Goal: Task Accomplishment & Management: Complete application form

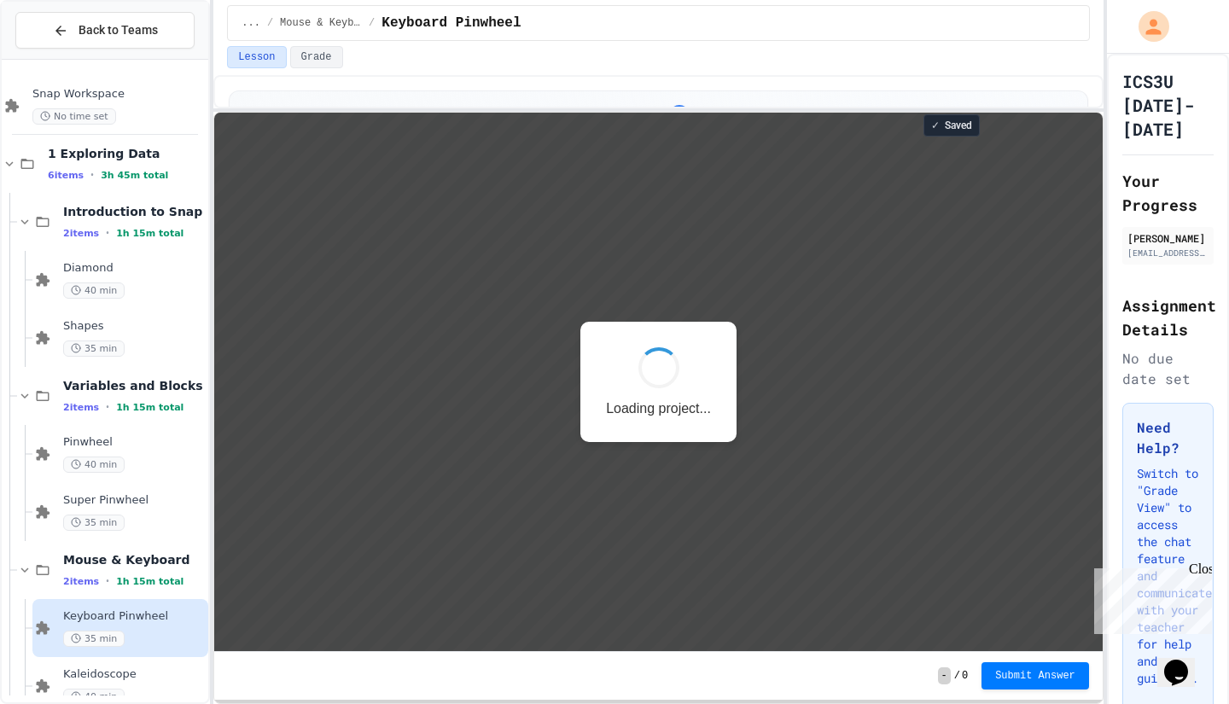
scroll to position [2, 0]
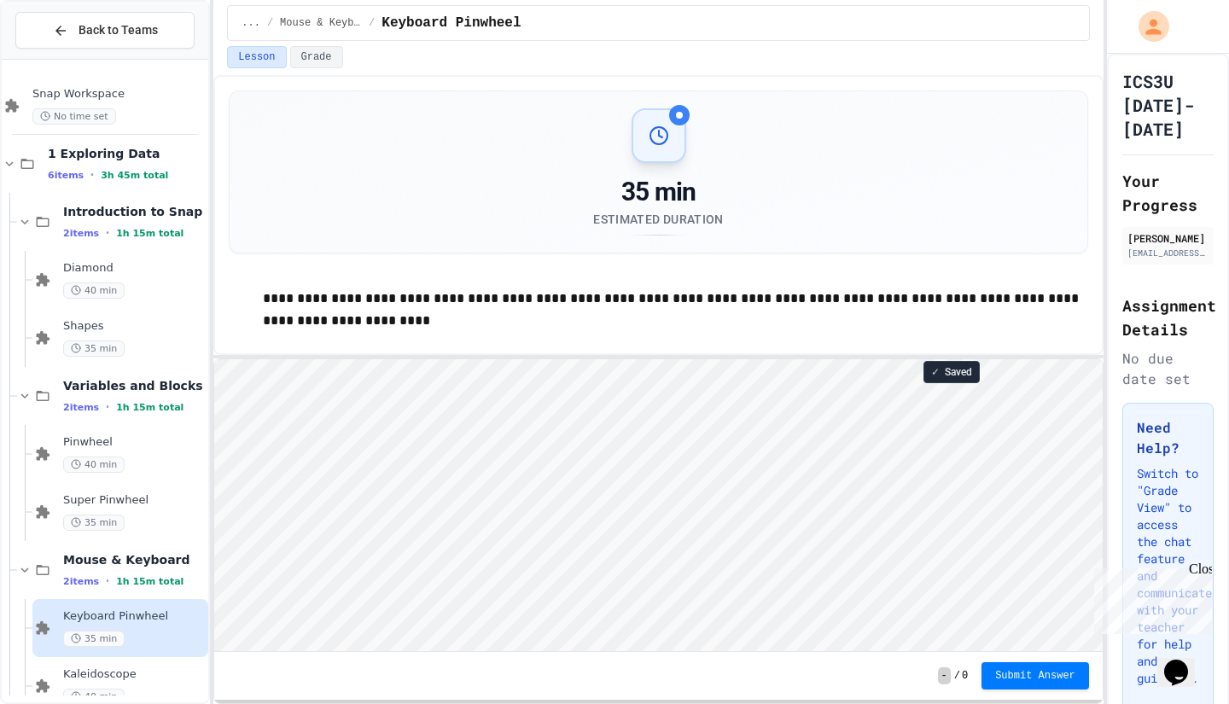
click at [660, 352] on div "**********" at bounding box center [658, 389] width 890 height 629
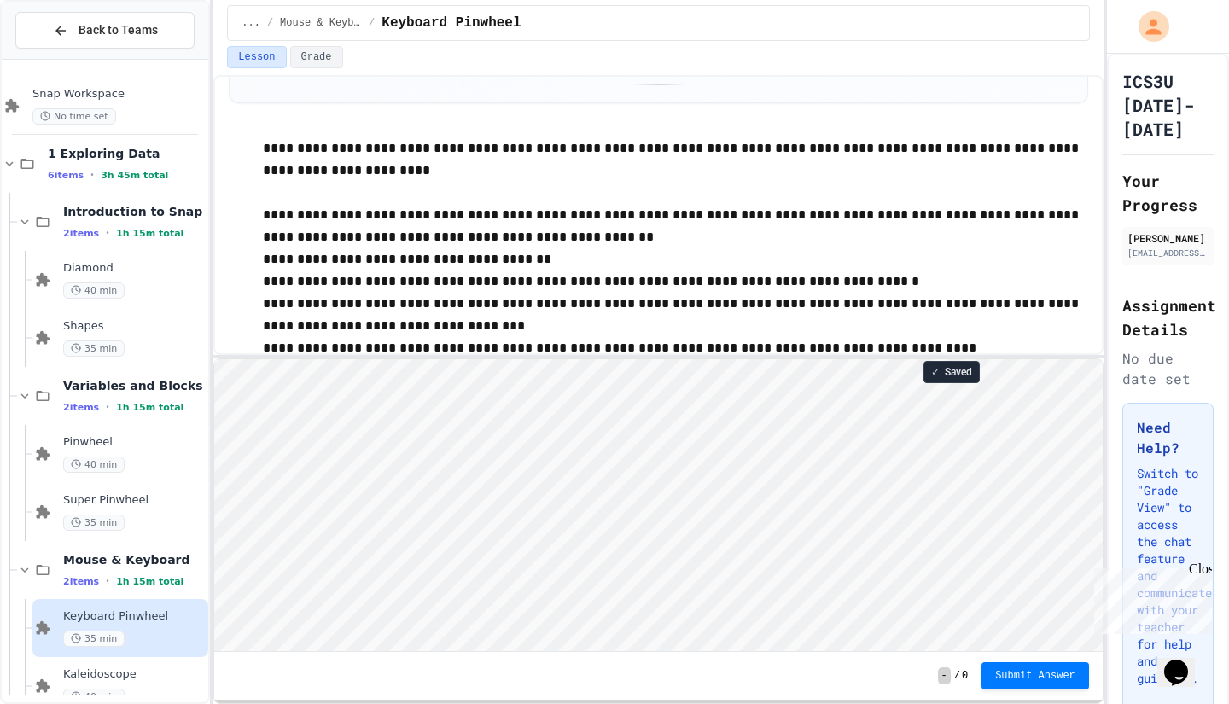
scroll to position [151, 0]
click at [121, 457] on div "40 min" at bounding box center [134, 465] width 142 height 16
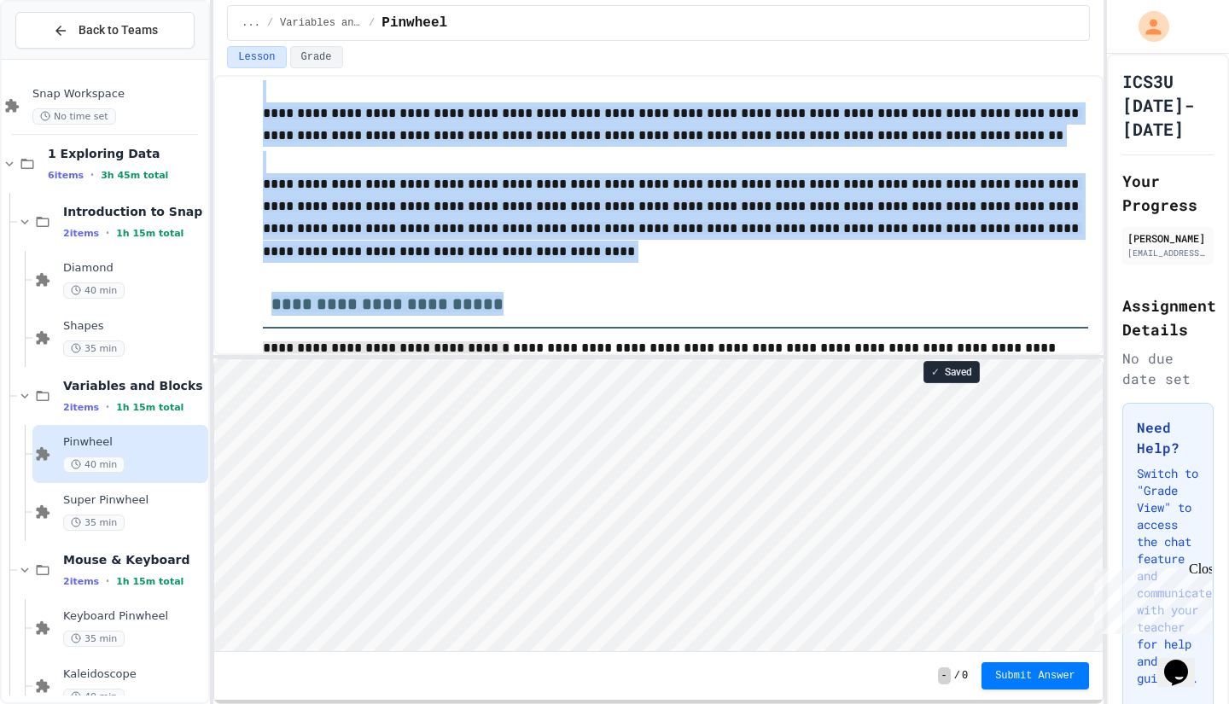
scroll to position [364, 0]
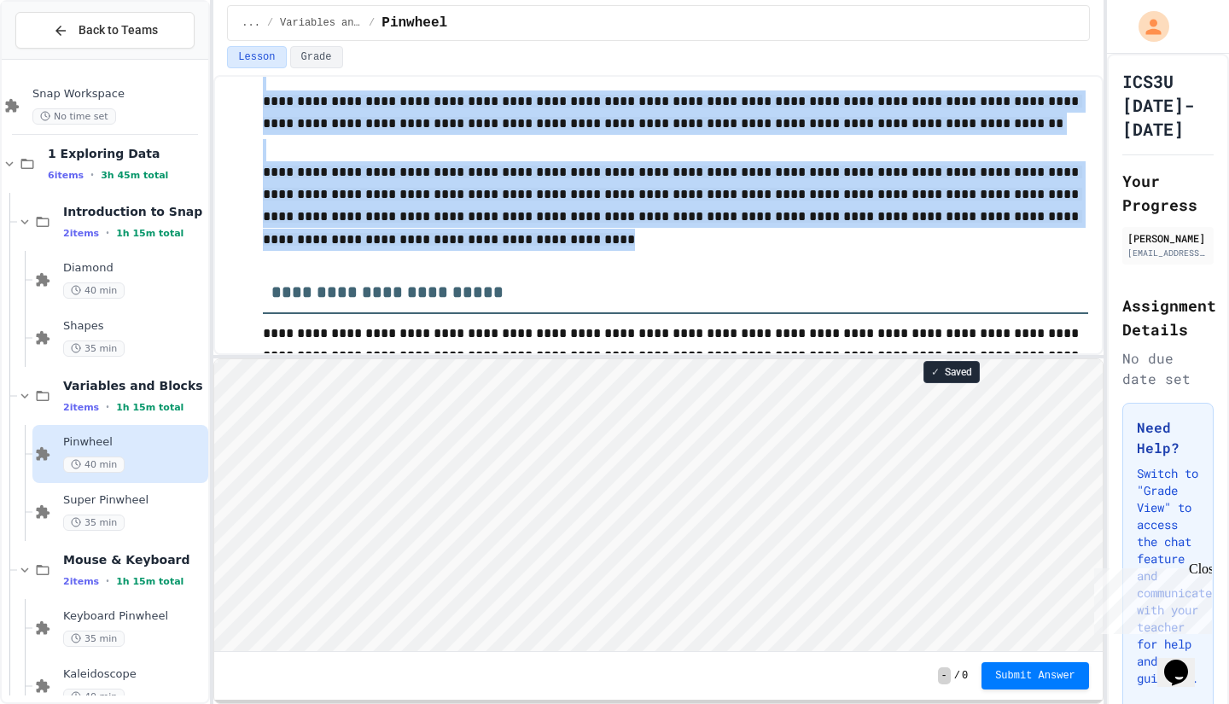
drag, startPoint x: 261, startPoint y: 154, endPoint x: 497, endPoint y: 252, distance: 255.1
click at [497, 252] on div "**********" at bounding box center [658, 212] width 859 height 610
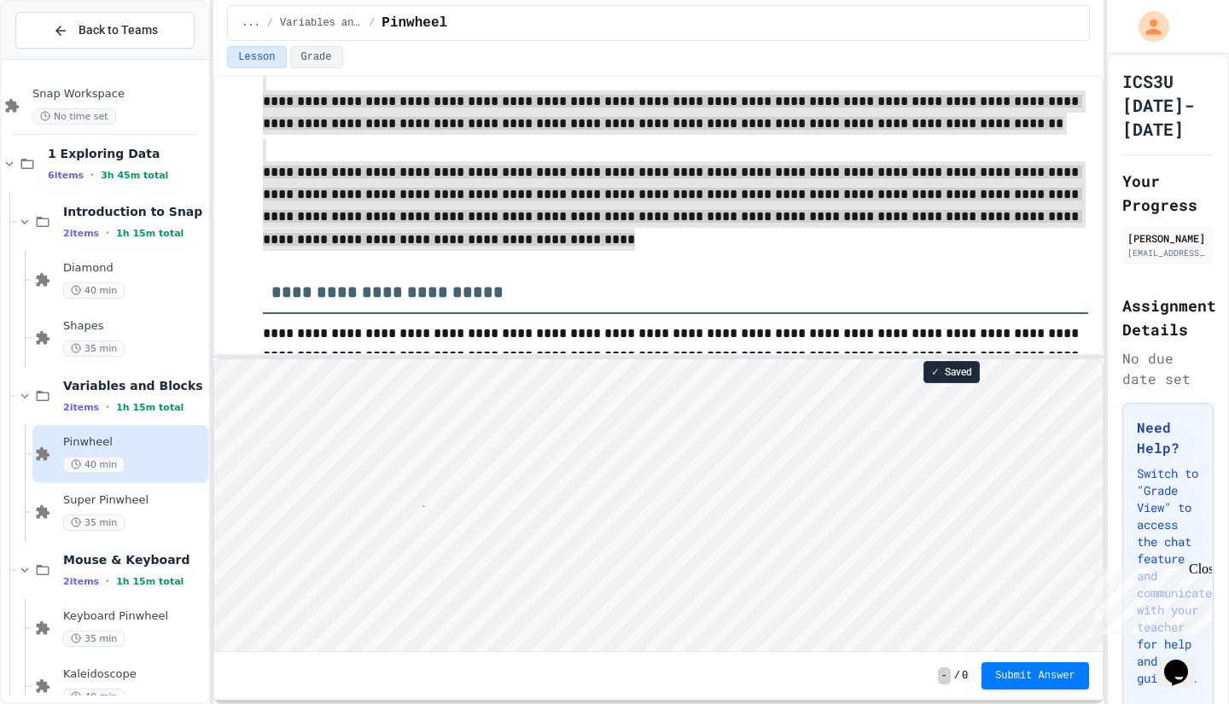
scroll to position [2, 91]
type textarea "**********"
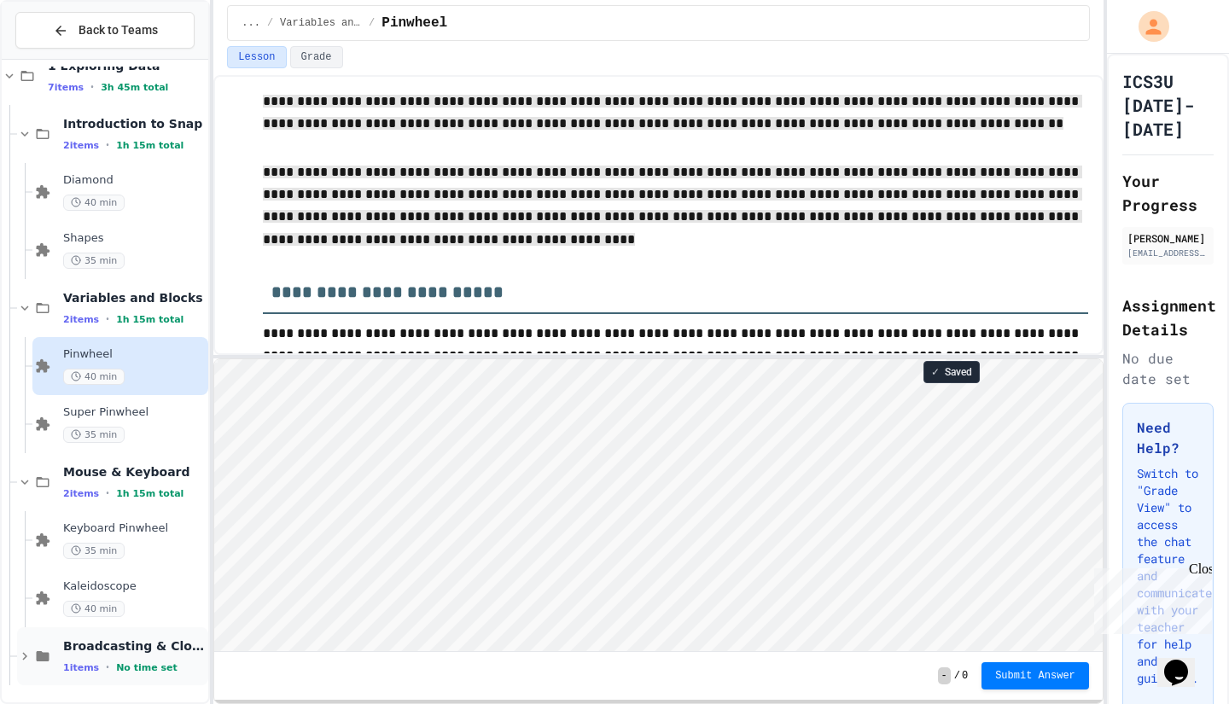
click at [151, 642] on span "Broadcasting & Cloning" at bounding box center [134, 645] width 142 height 15
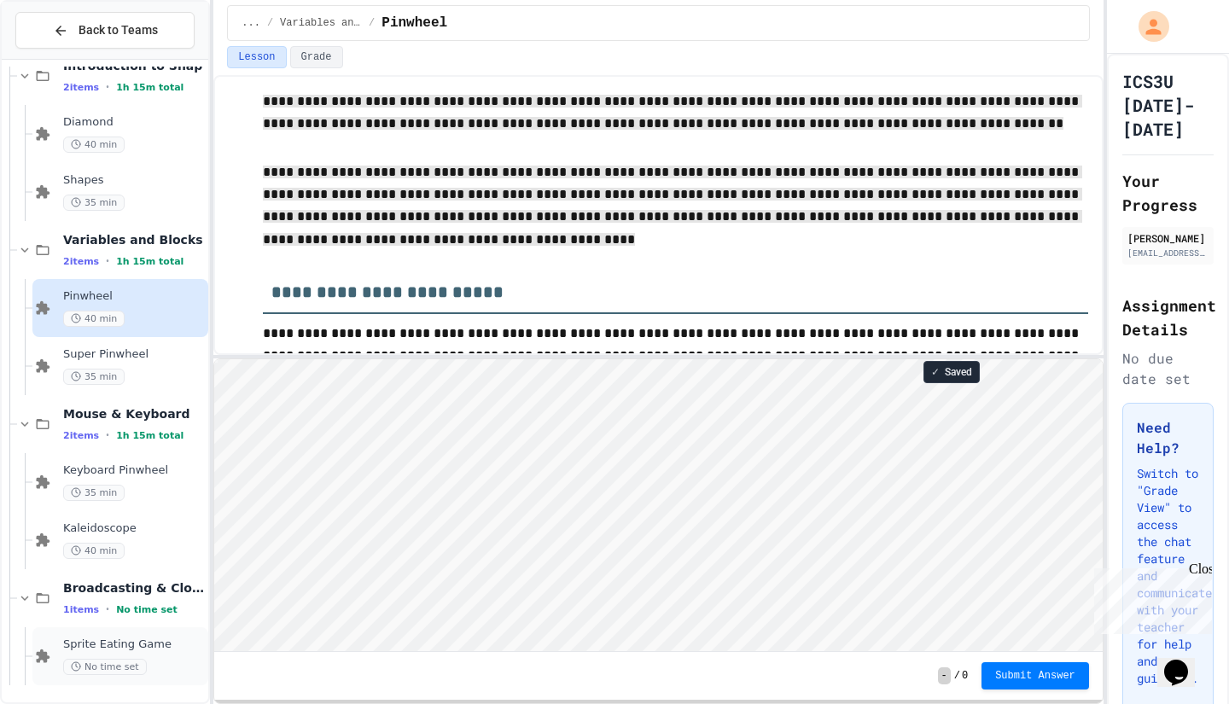
click at [101, 637] on div "Sprite Eating Game No time set" at bounding box center [120, 656] width 176 height 58
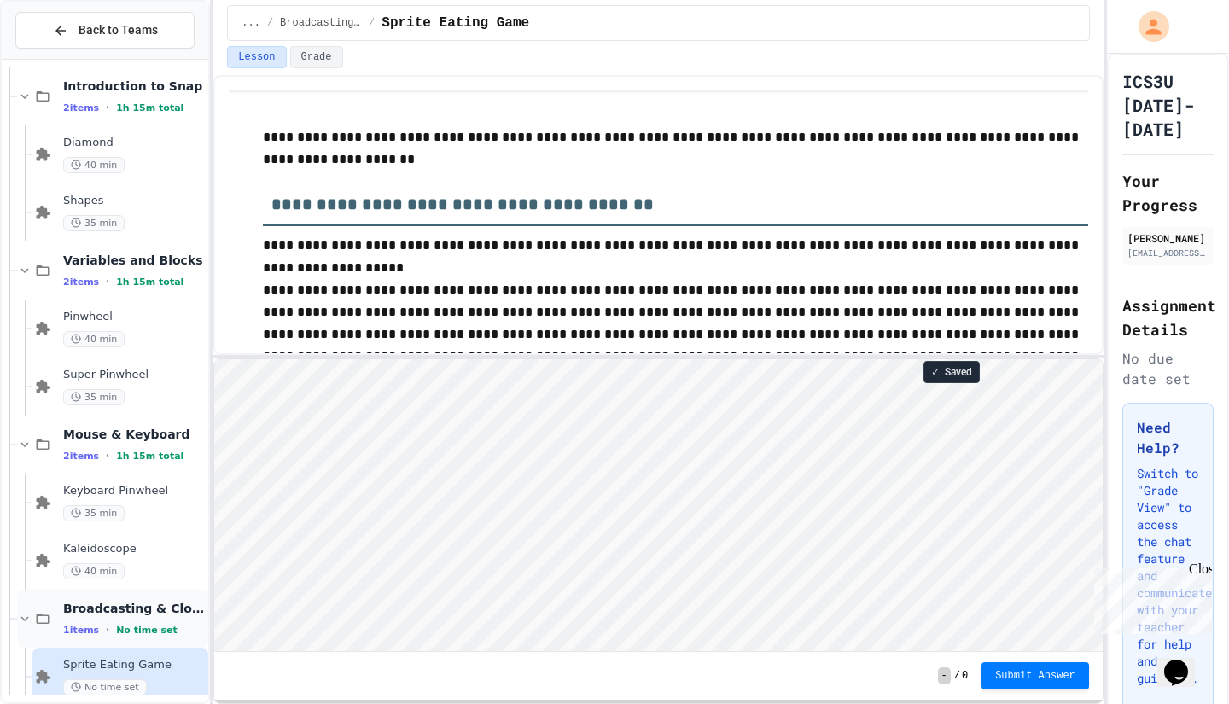
click at [126, 608] on span "Broadcasting & Cloning" at bounding box center [134, 608] width 142 height 15
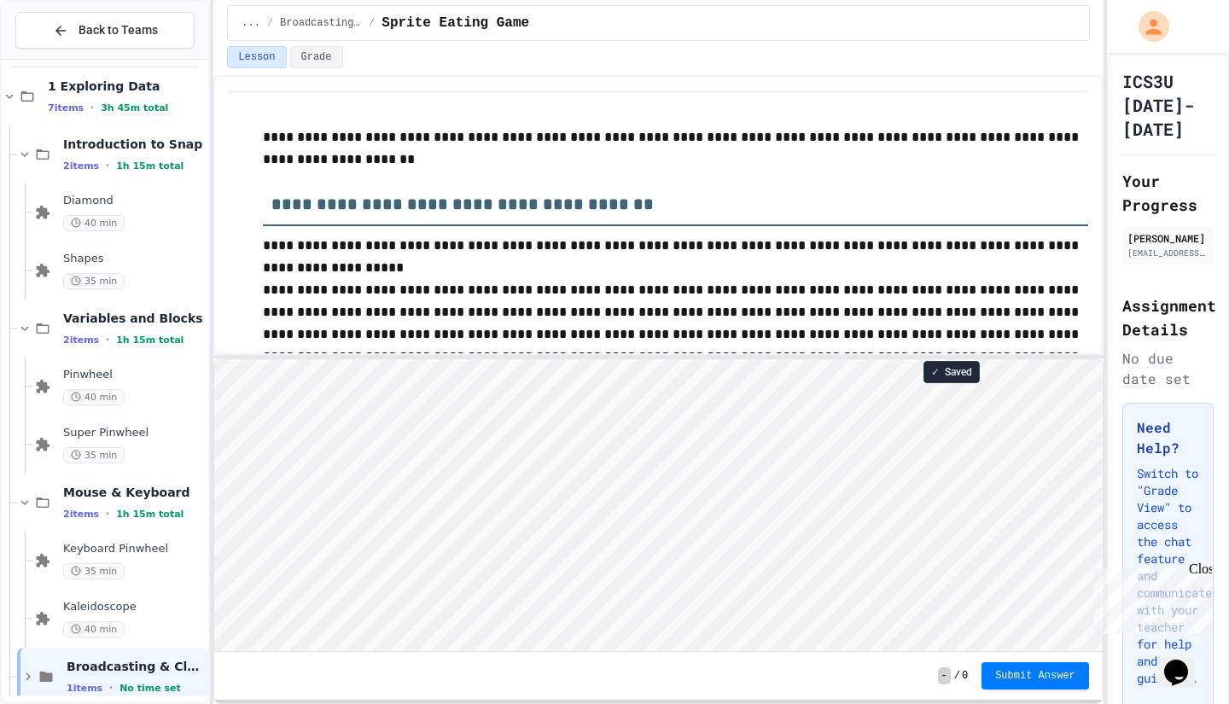
scroll to position [88, 0]
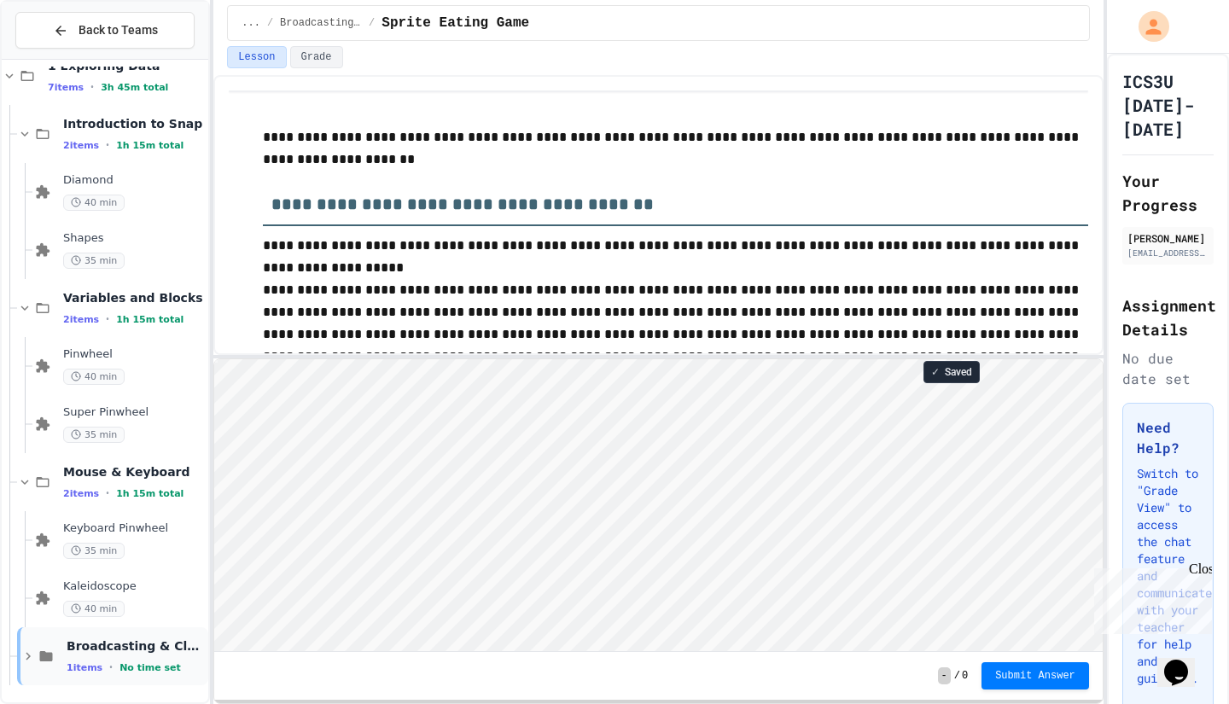
click at [122, 649] on span "Broadcasting & Cloning" at bounding box center [136, 645] width 138 height 15
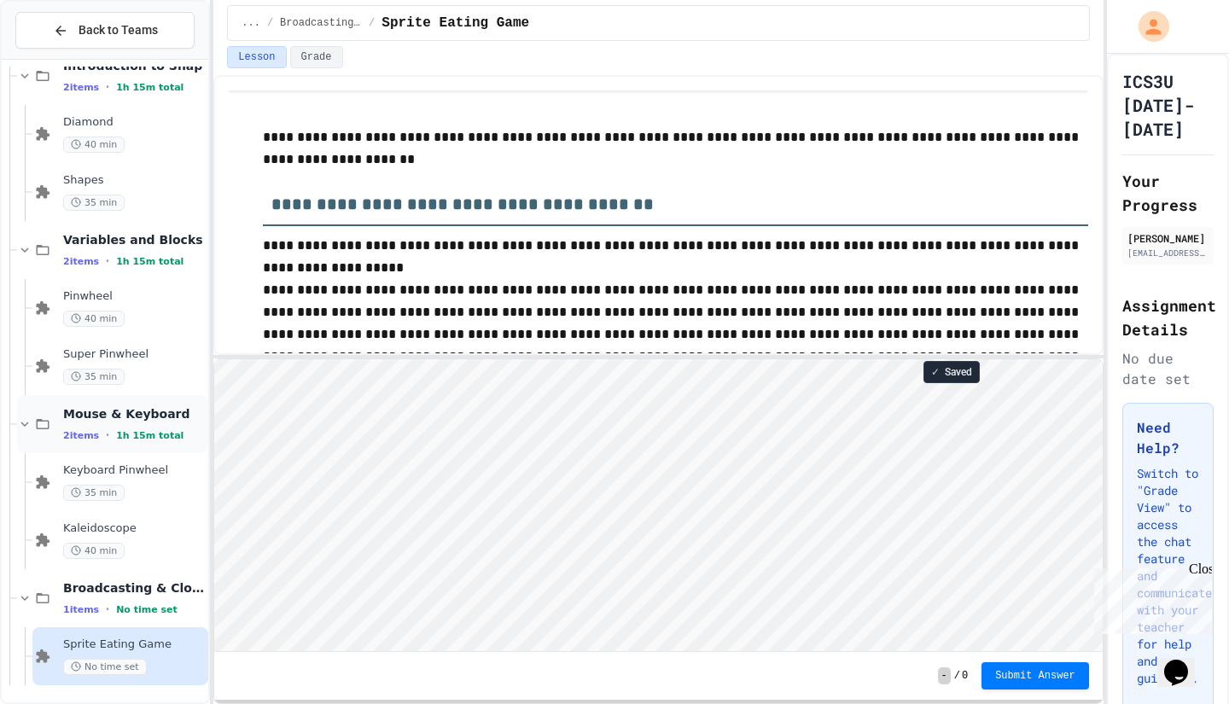
scroll to position [0, 0]
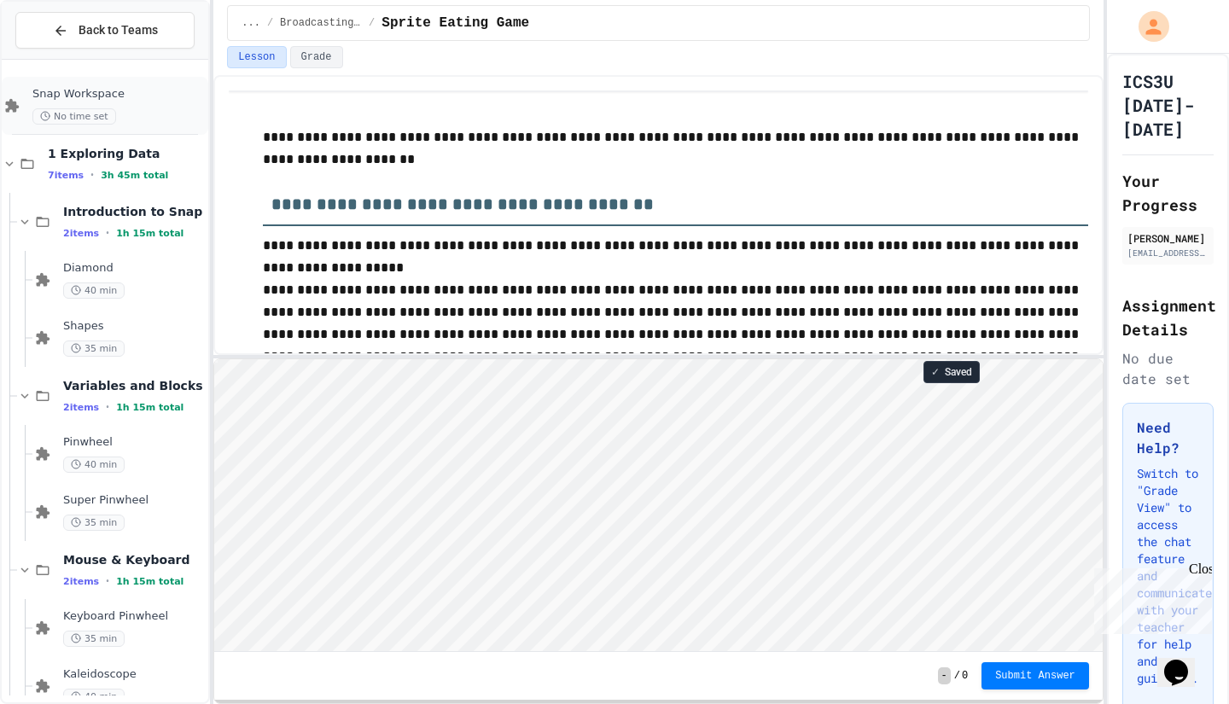
click at [95, 98] on span "Snap Workspace" at bounding box center [118, 94] width 172 height 15
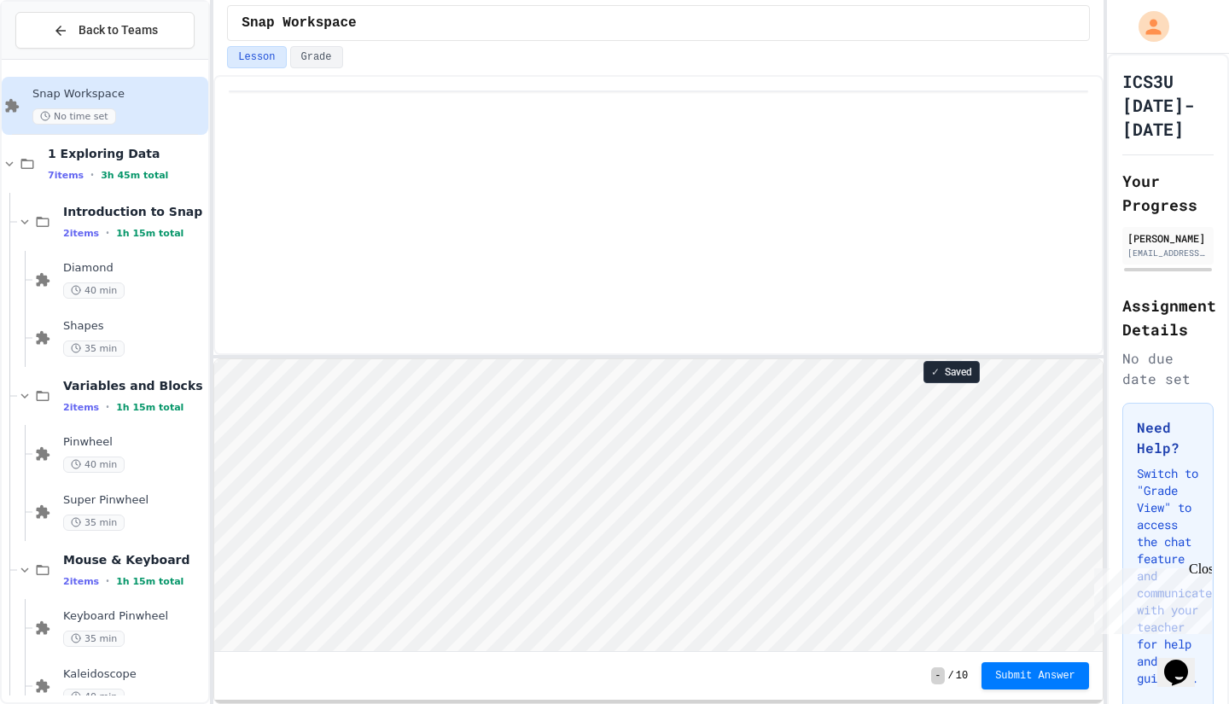
scroll to position [2, 0]
click at [462, 359] on html "Loading project... ! Error Loading Project There was an error loading the proje…" at bounding box center [658, 359] width 888 height 0
click at [447, 276] on div "✓ Saved - / 10 Submit Answer" at bounding box center [658, 389] width 890 height 629
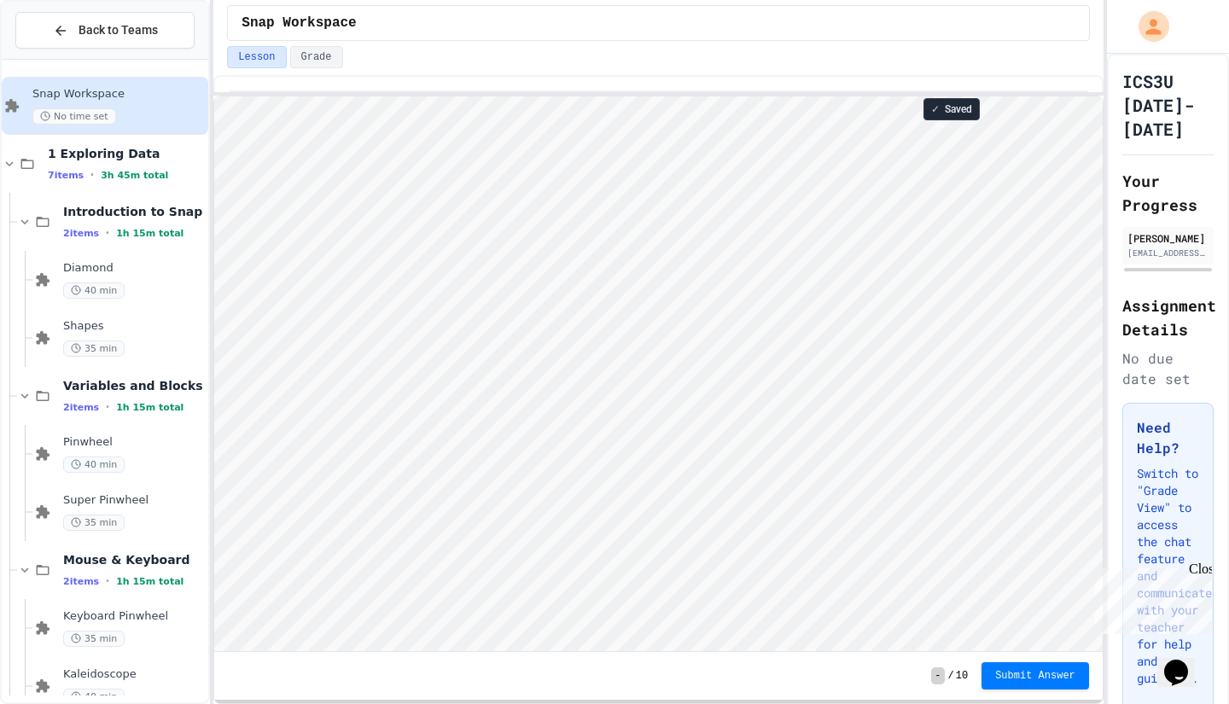
click at [440, 96] on div at bounding box center [658, 93] width 890 height 3
type textarea "********"
type textarea "**********"
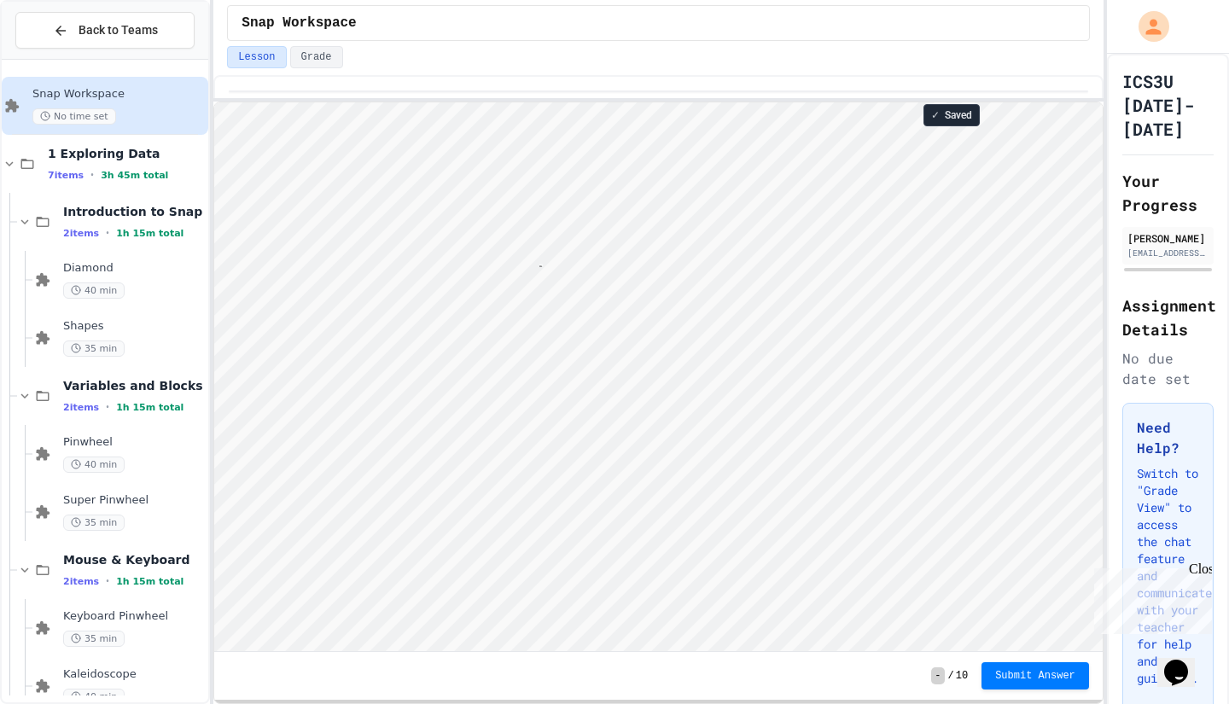
scroll to position [2, 190]
type textarea "**********"
click at [214, 102] on html "Loading project... ! Error Loading Project There was an error loading the proje…" at bounding box center [658, 102] width 888 height 0
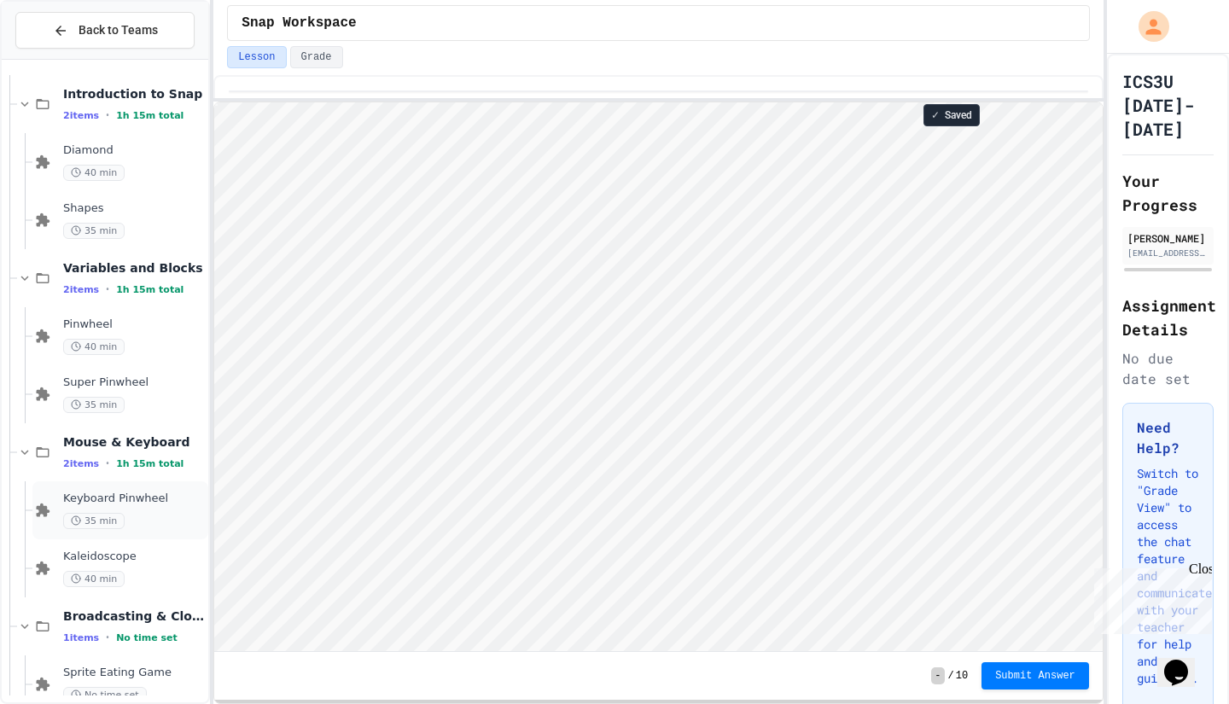
scroll to position [146, 0]
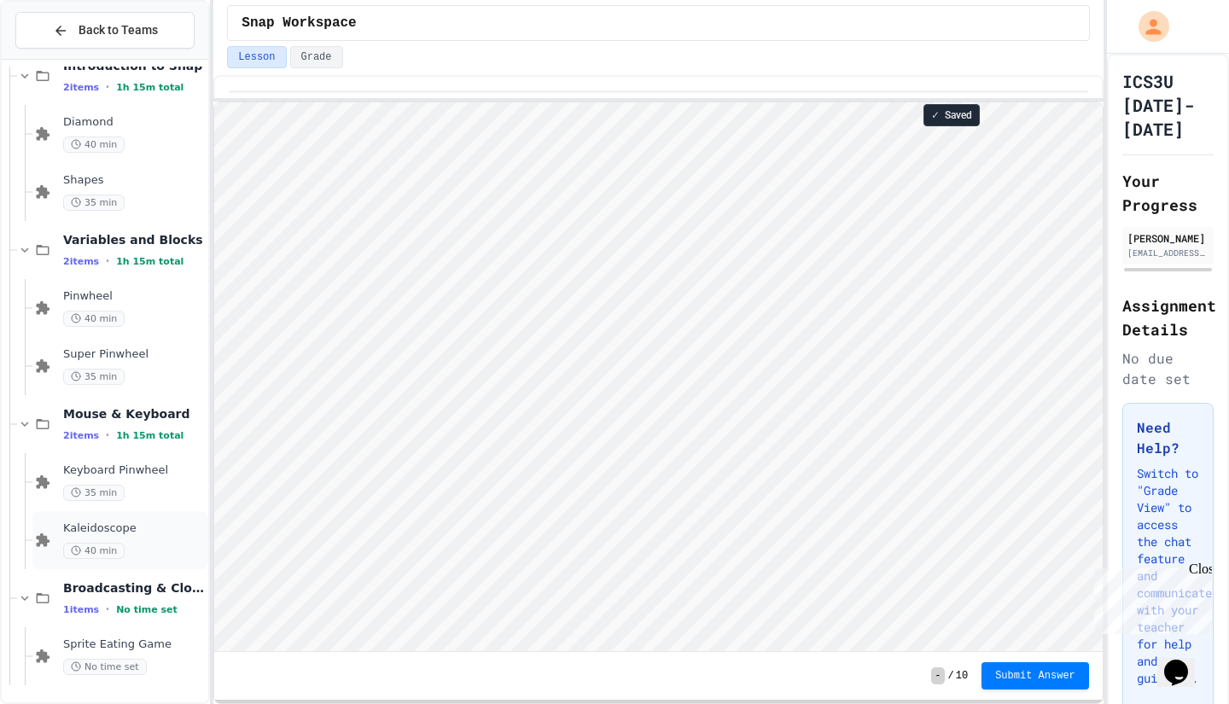
click at [155, 550] on div "40 min" at bounding box center [134, 551] width 142 height 16
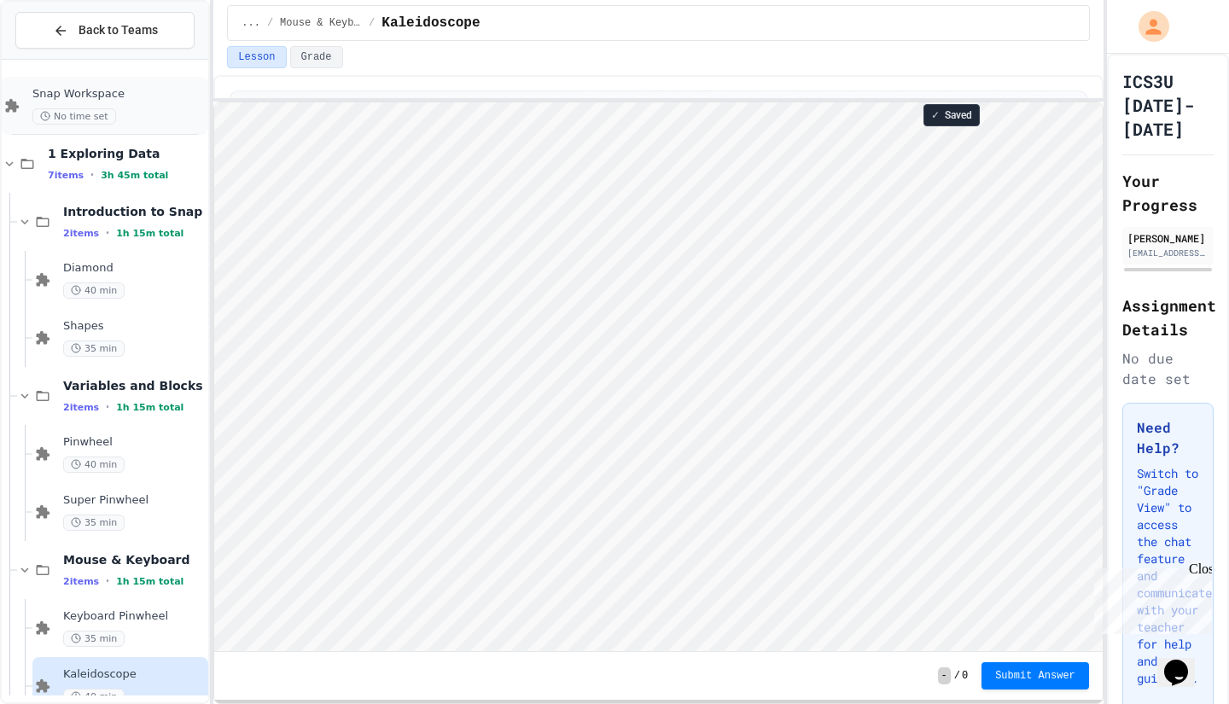
click at [141, 98] on span "Snap Workspace" at bounding box center [118, 94] width 172 height 15
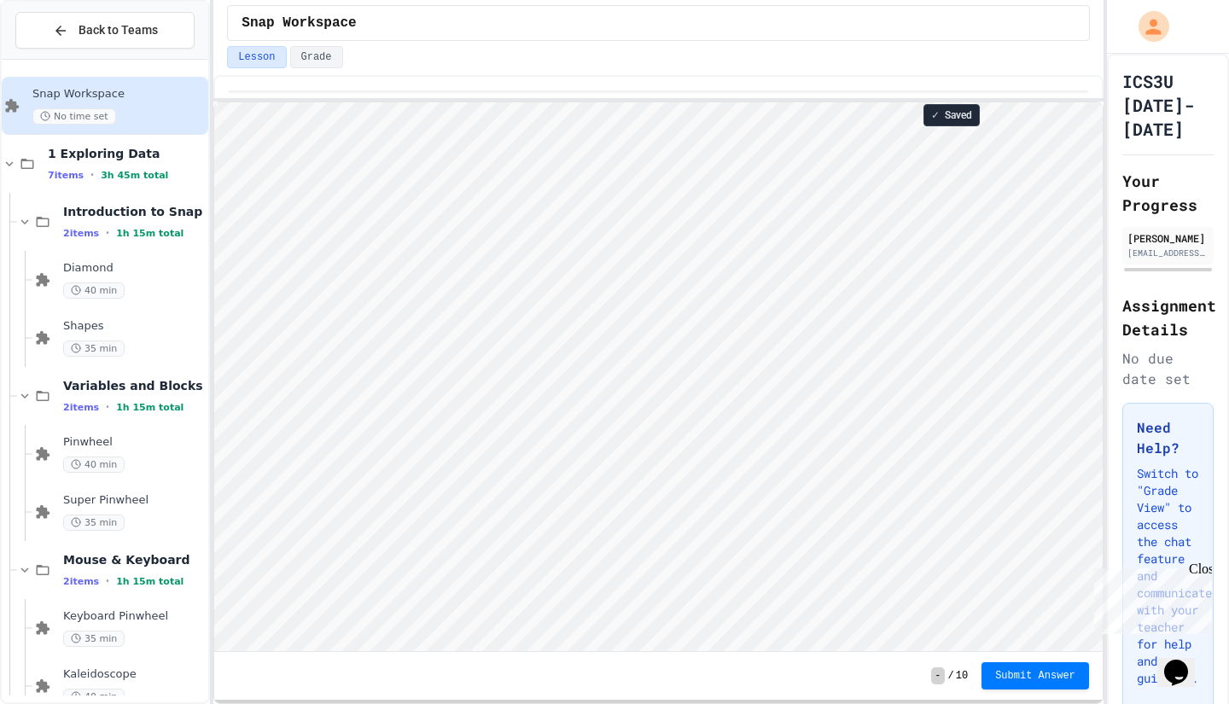
scroll to position [2, 0]
click at [214, 102] on html "Loading project... ! Error Loading Project There was an error loading the proje…" at bounding box center [658, 102] width 888 height 0
type textarea "*"
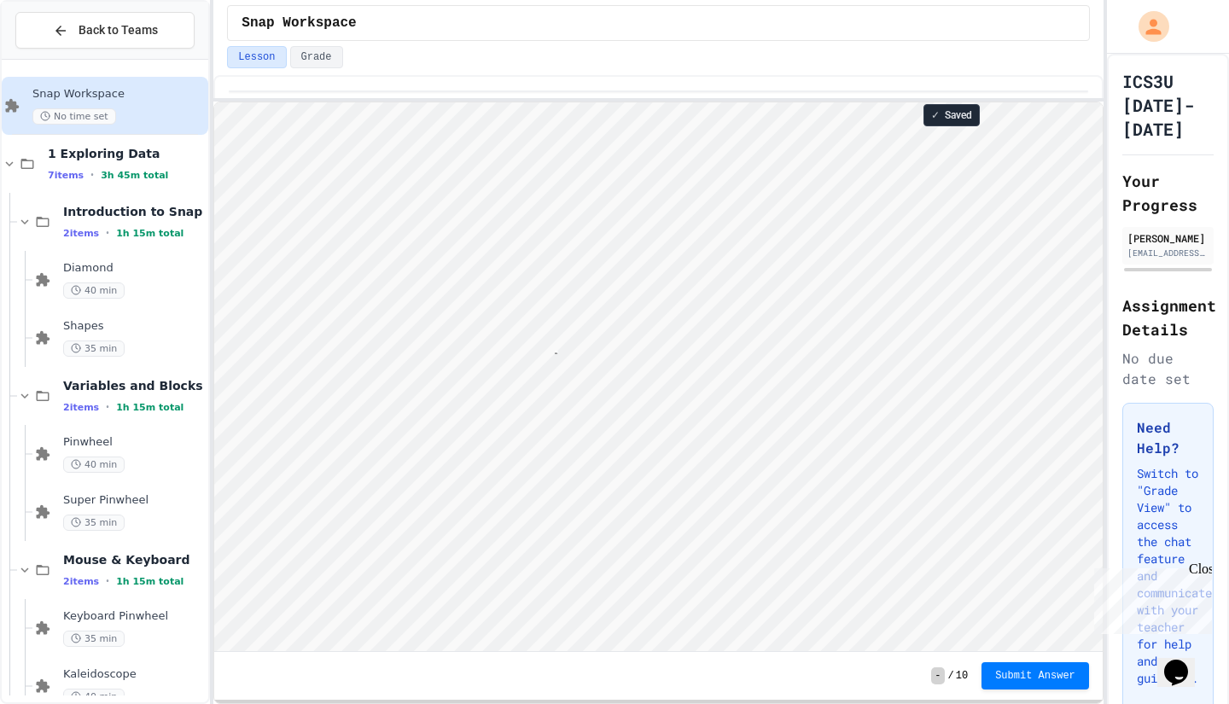
type textarea "*****"
type textarea "*"
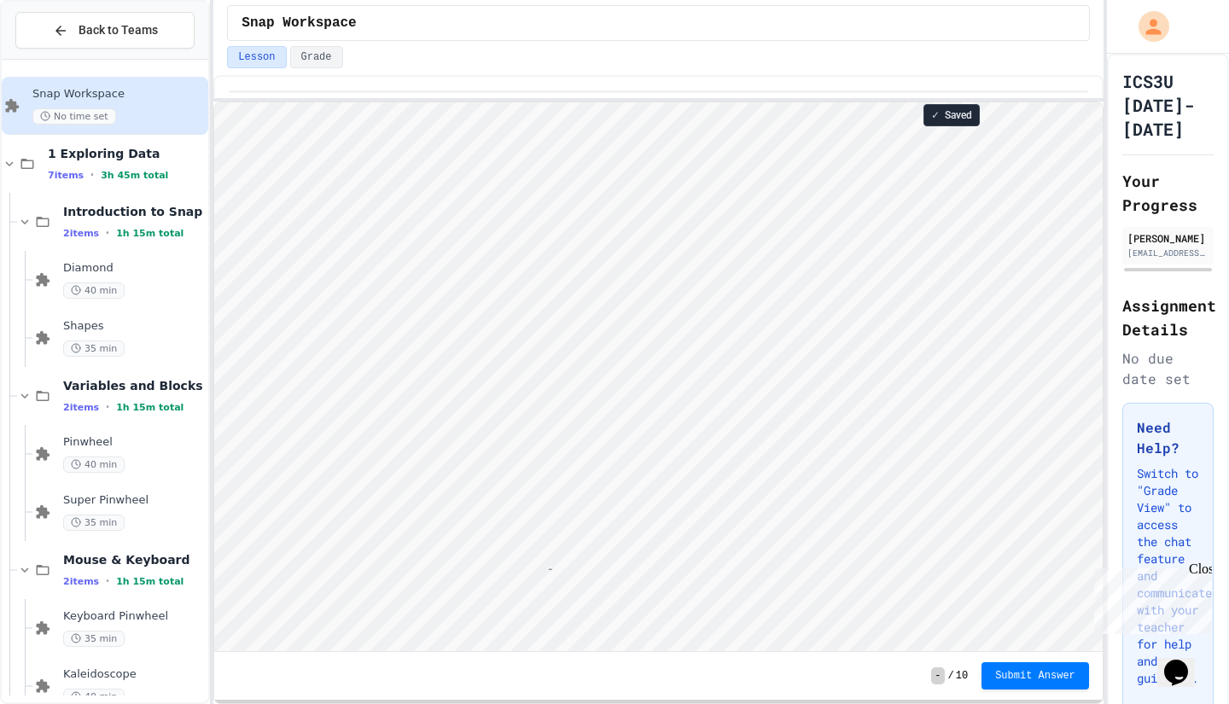
type textarea "*"
type textarea "**"
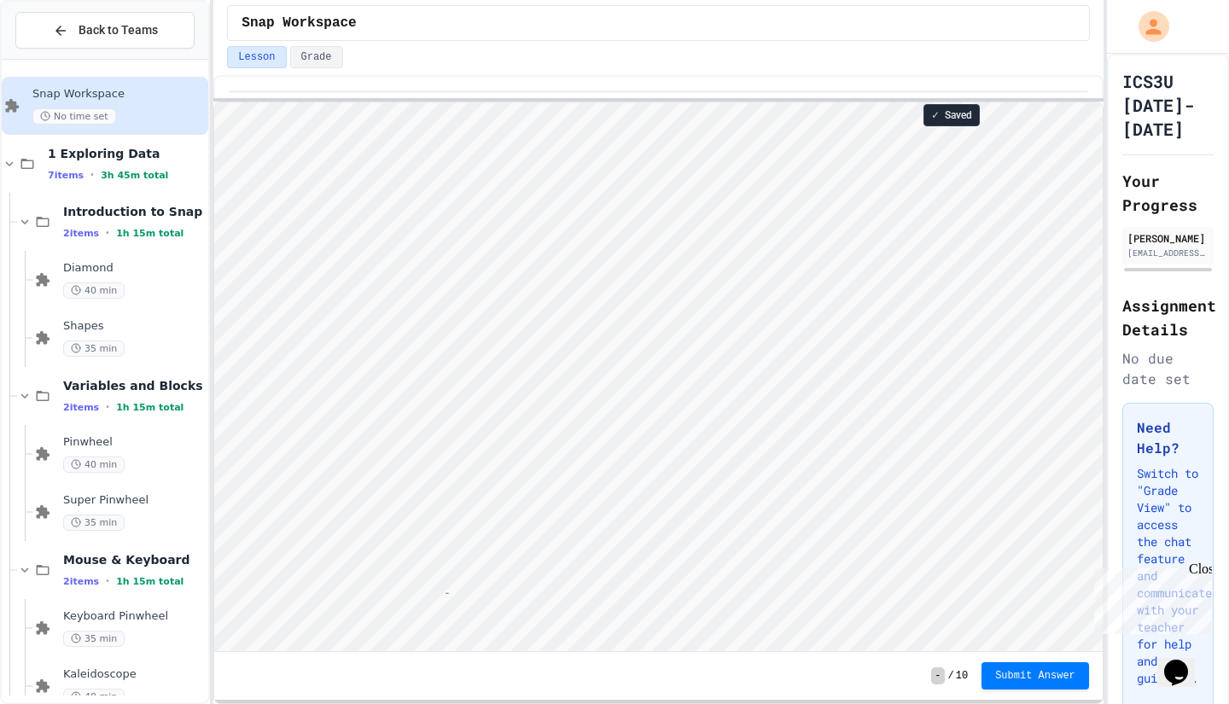
type textarea "*"
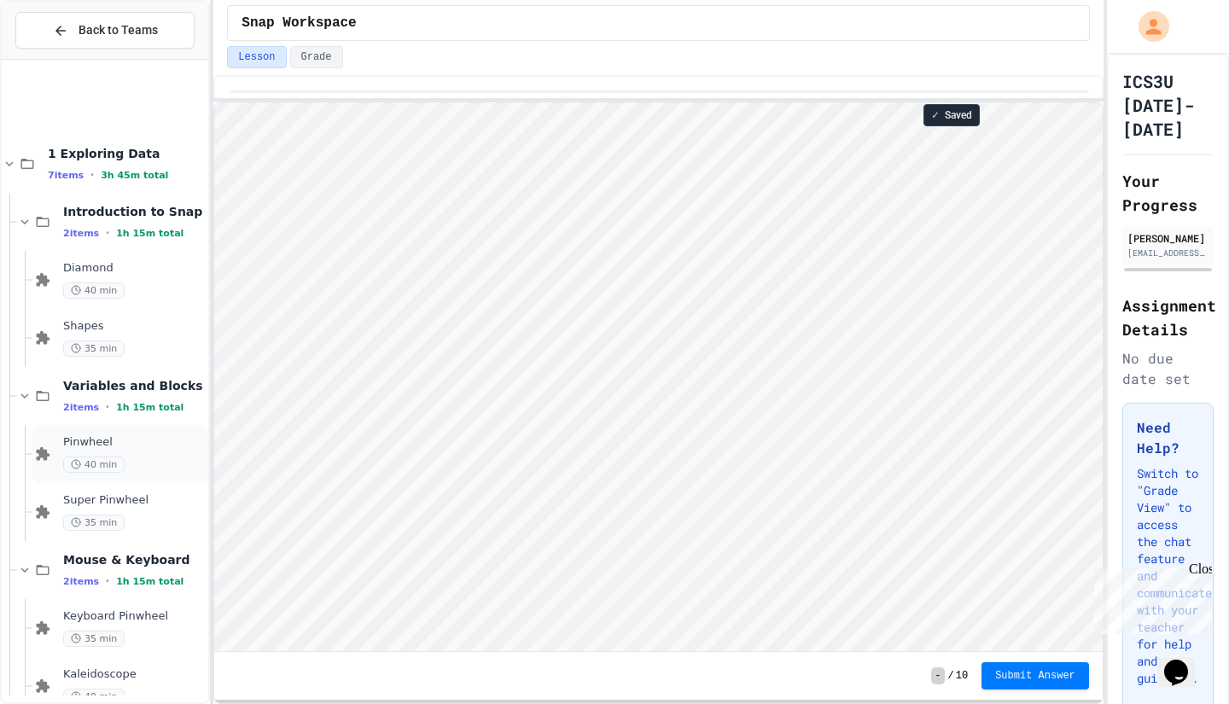
scroll to position [146, 0]
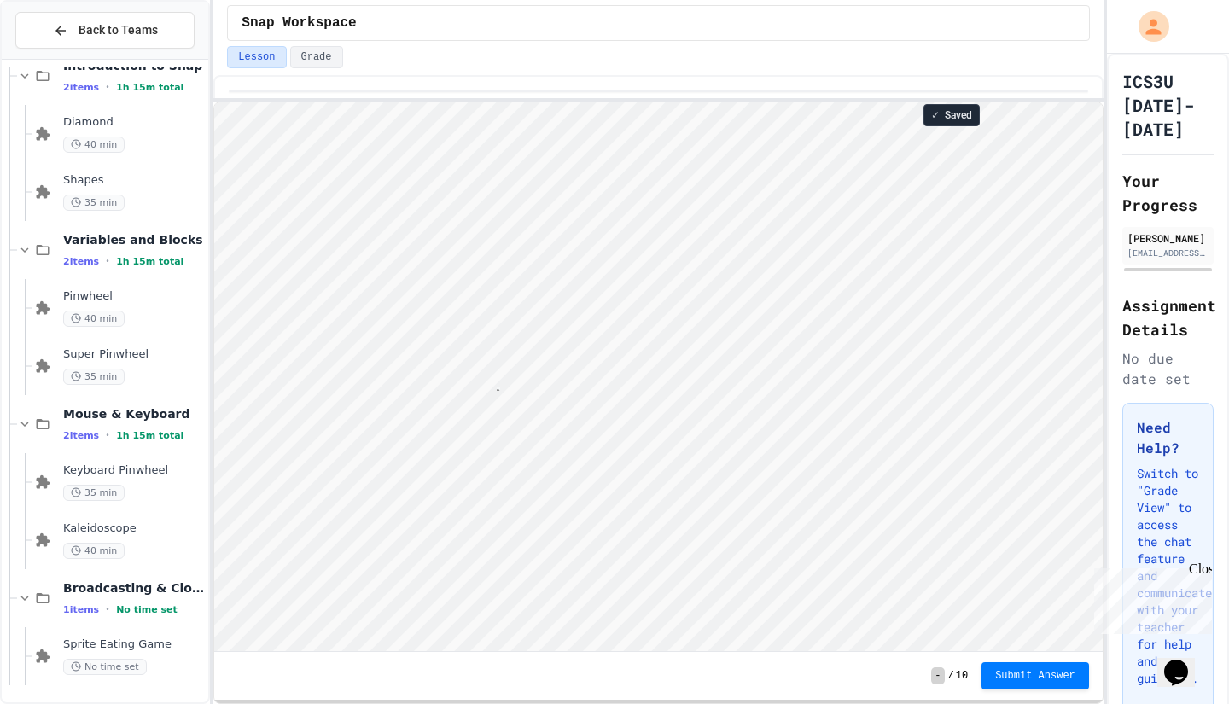
type textarea "********"
type textarea "**"
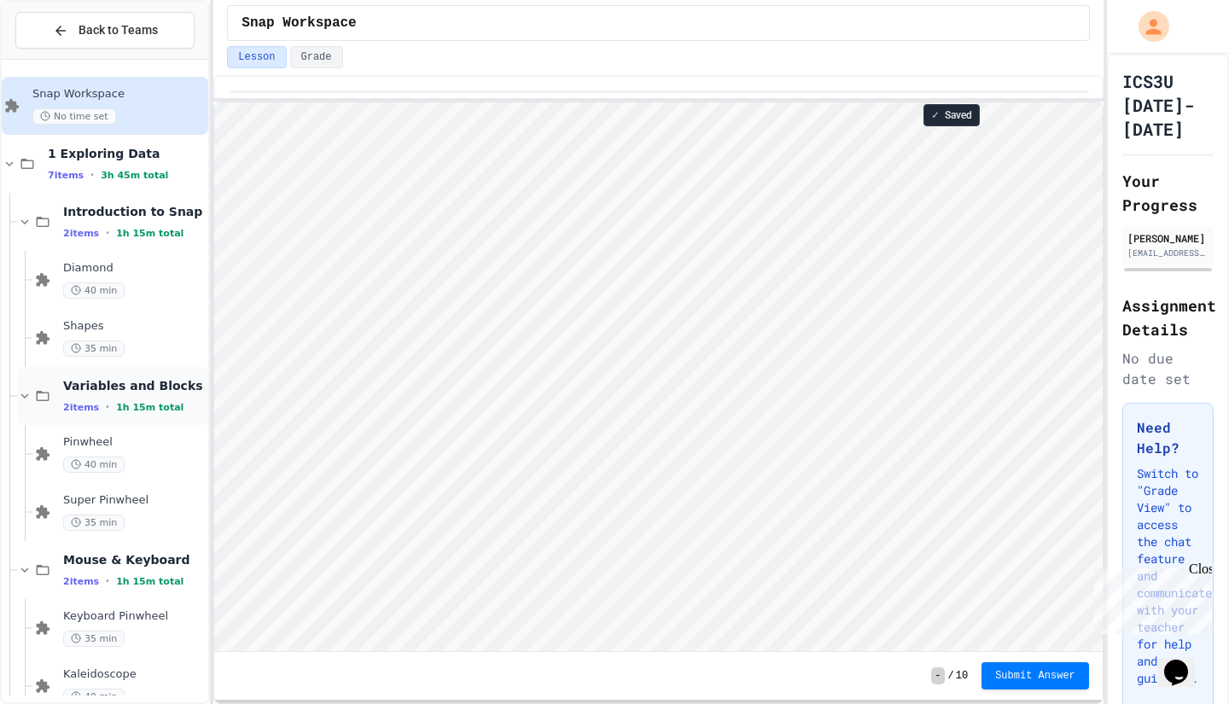
scroll to position [146, 0]
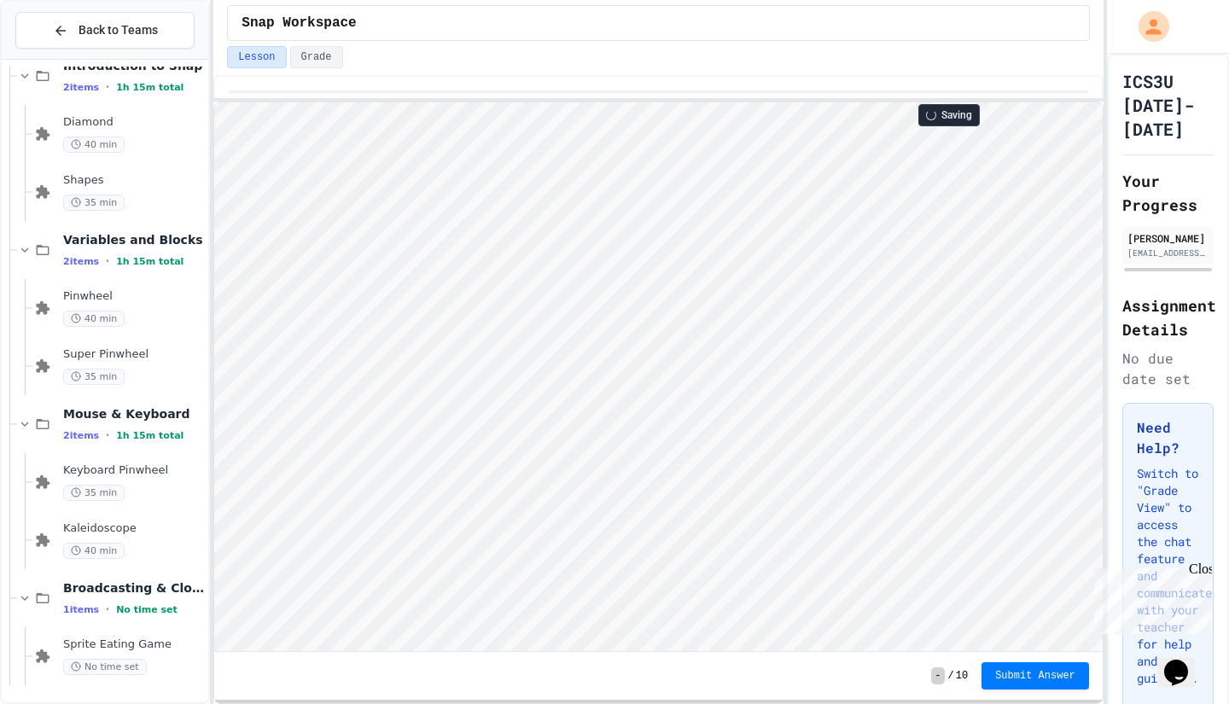
click at [214, 102] on html "Loading project... ! Error Loading Project There was an error loading the proje…" at bounding box center [658, 102] width 888 height 0
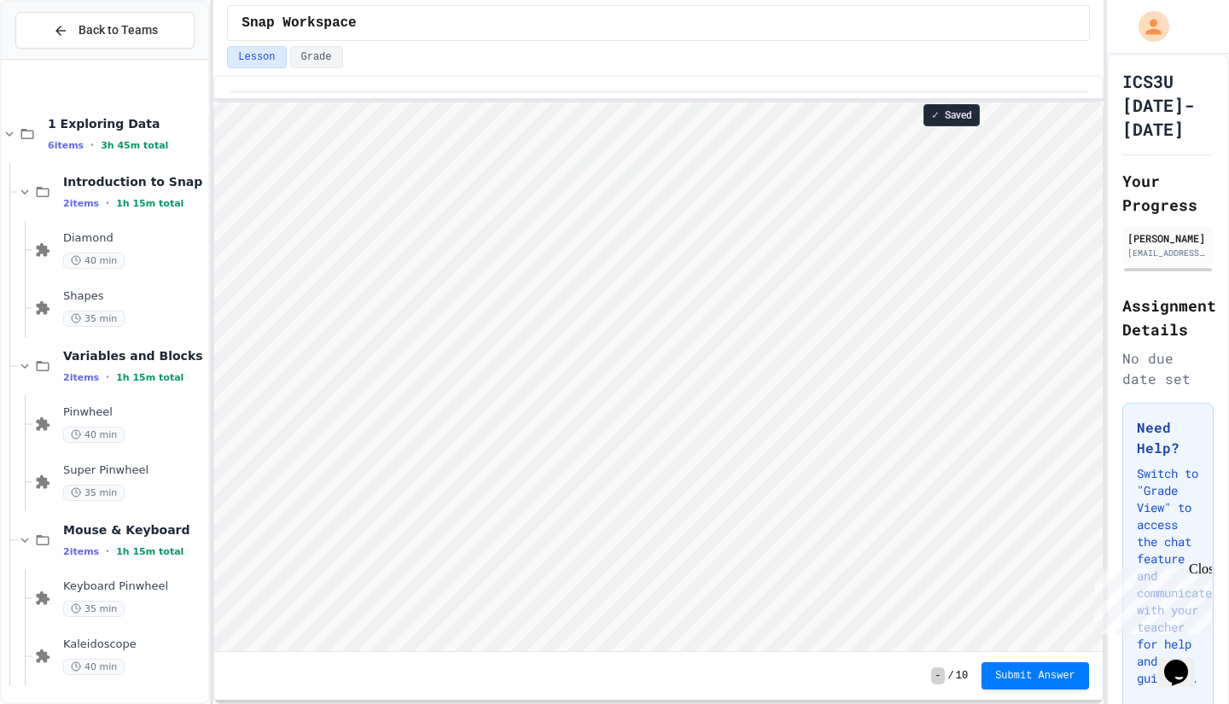
scroll to position [30, 0]
click at [35, 614] on div "Keyboard Pinwheel 35 min" at bounding box center [120, 598] width 176 height 58
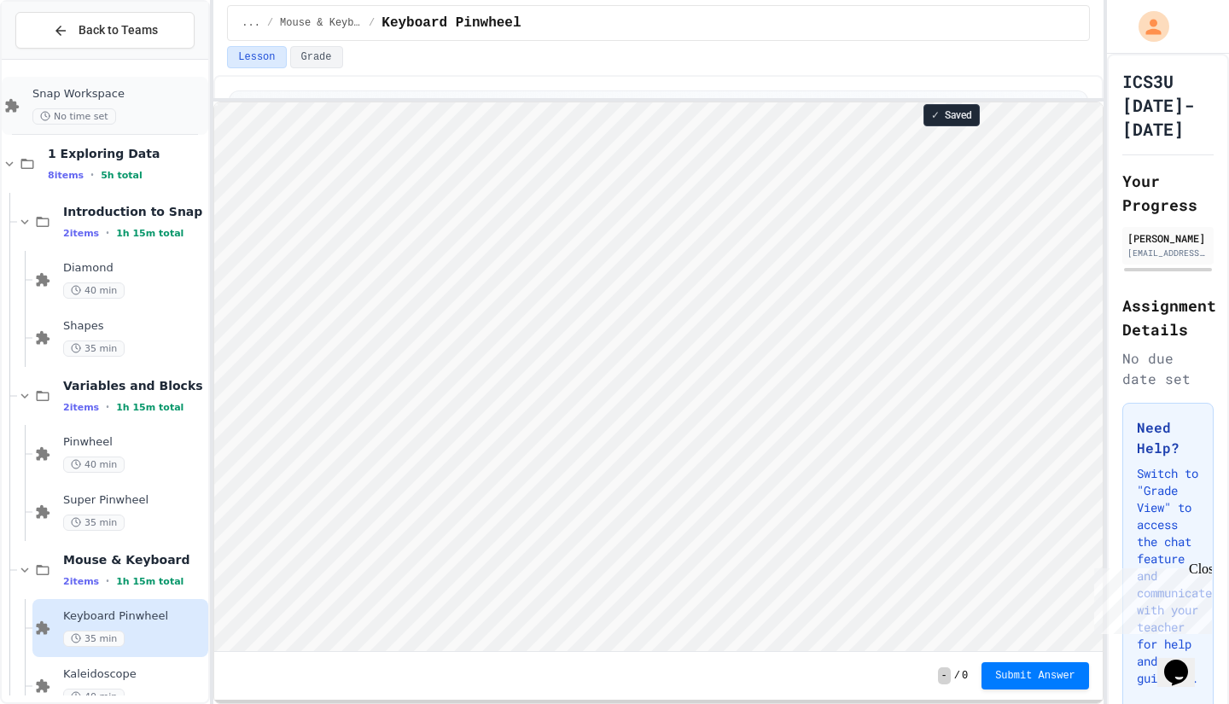
click at [114, 90] on span "Snap Workspace" at bounding box center [118, 94] width 172 height 15
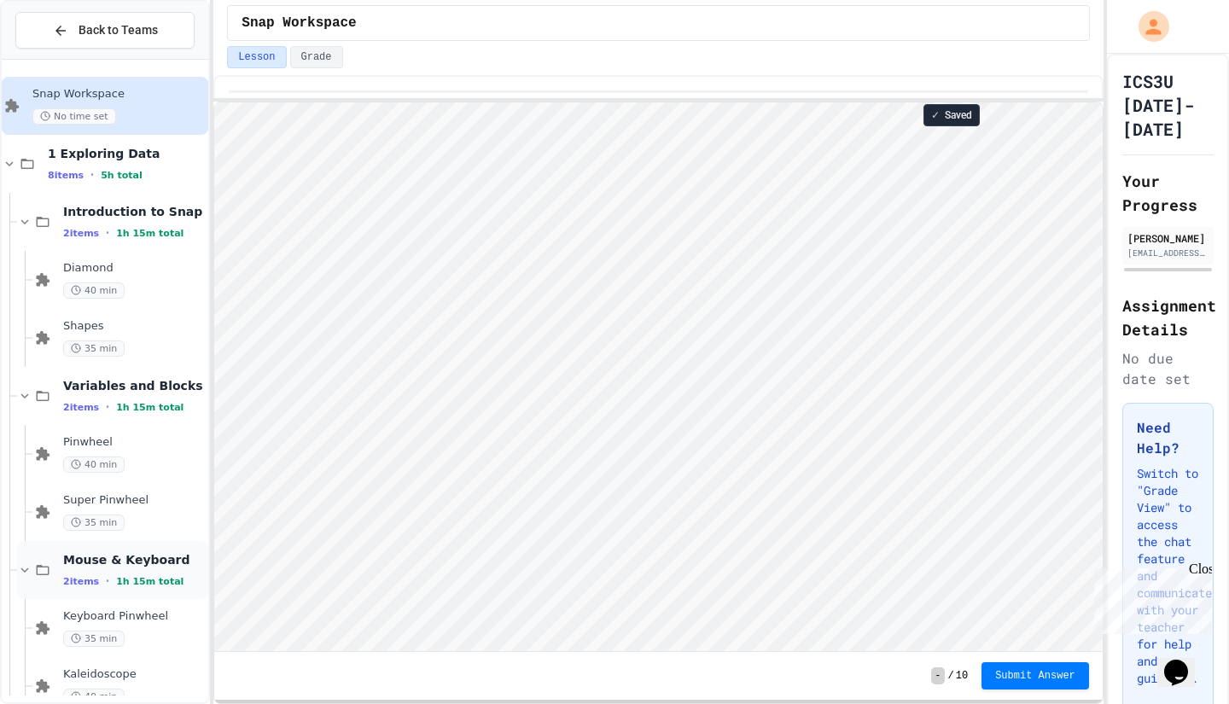
scroll to position [204, 0]
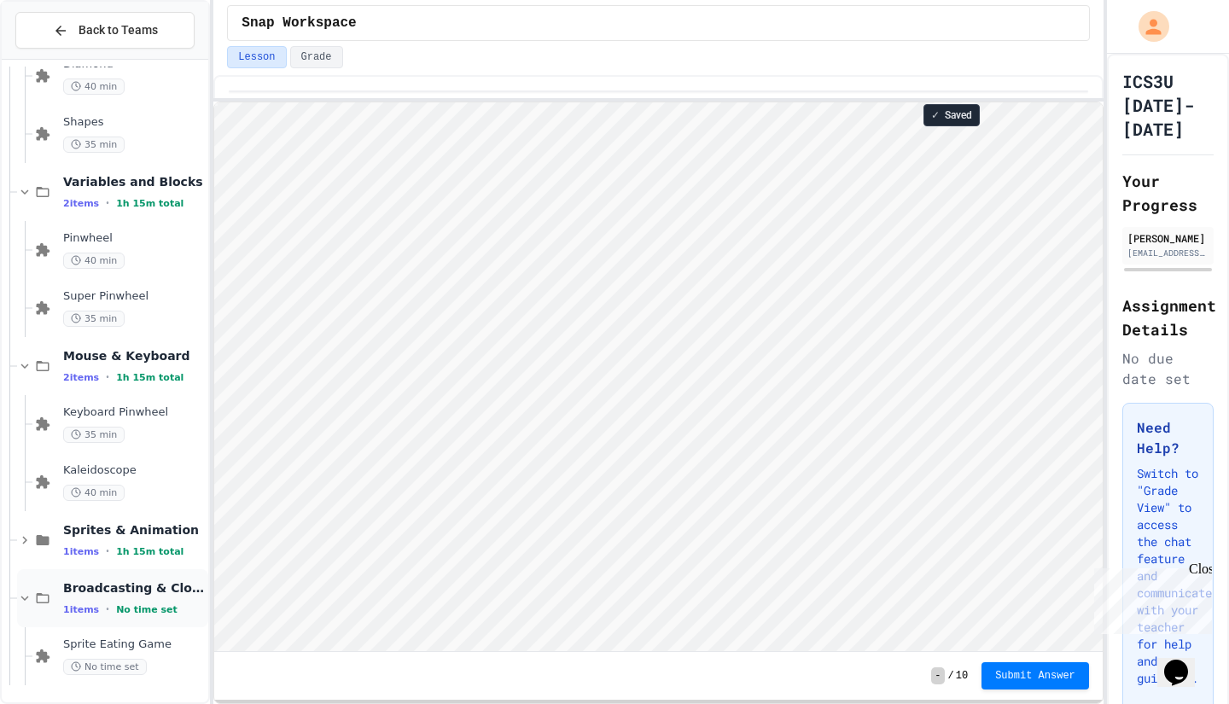
click at [159, 591] on span "Broadcasting & Cloning" at bounding box center [134, 587] width 142 height 15
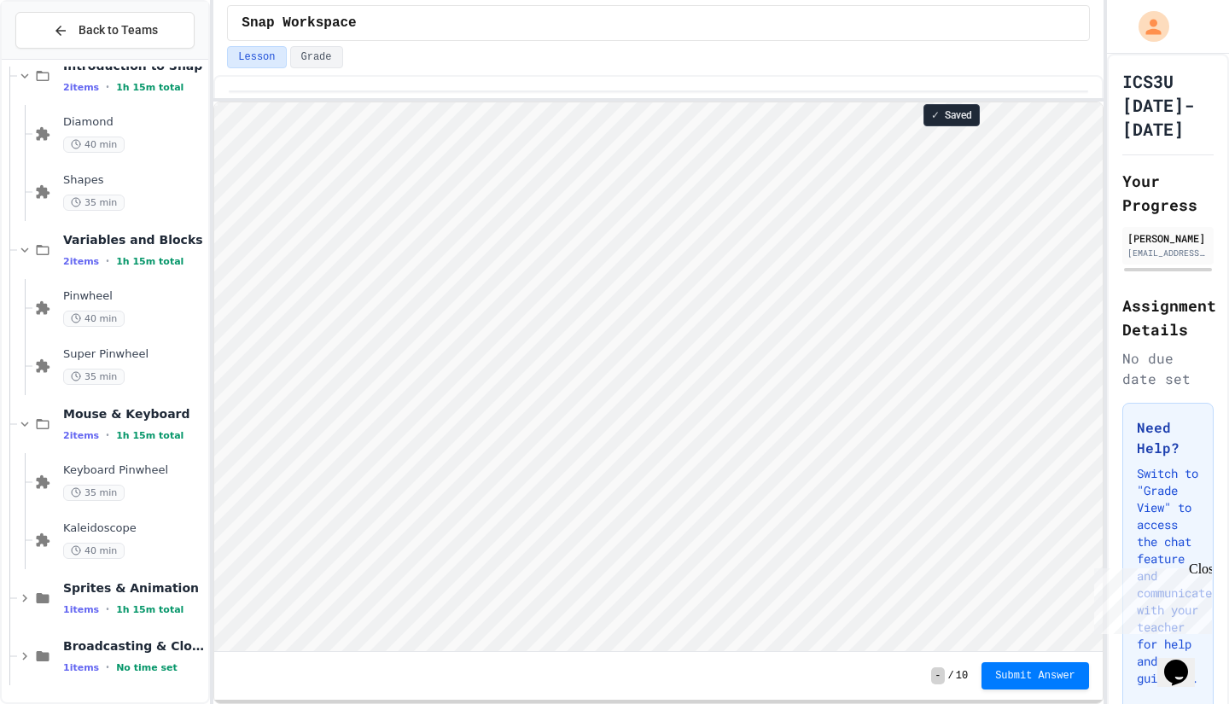
scroll to position [125, 0]
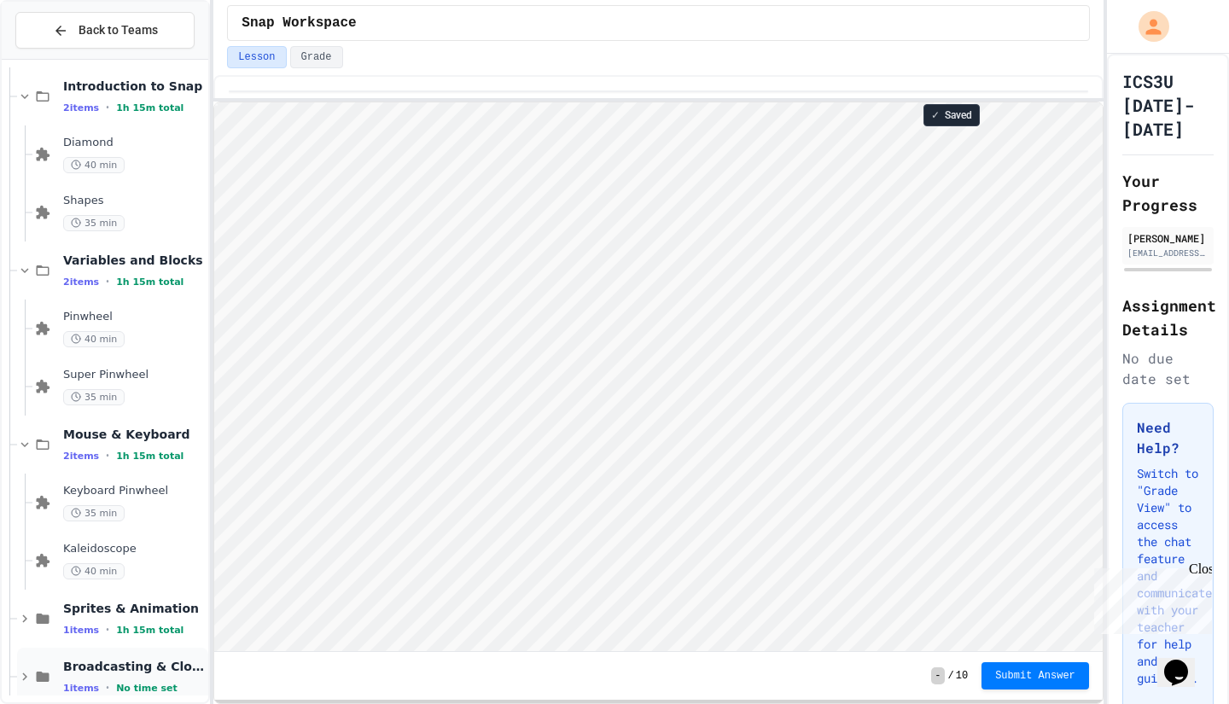
click at [149, 672] on span "Broadcasting & Cloning" at bounding box center [134, 666] width 142 height 15
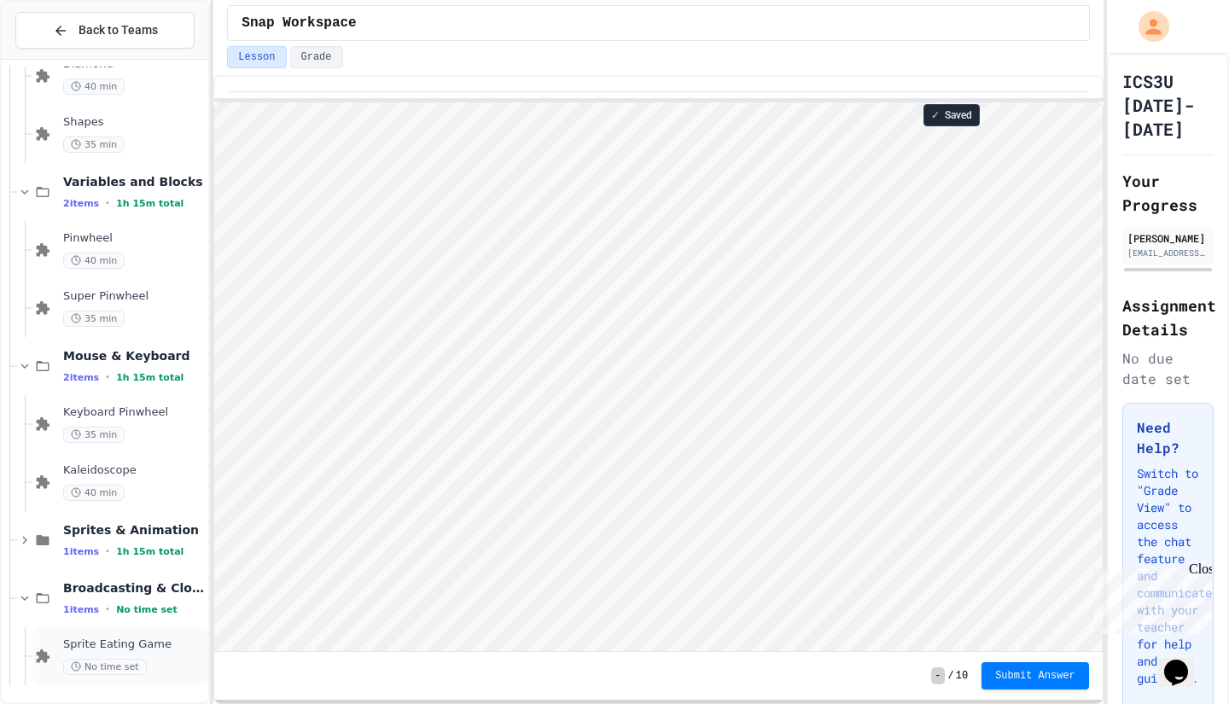
click at [161, 648] on span "Sprite Eating Game" at bounding box center [134, 644] width 142 height 15
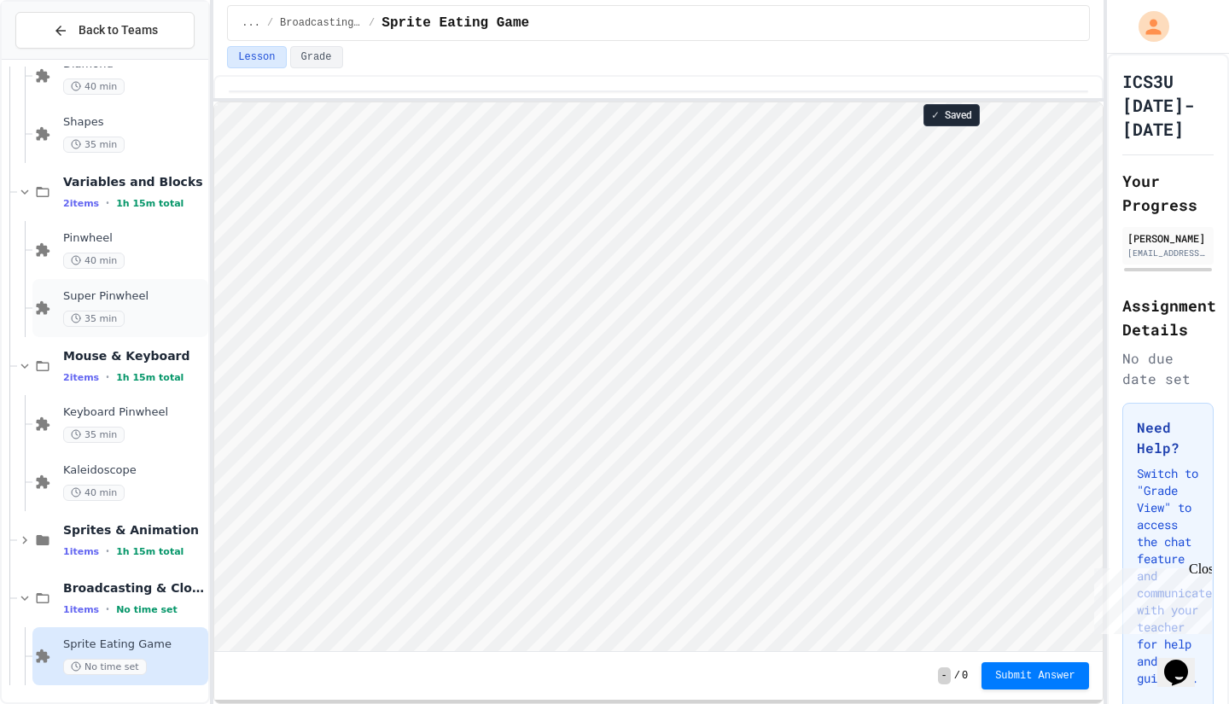
scroll to position [203, 0]
click at [28, 369] on icon at bounding box center [24, 366] width 15 height 15
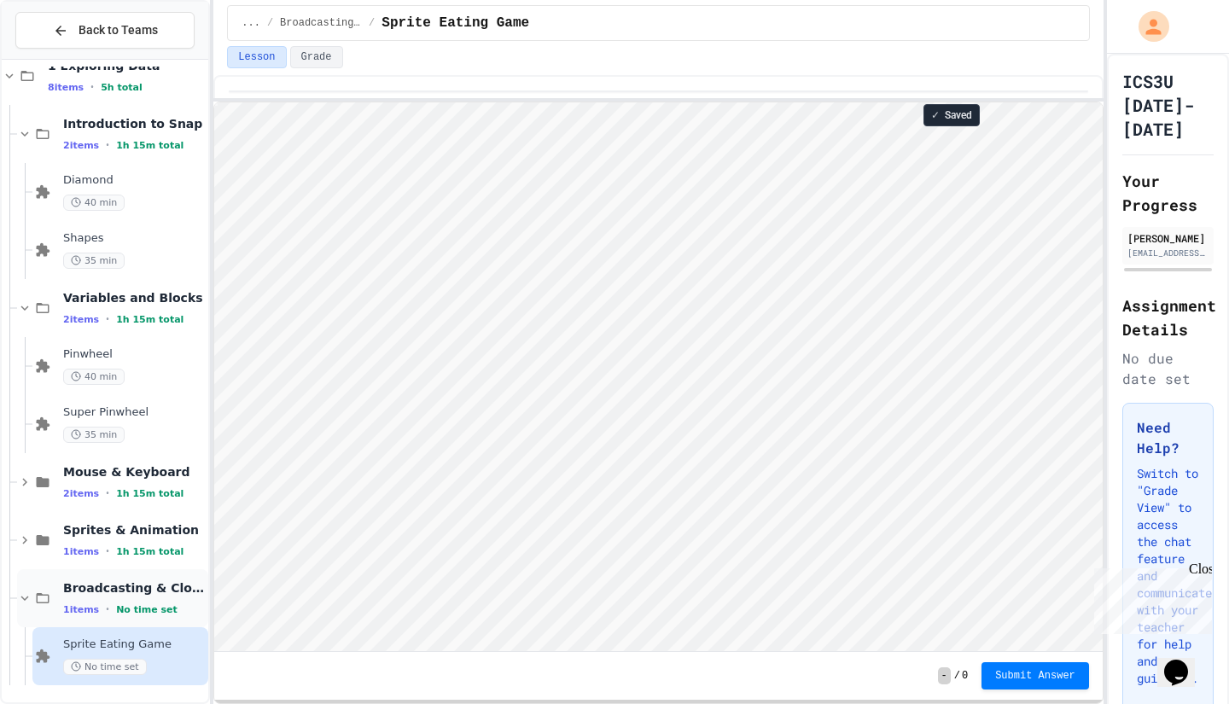
click at [32, 595] on icon at bounding box center [42, 598] width 20 height 15
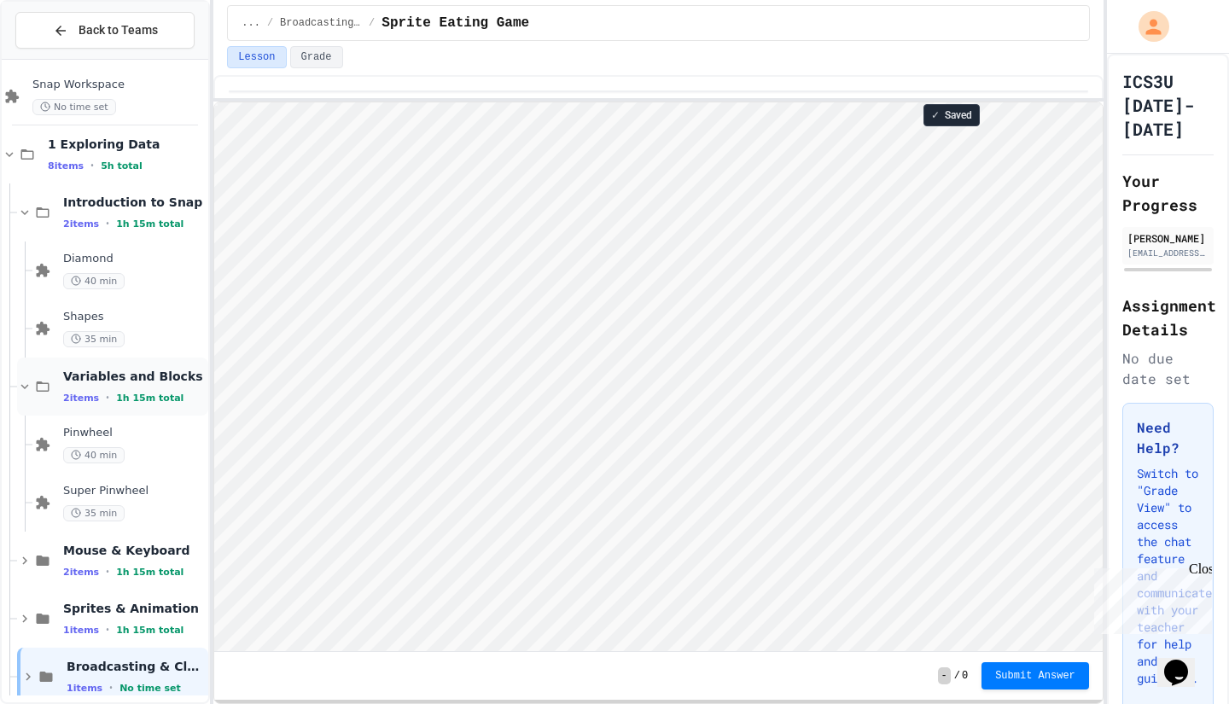
click at [55, 377] on div "Variables and Blocks 2 items • 1h 15m total" at bounding box center [112, 387] width 191 height 58
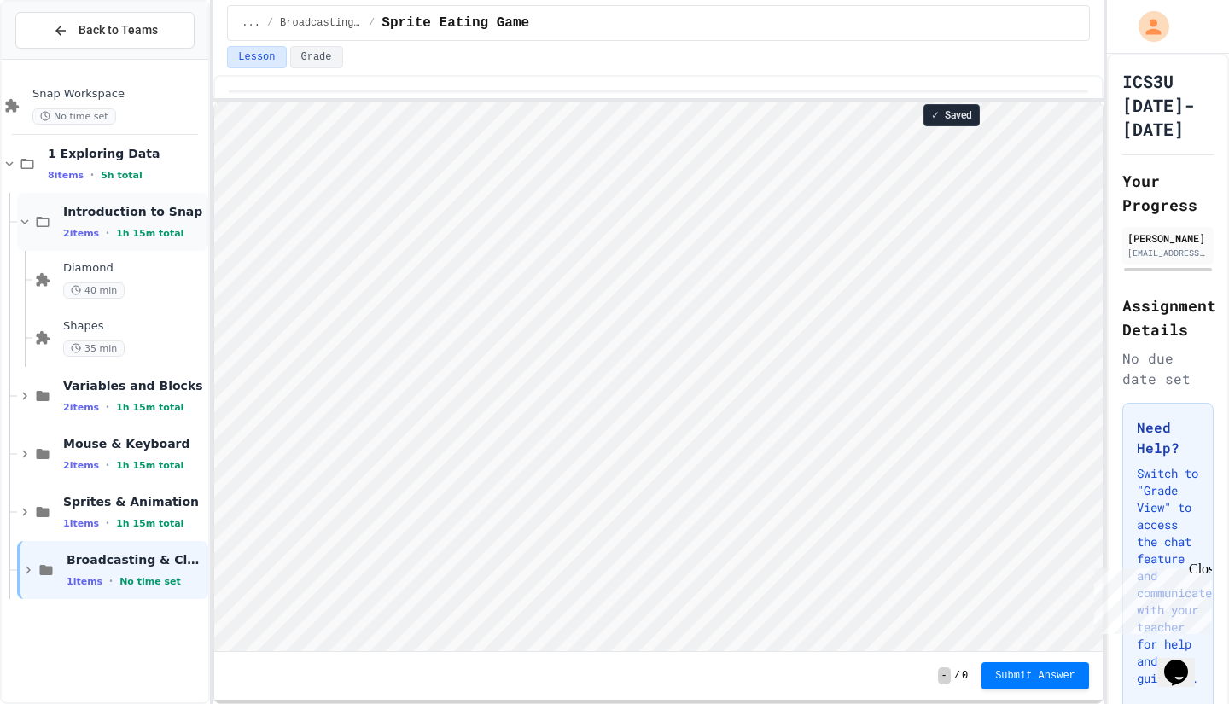
click at [48, 227] on icon at bounding box center [42, 221] width 20 height 15
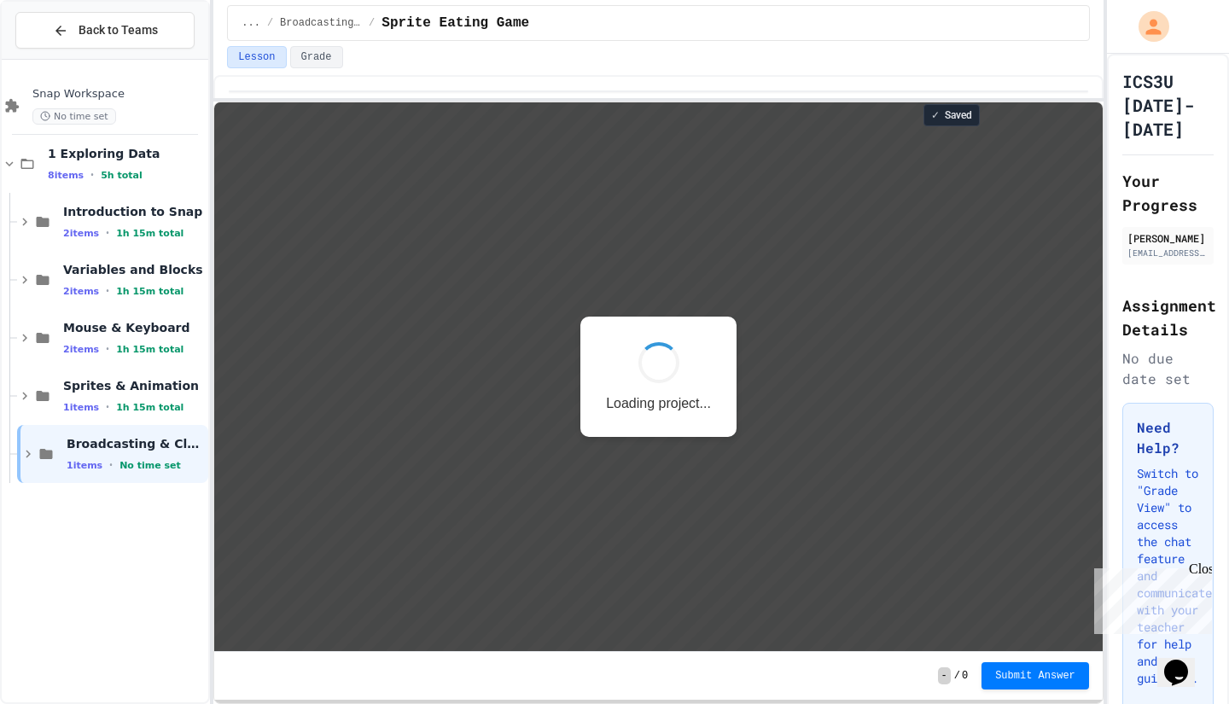
scroll to position [2, 0]
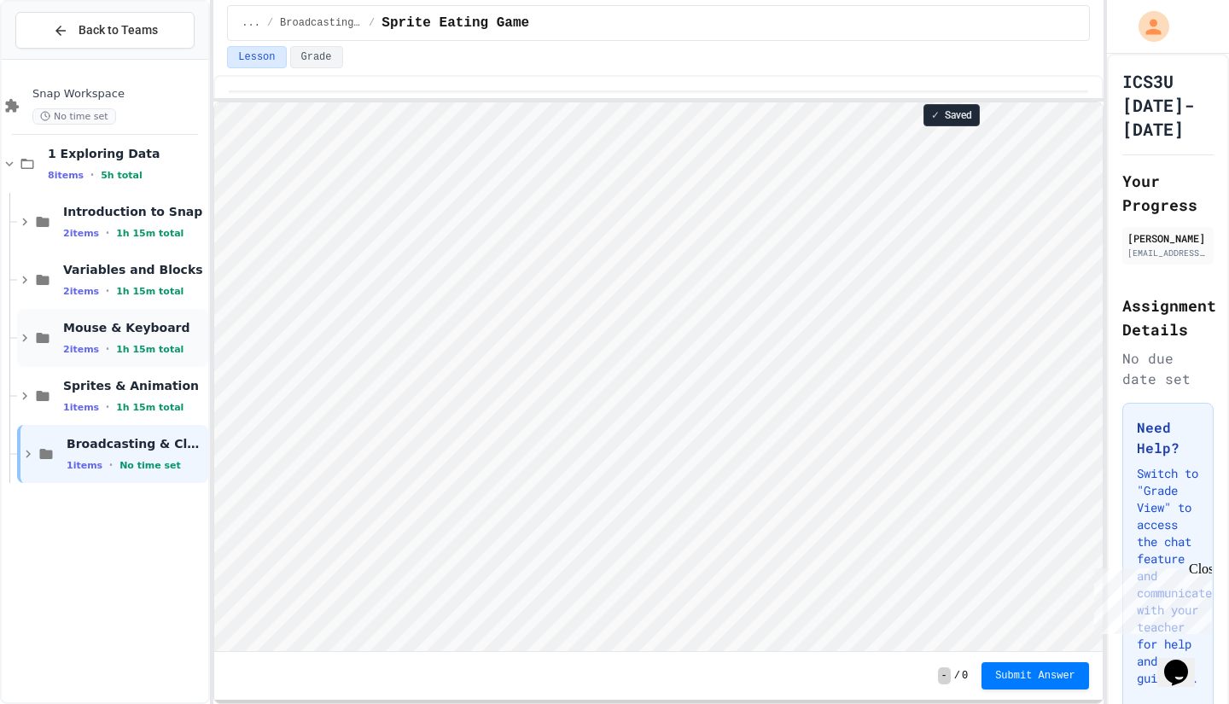
click at [45, 334] on icon at bounding box center [43, 338] width 13 height 10
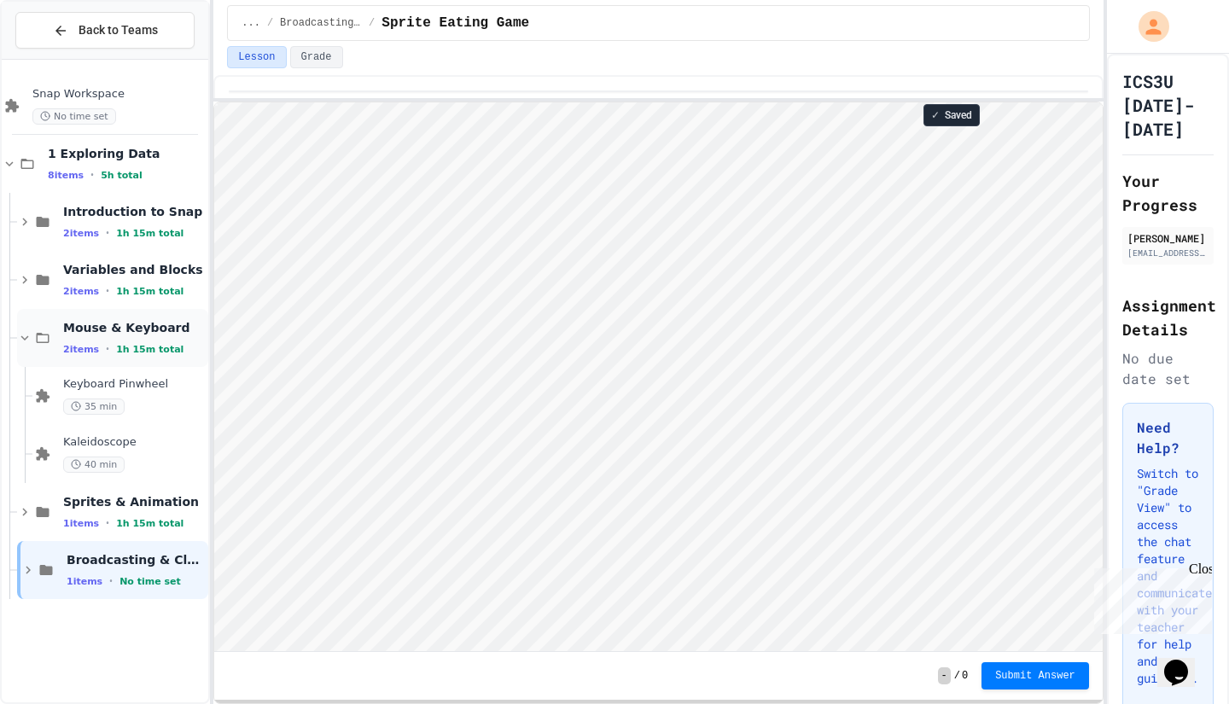
click at [48, 336] on icon at bounding box center [43, 338] width 13 height 10
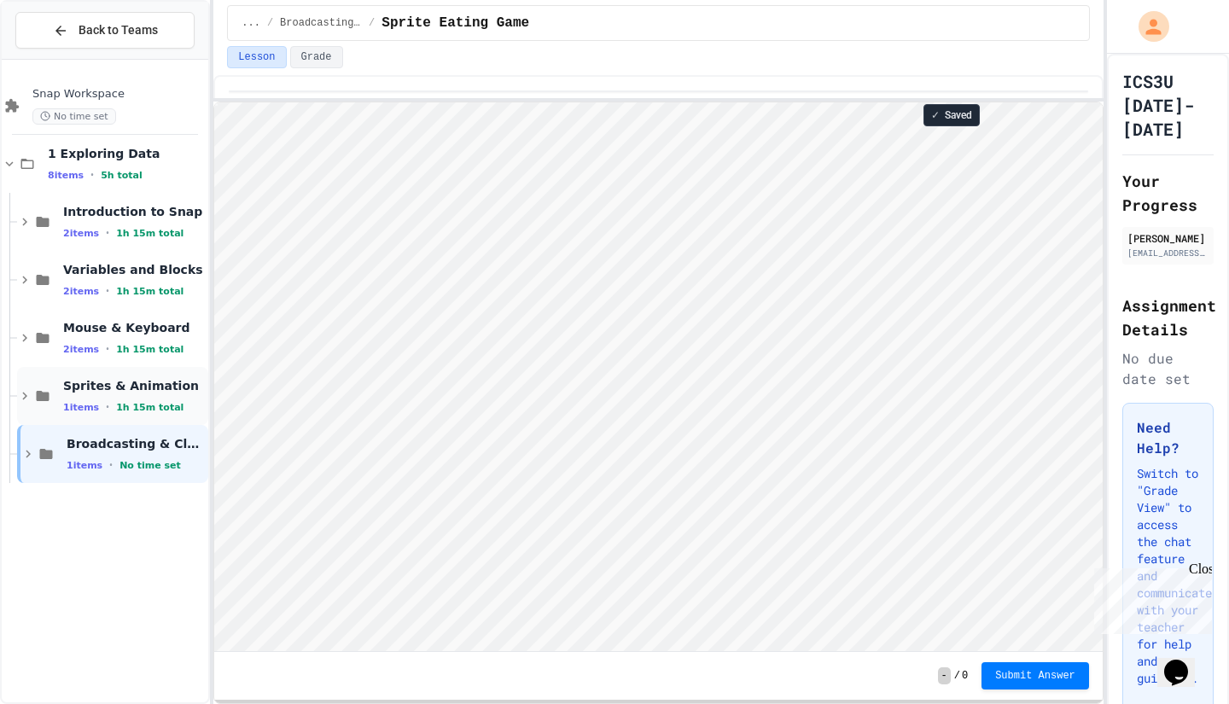
click at [52, 393] on icon at bounding box center [42, 395] width 20 height 15
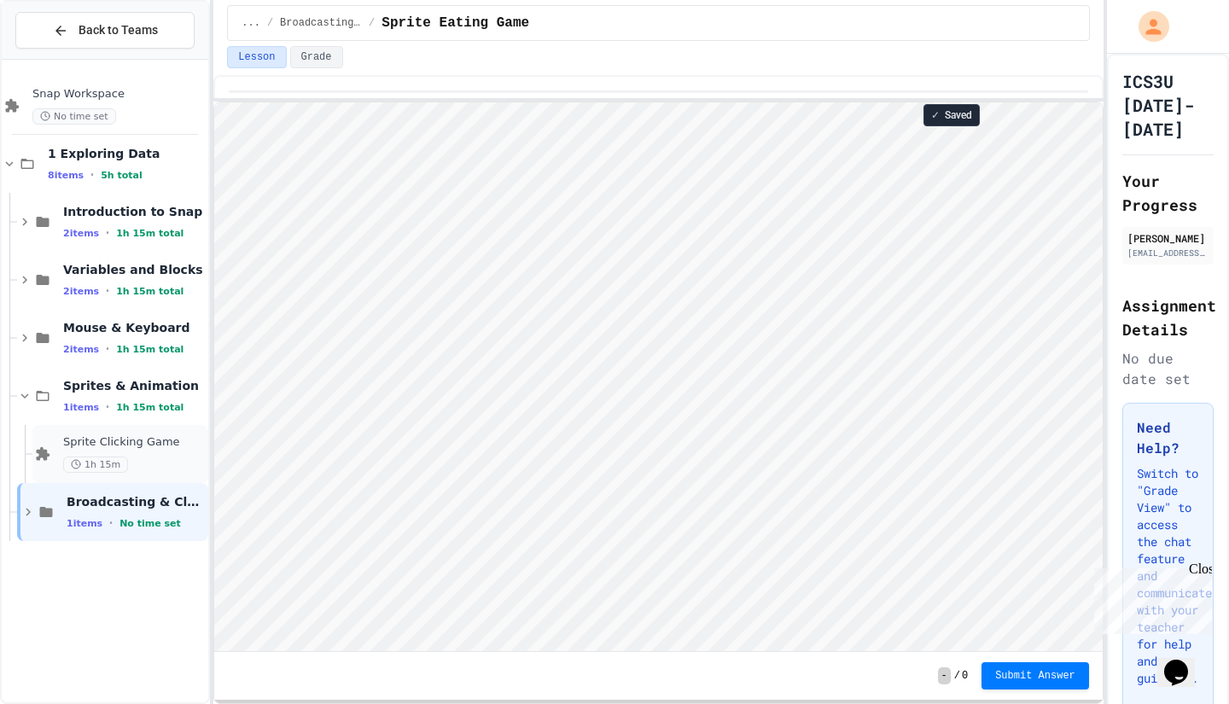
click at [154, 459] on div "1h 15m" at bounding box center [134, 465] width 142 height 16
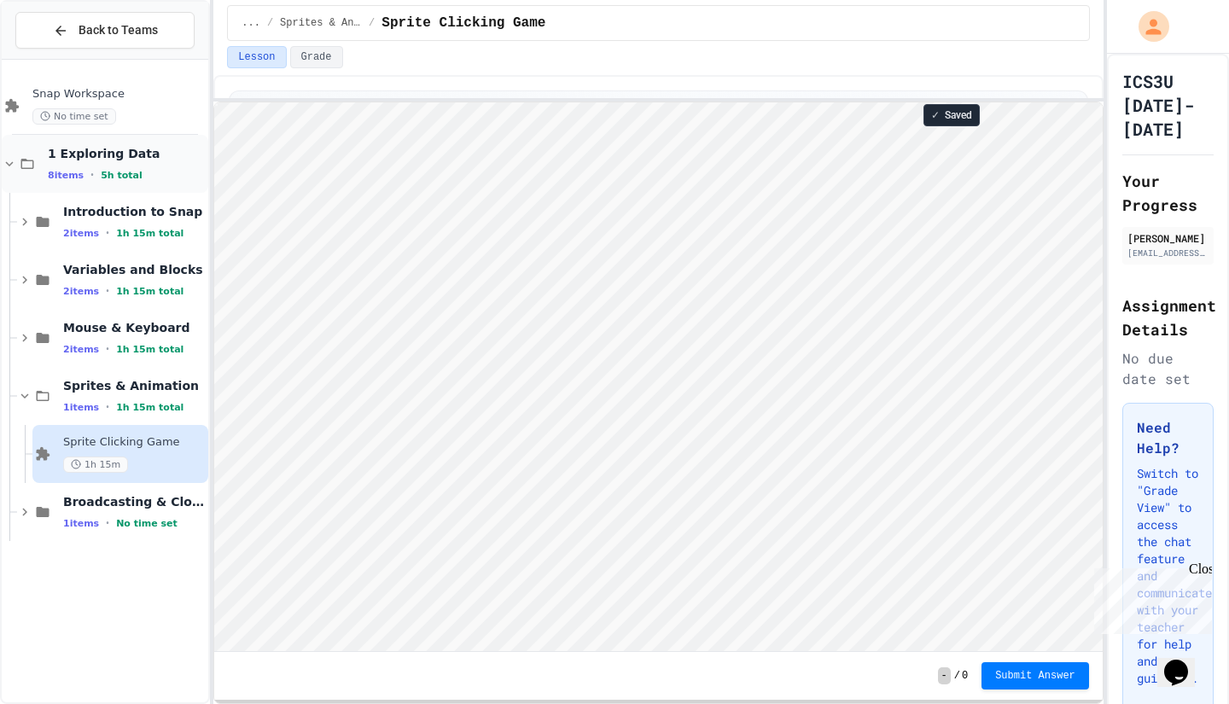
click at [133, 166] on div "1 Exploring Data 8 items • 5h total" at bounding box center [126, 164] width 157 height 36
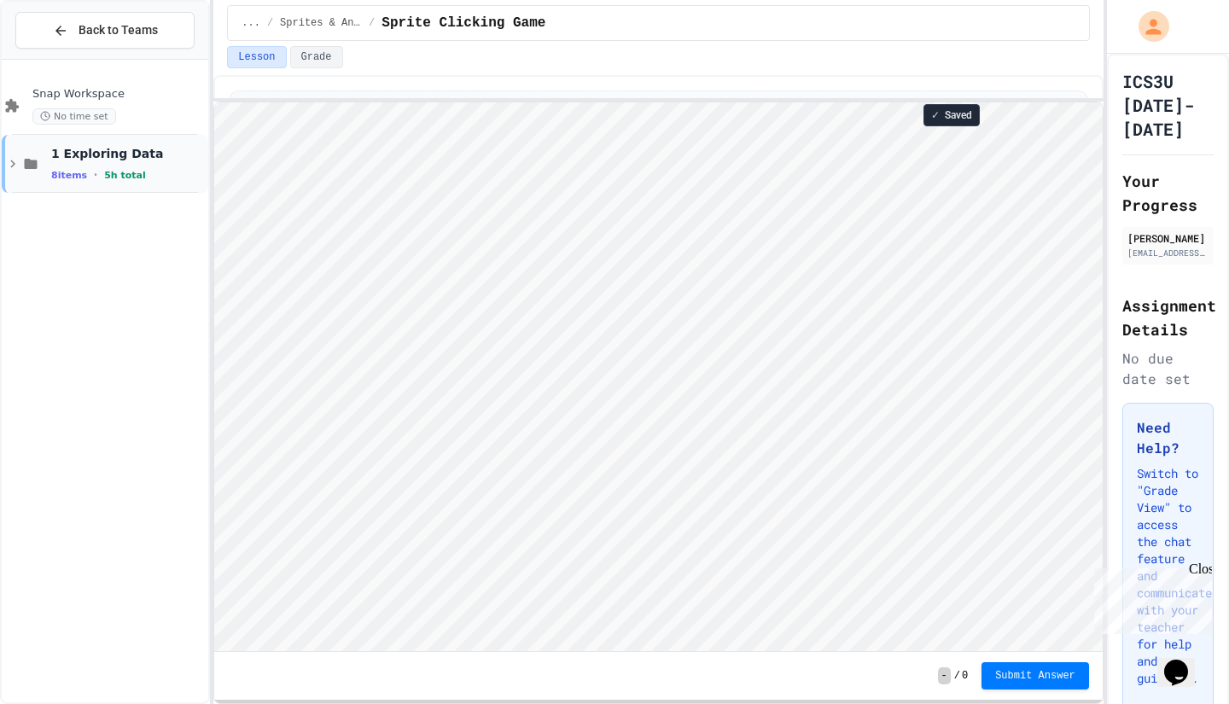
click at [148, 176] on div "8 items • 5h total" at bounding box center [128, 175] width 154 height 14
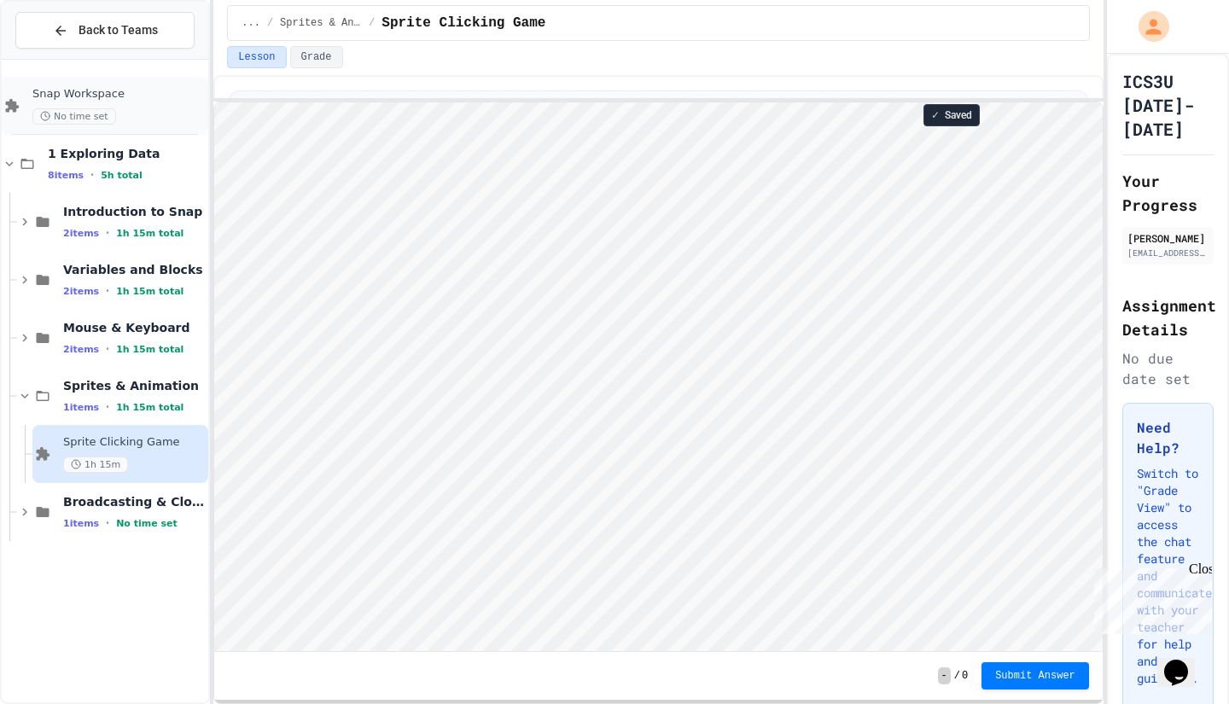
click at [149, 98] on span "Snap Workspace" at bounding box center [118, 94] width 172 height 15
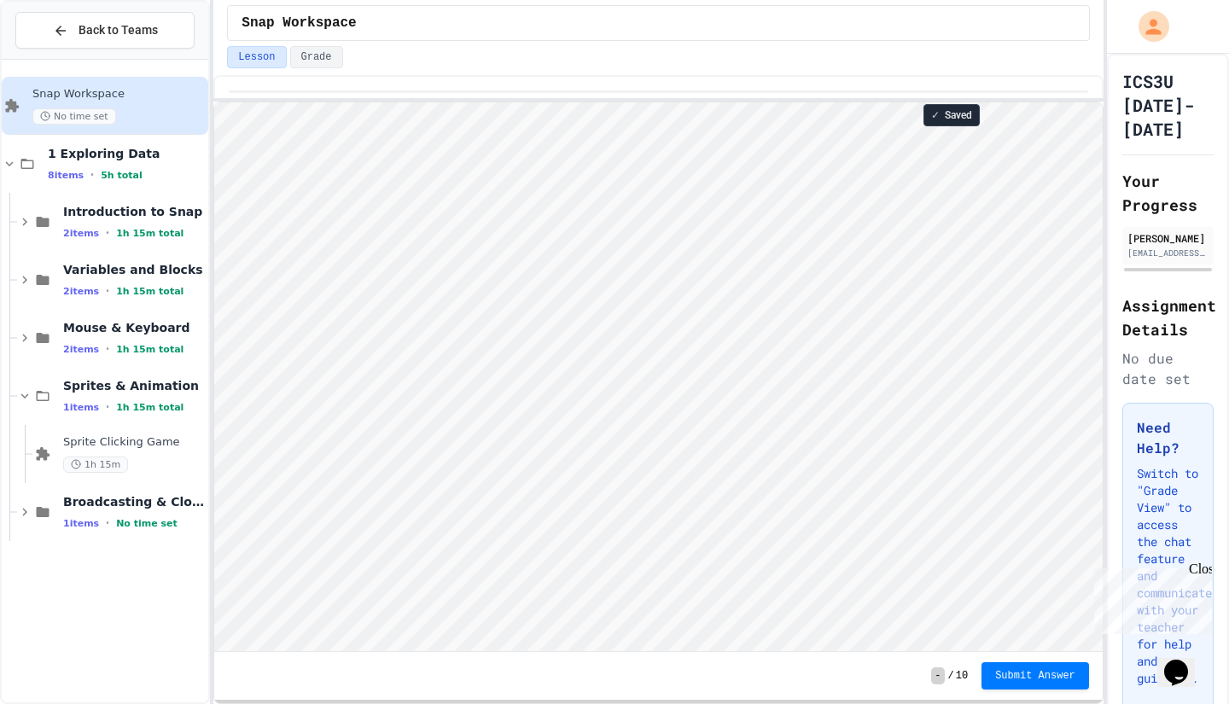
scroll to position [2, 0]
click at [142, 454] on div "Sprite Clicking Game 1h 15m" at bounding box center [134, 454] width 142 height 38
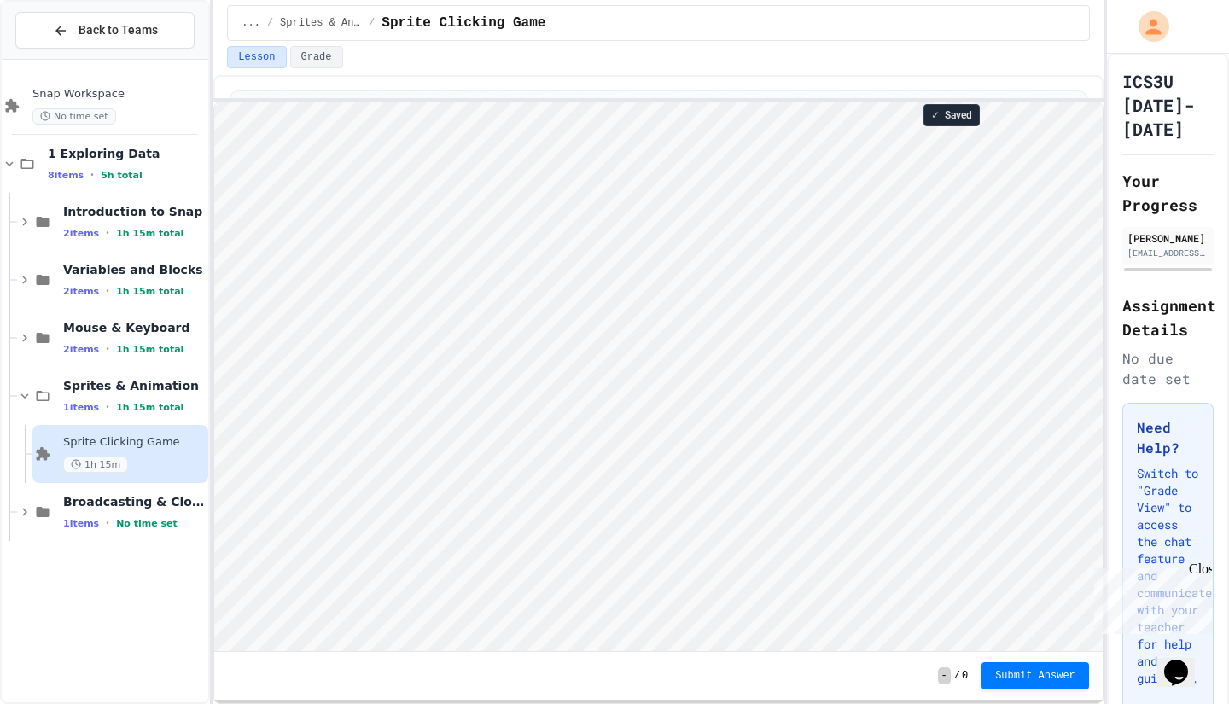
scroll to position [2, 0]
click at [166, 332] on span "Mouse & Keyboard" at bounding box center [134, 327] width 142 height 15
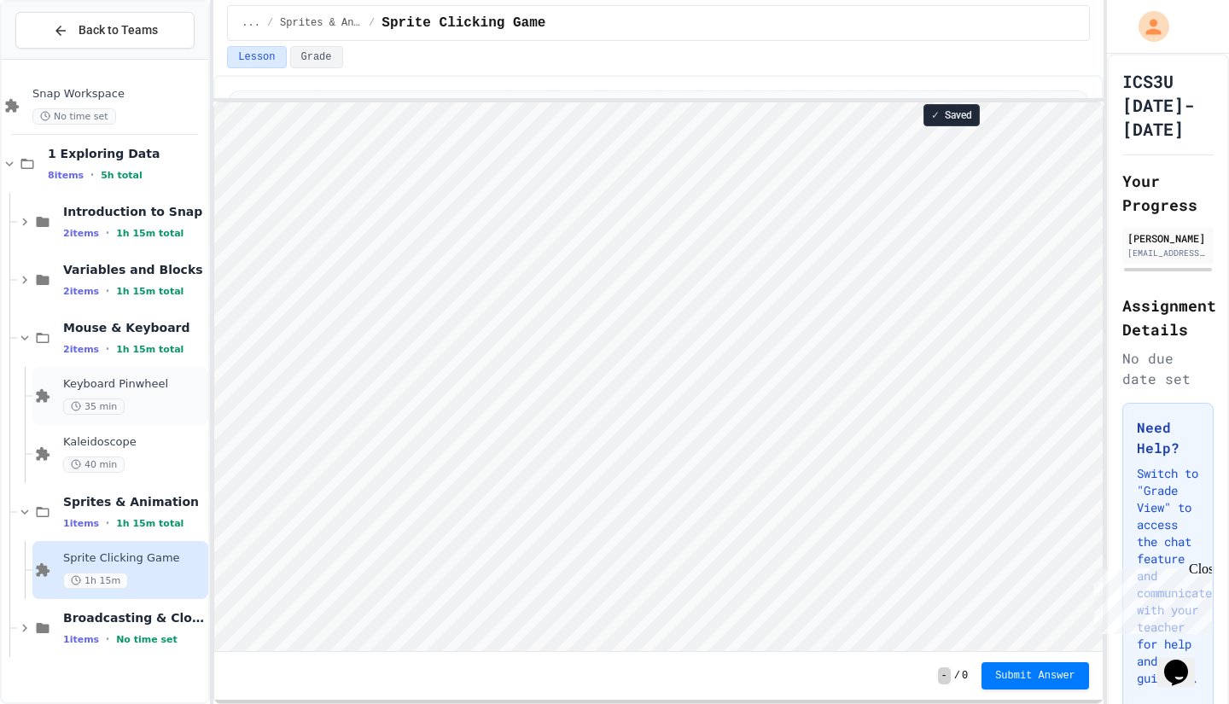
click at [141, 401] on div "35 min" at bounding box center [134, 407] width 142 height 16
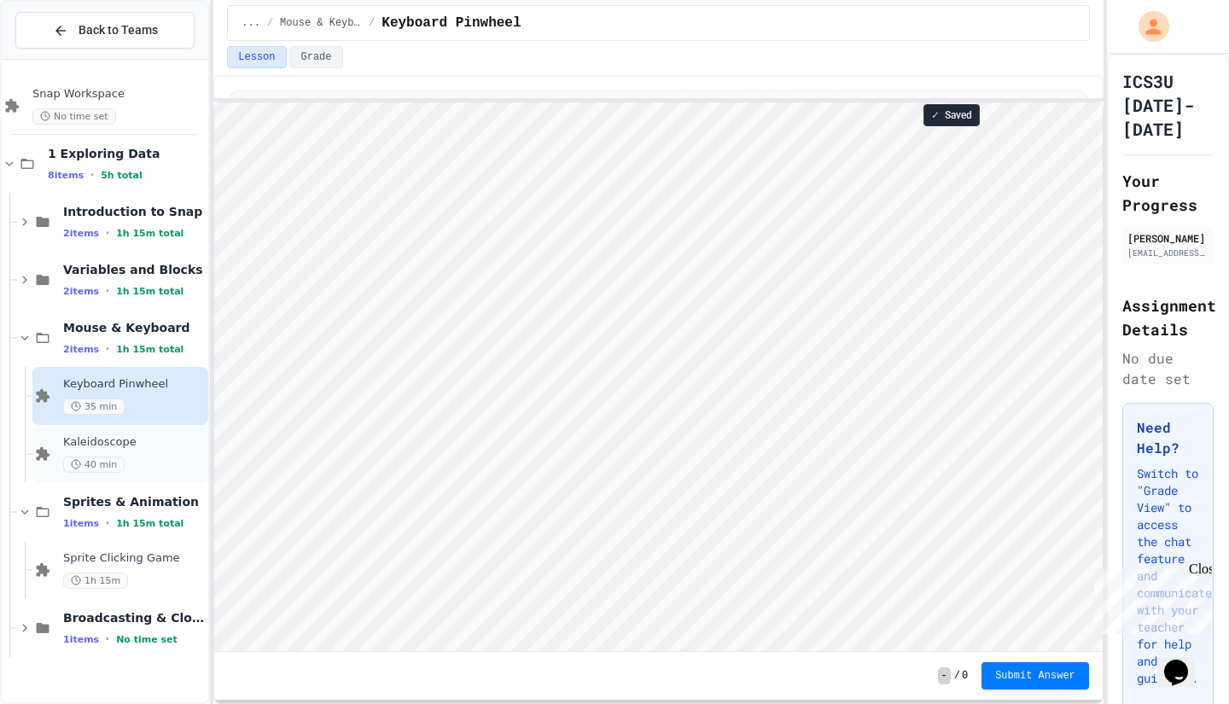
click at [193, 439] on span "Kaleidoscope" at bounding box center [134, 442] width 142 height 15
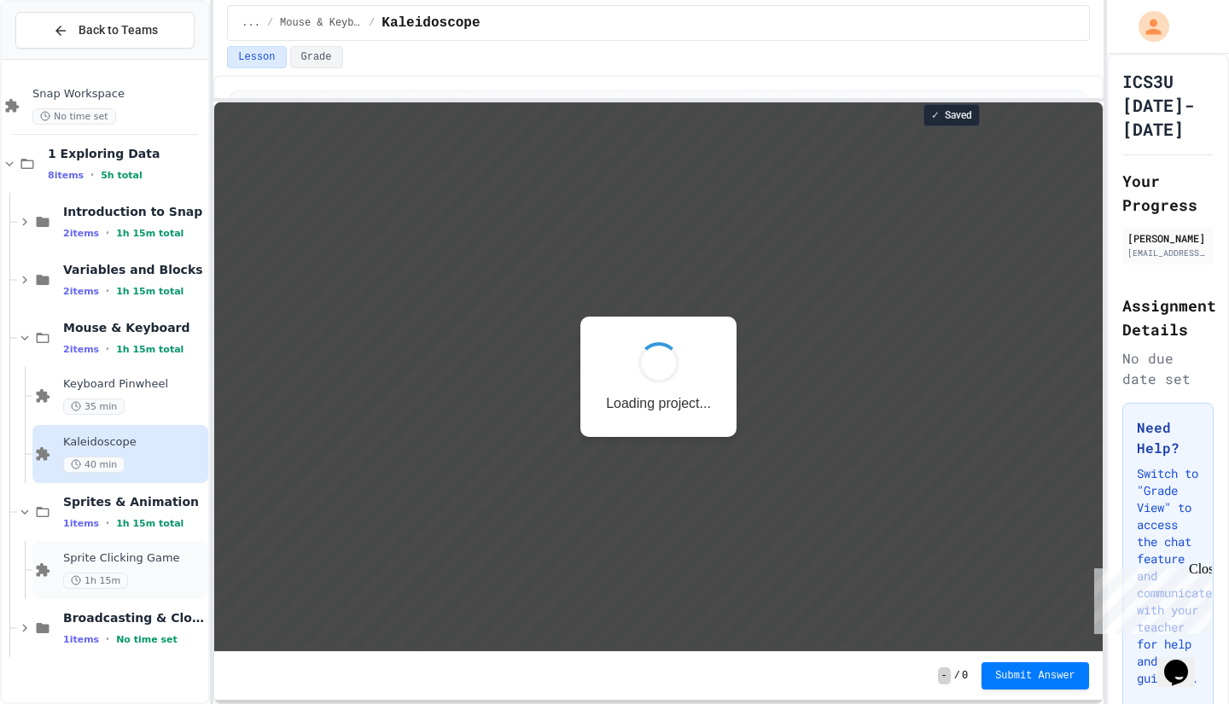
click at [183, 549] on div "Sprite Clicking Game 1h 15m" at bounding box center [120, 570] width 176 height 58
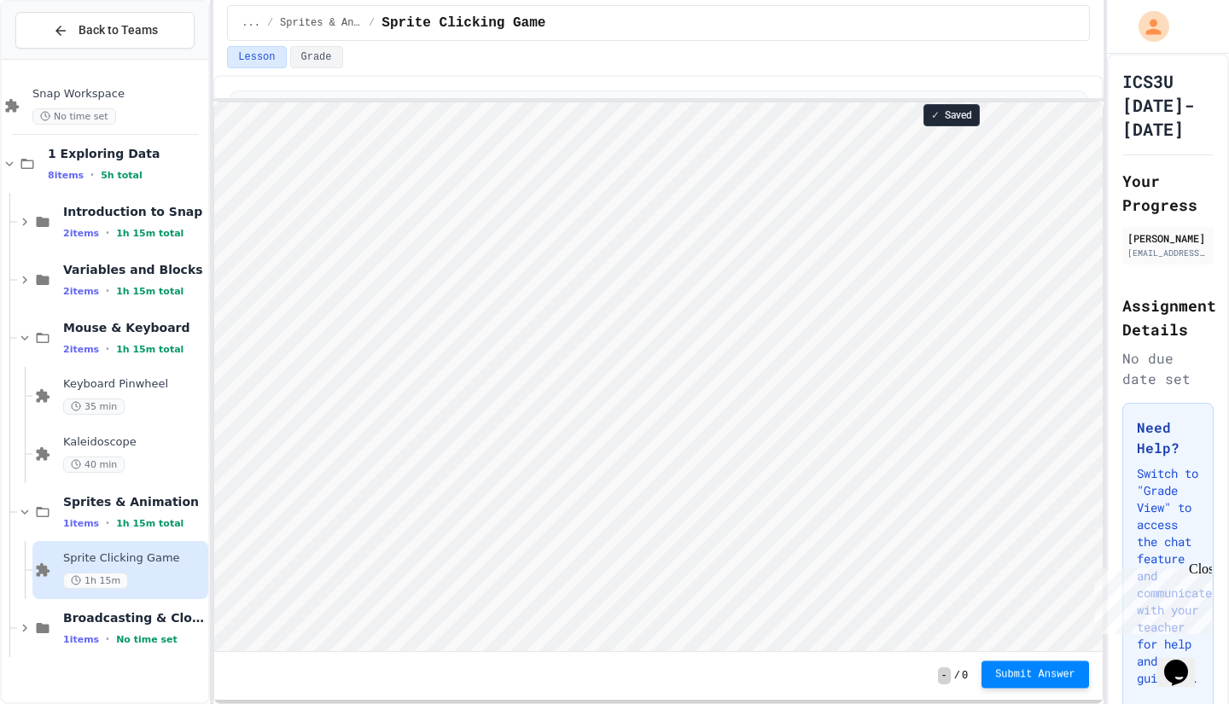
click at [1054, 670] on span "Submit Answer" at bounding box center [1035, 674] width 80 height 14
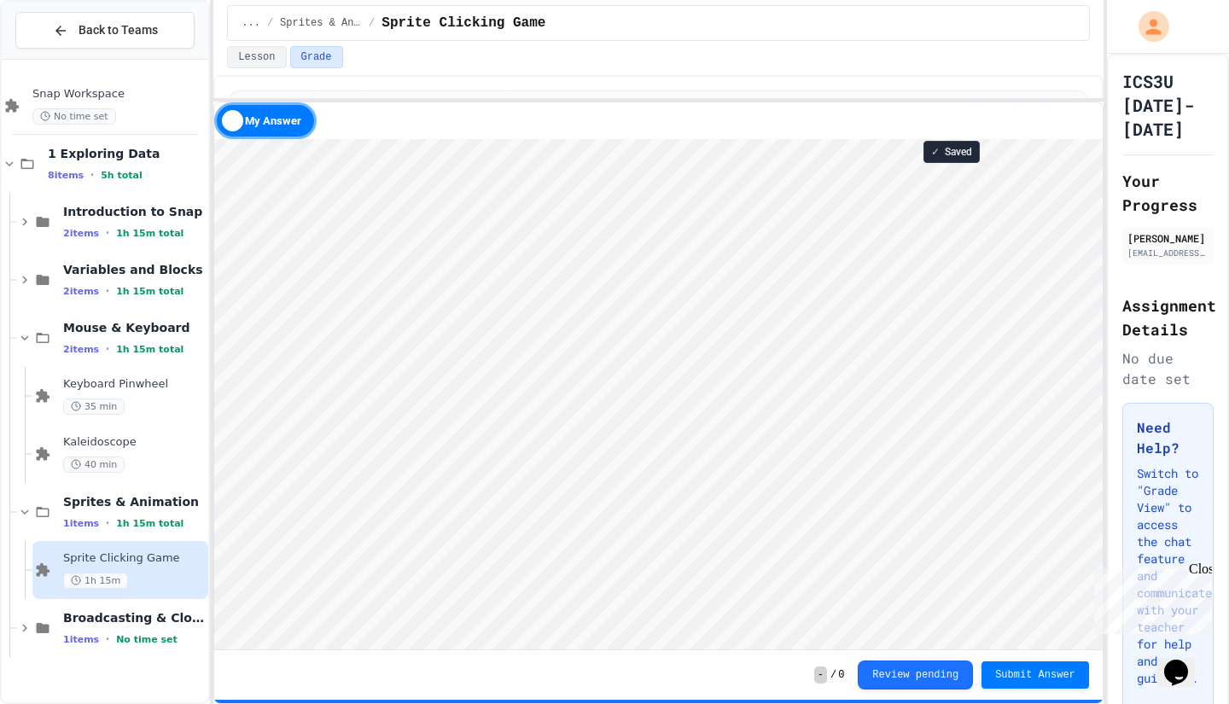
scroll to position [2, 0]
click at [184, 509] on div "Sprites & Animation 1 items • 1h 15m total" at bounding box center [134, 512] width 142 height 36
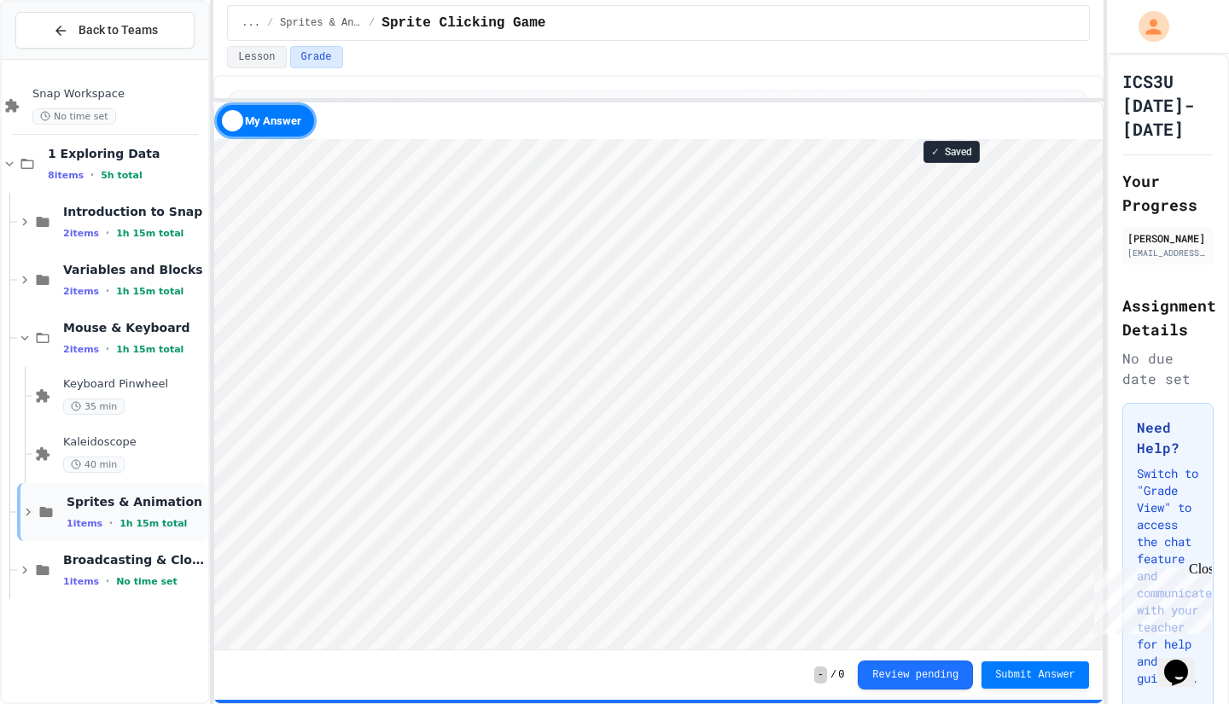
click at [162, 515] on div "Sprites & Animation 1 items • 1h 15m total" at bounding box center [136, 512] width 138 height 36
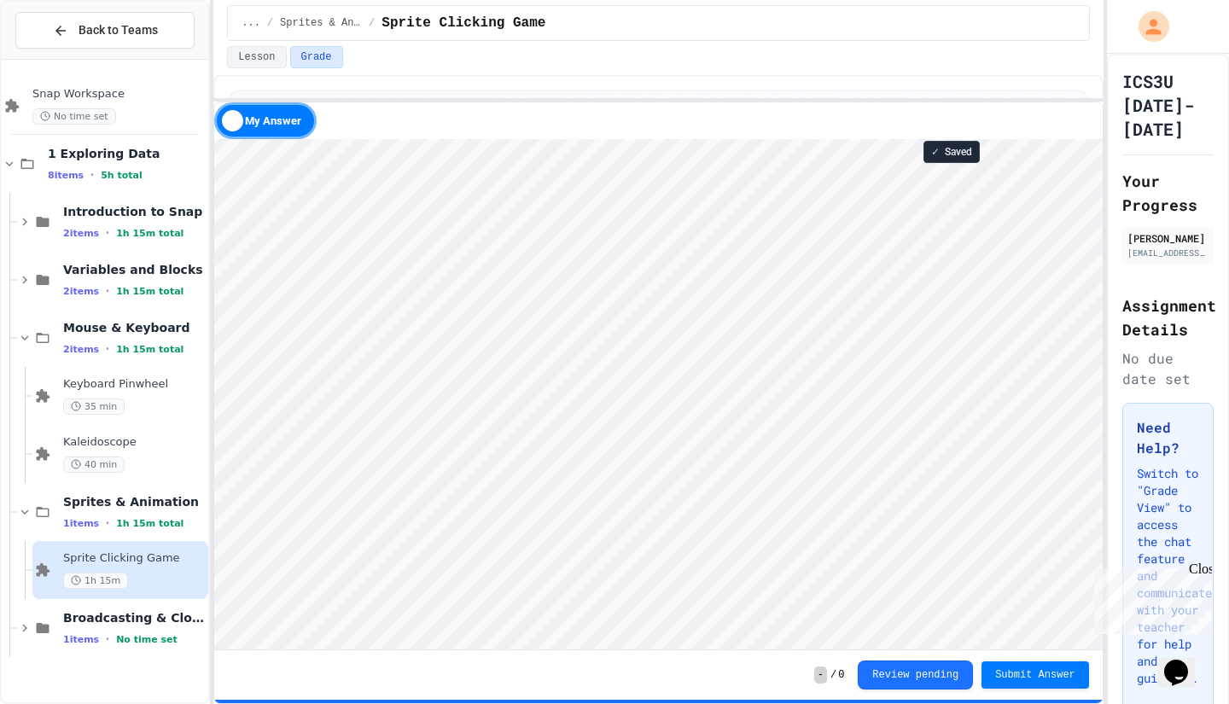
click at [161, 553] on span "Sprite Clicking Game" at bounding box center [134, 558] width 142 height 15
click at [241, 125] on div "My Answer" at bounding box center [265, 120] width 102 height 37
click at [282, 123] on div "Solution" at bounding box center [265, 120] width 102 height 37
click at [1040, 685] on button "Submit Answer" at bounding box center [1035, 673] width 108 height 27
click at [179, 509] on span "Sprites & Animation" at bounding box center [134, 501] width 142 height 15
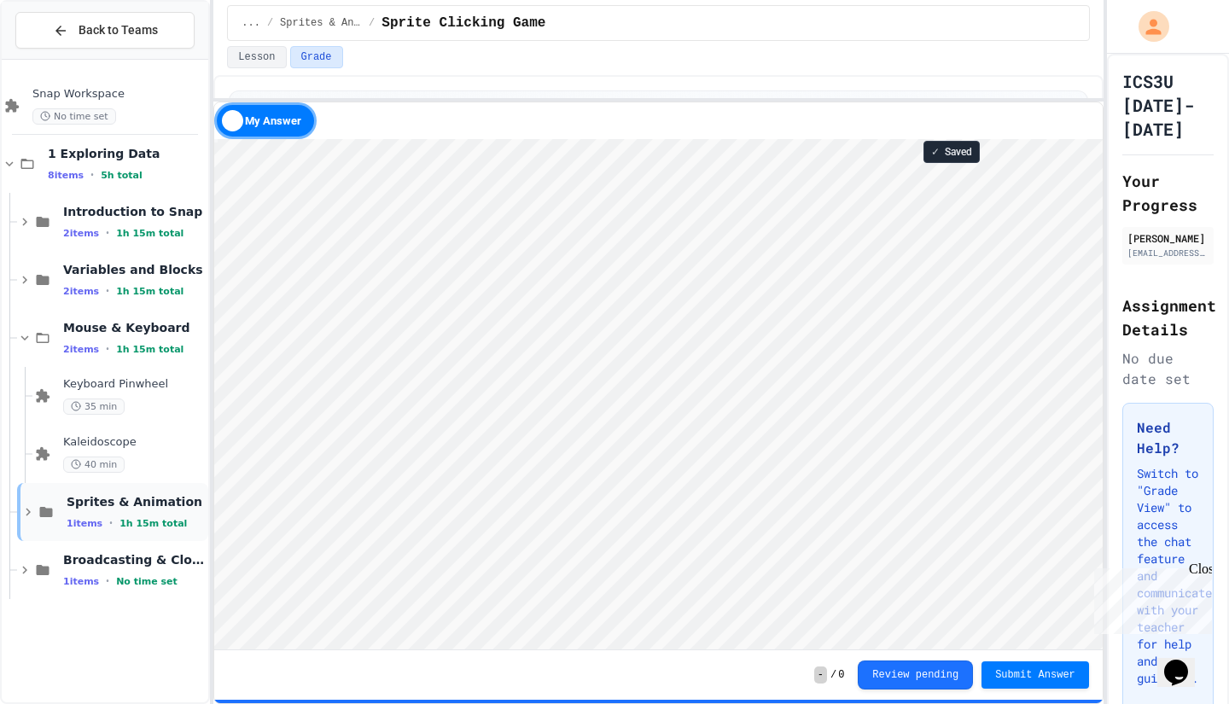
click at [175, 518] on div "1 items • 1h 15m total" at bounding box center [136, 523] width 138 height 14
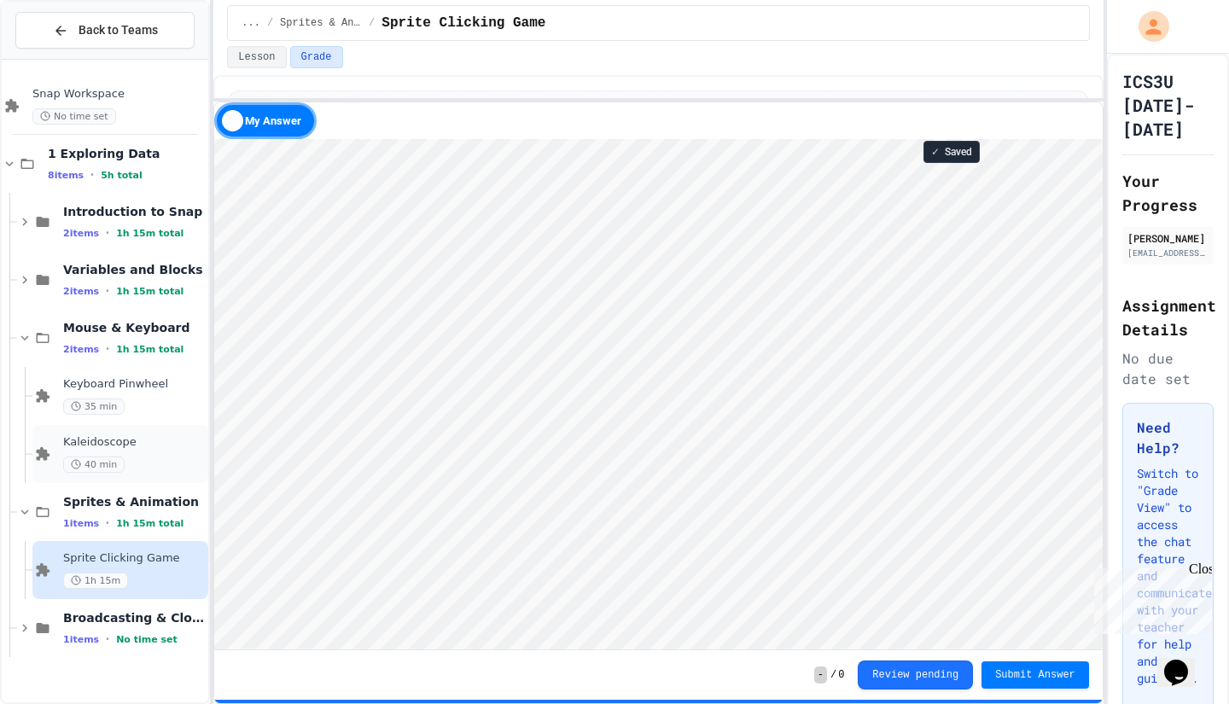
click at [143, 447] on span "Kaleidoscope" at bounding box center [134, 442] width 142 height 15
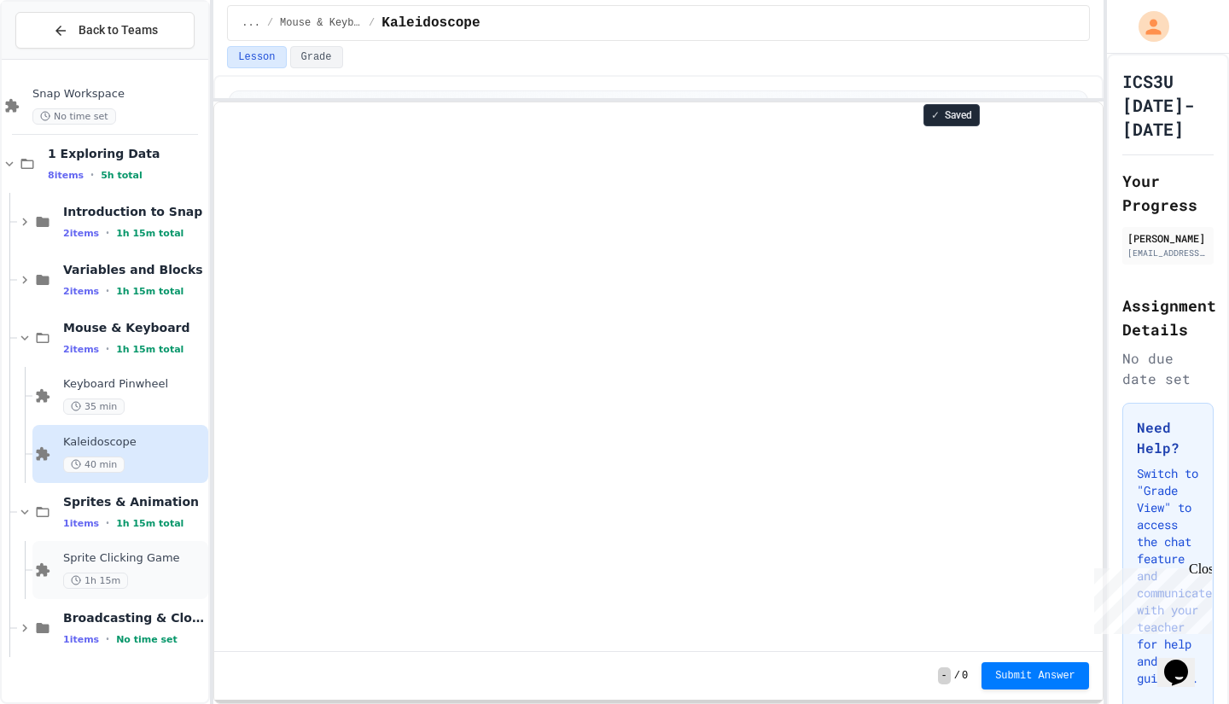
click at [160, 562] on span "Sprite Clicking Game" at bounding box center [134, 558] width 142 height 15
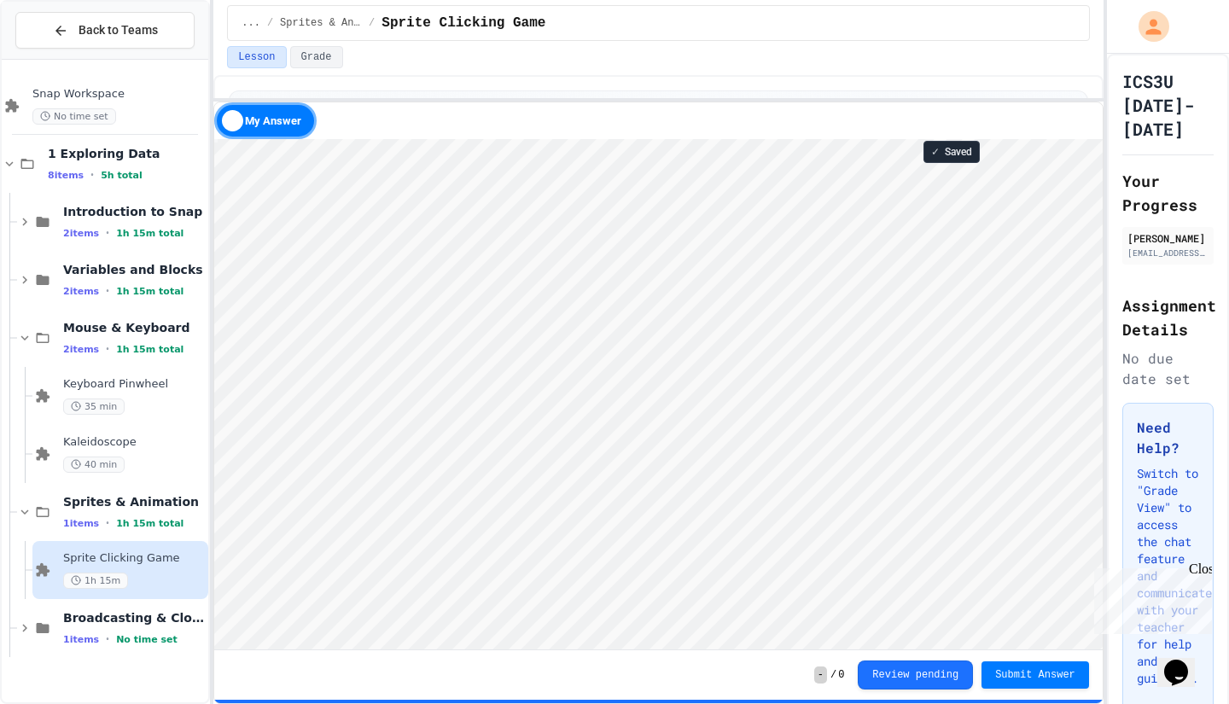
scroll to position [2, 0]
click at [135, 508] on span "Sprites & Animation" at bounding box center [134, 501] width 142 height 15
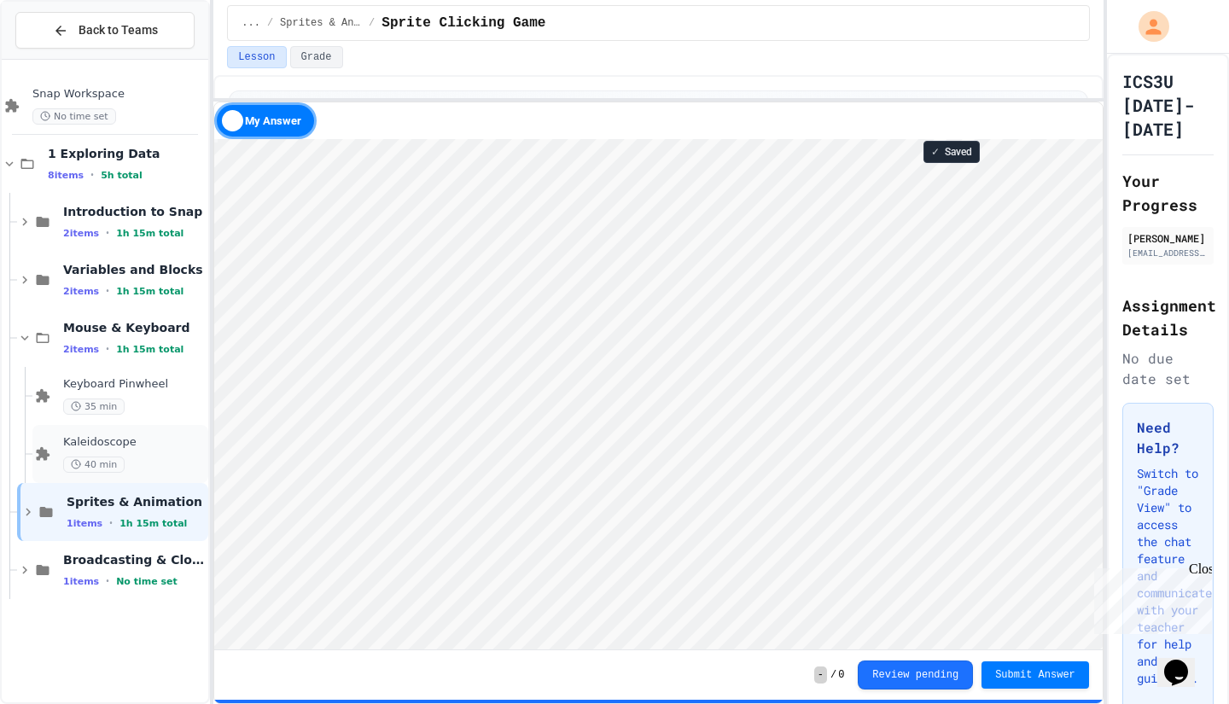
click at [155, 453] on div "Kaleidoscope 40 min" at bounding box center [134, 454] width 142 height 38
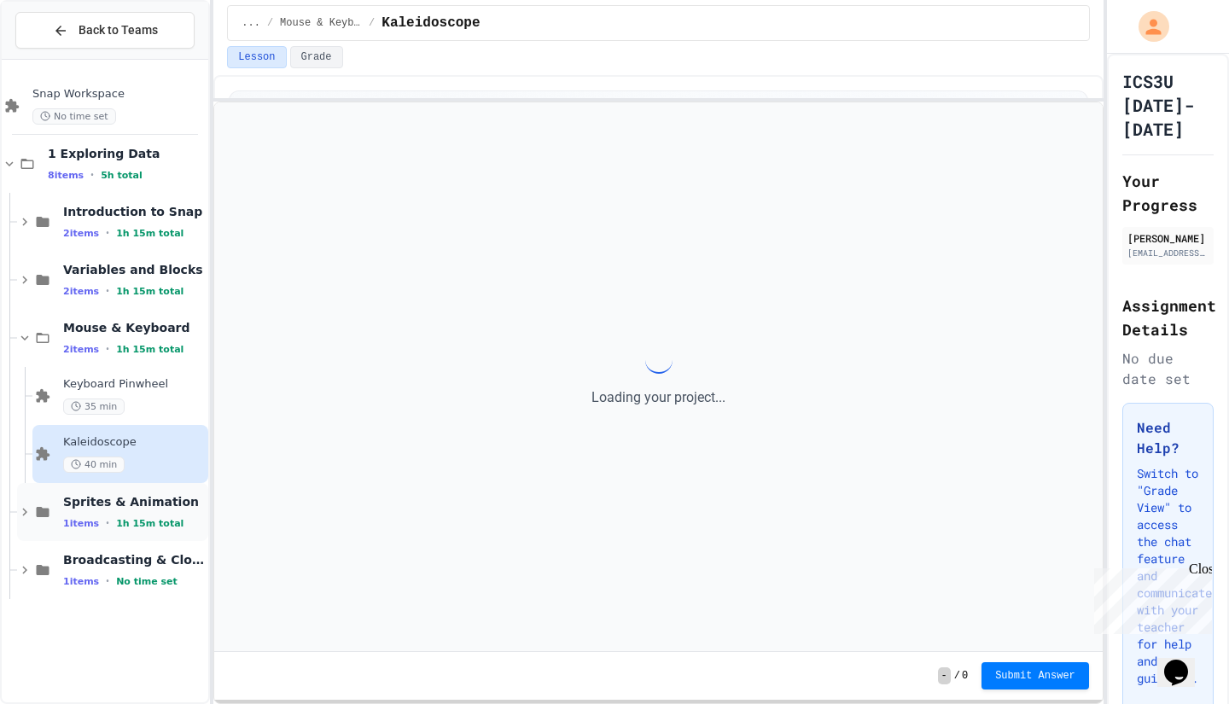
click at [155, 511] on div "Sprites & Animation 1 items • 1h 15m total" at bounding box center [134, 512] width 142 height 36
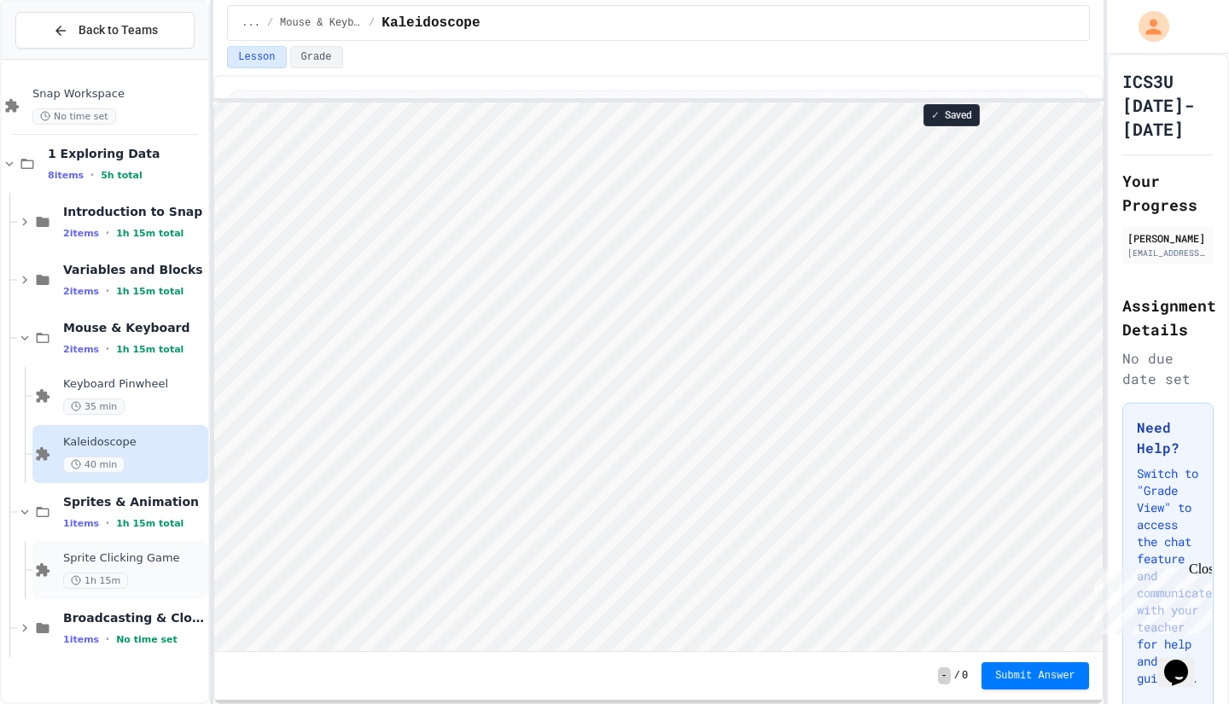
click at [160, 565] on span "Sprite Clicking Game" at bounding box center [134, 558] width 142 height 15
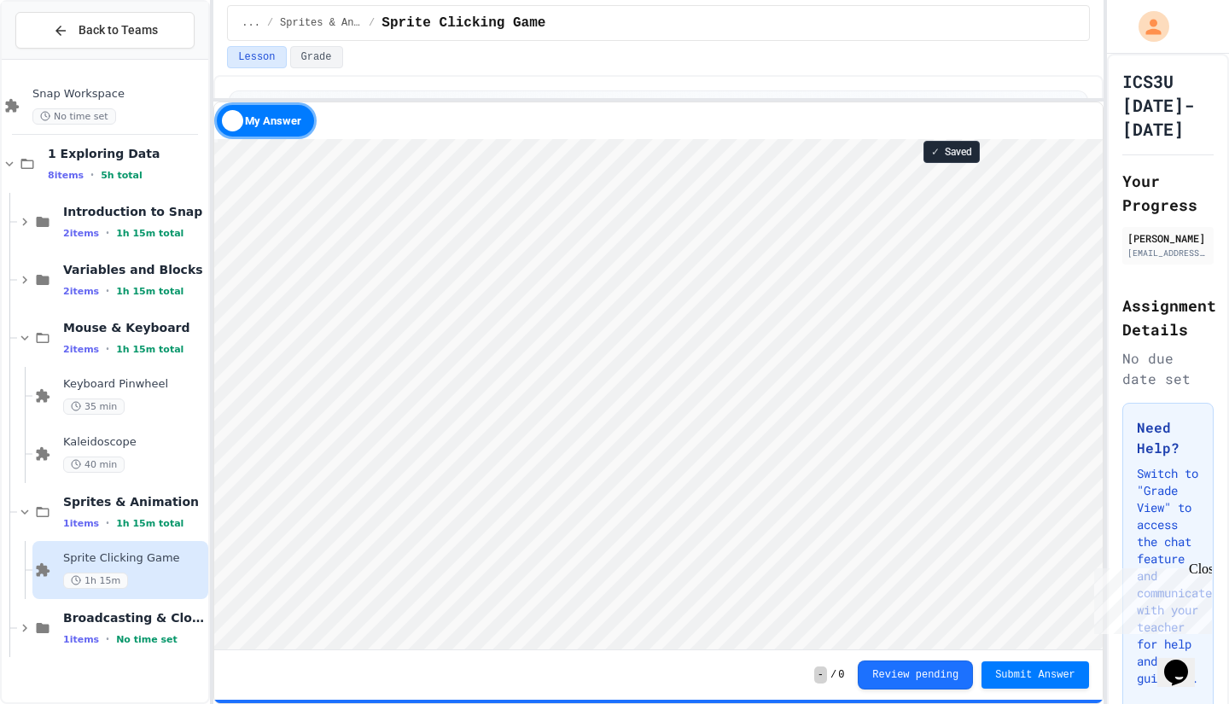
scroll to position [2, 0]
click at [179, 455] on div "Kaleidoscope 40 min" at bounding box center [134, 454] width 142 height 38
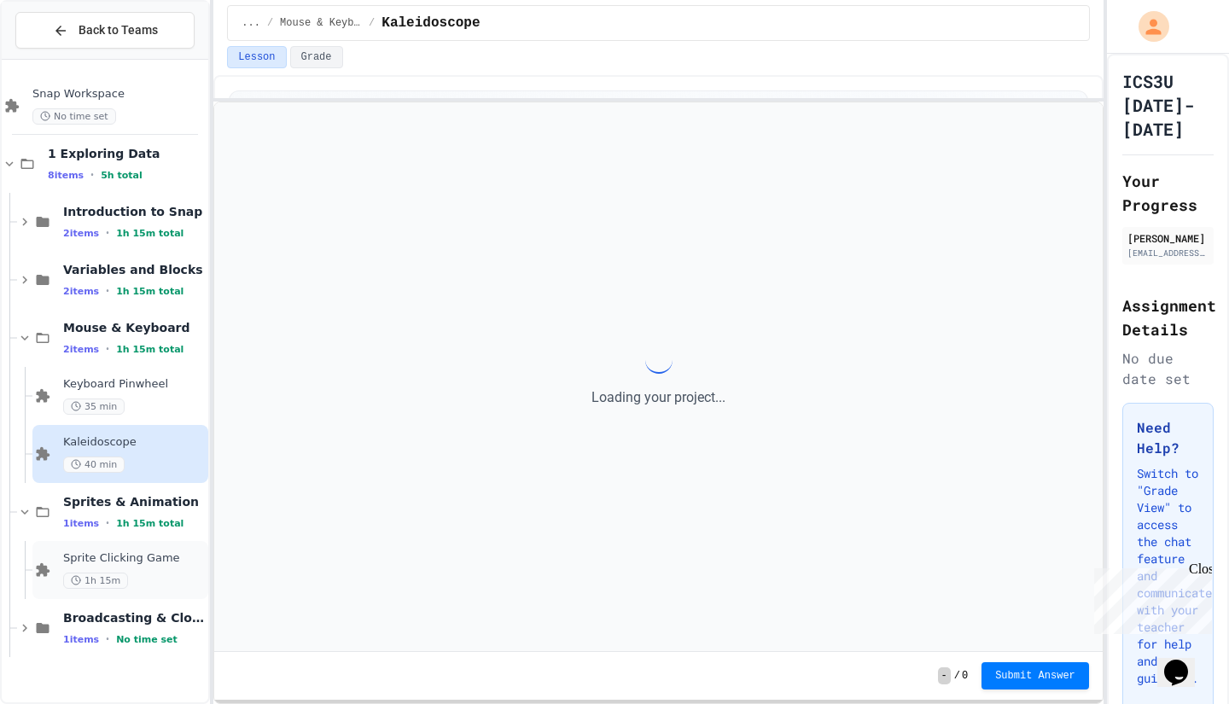
click at [159, 574] on div "1h 15m" at bounding box center [134, 581] width 142 height 16
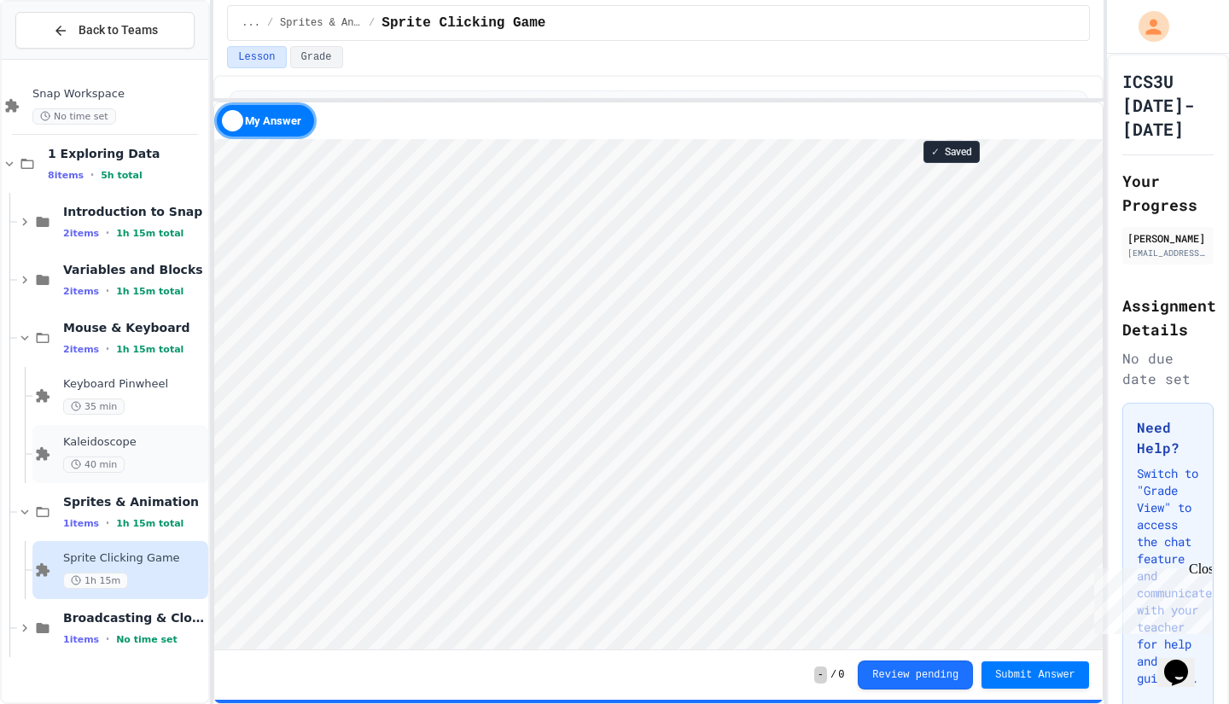
click at [132, 433] on div "Kaleidoscope 40 min" at bounding box center [120, 454] width 176 height 58
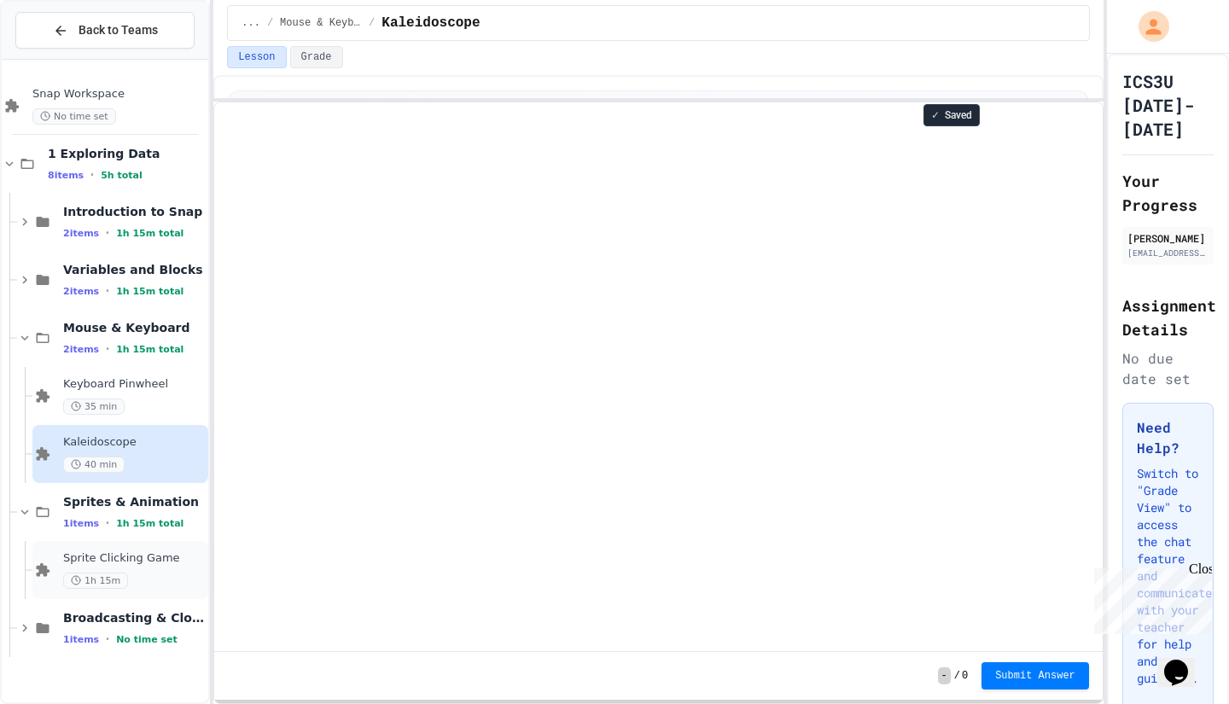
click at [158, 567] on div "Sprite Clicking Game 1h 15m" at bounding box center [134, 570] width 142 height 38
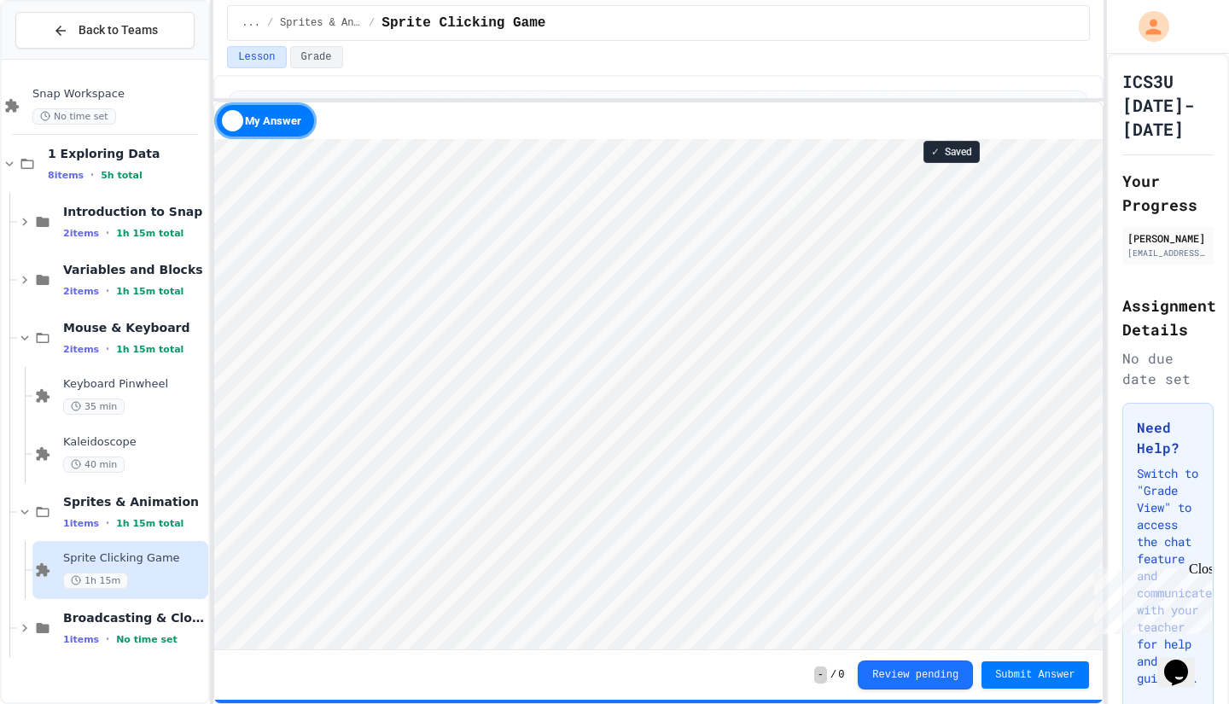
scroll to position [2, 0]
click at [947, 160] on div "✓ Saved" at bounding box center [951, 152] width 56 height 22
click at [943, 158] on div "✓ Saved" at bounding box center [951, 152] width 56 height 22
click at [131, 444] on span "Kaleidoscope" at bounding box center [134, 442] width 142 height 15
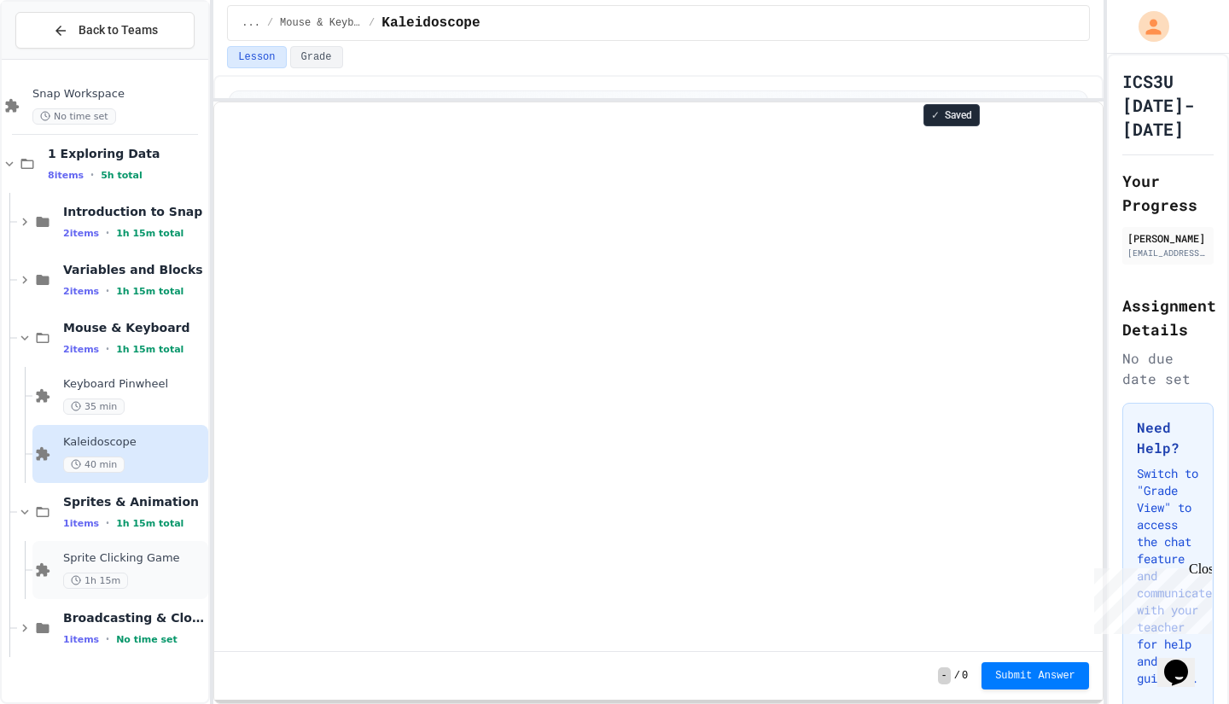
click at [157, 556] on span "Sprite Clicking Game" at bounding box center [134, 558] width 142 height 15
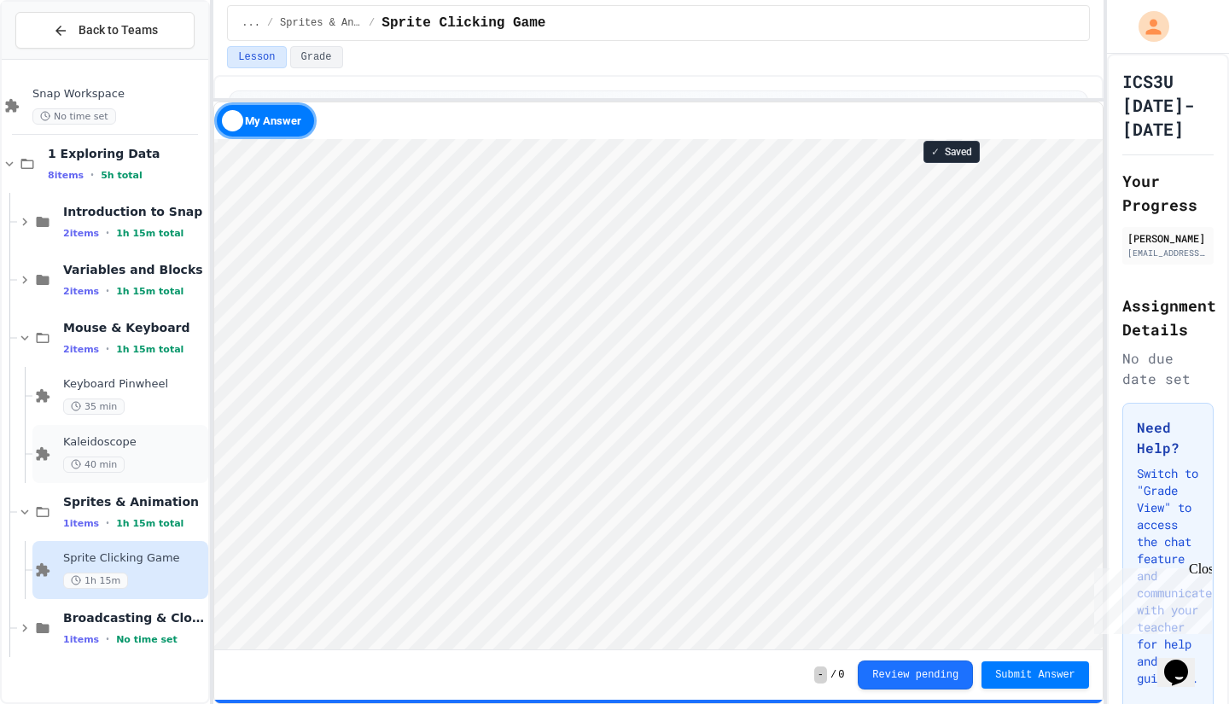
click at [156, 463] on div "40 min" at bounding box center [134, 465] width 142 height 16
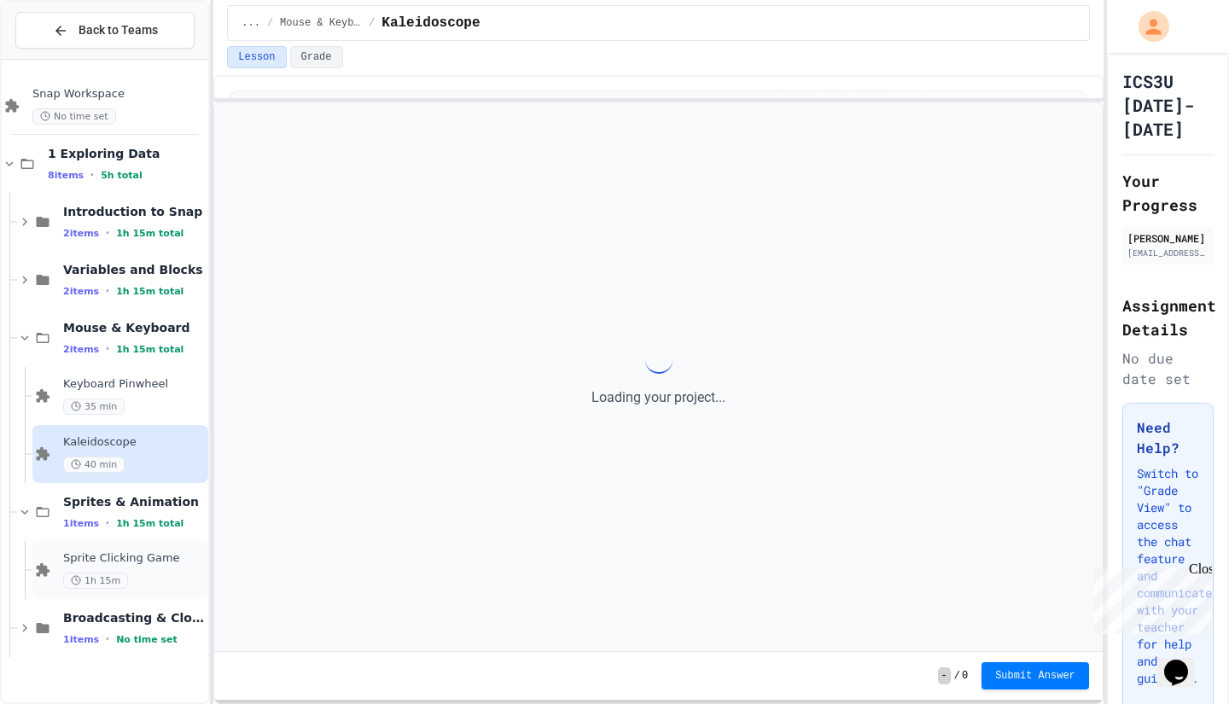
click at [167, 563] on span "Sprite Clicking Game" at bounding box center [134, 558] width 142 height 15
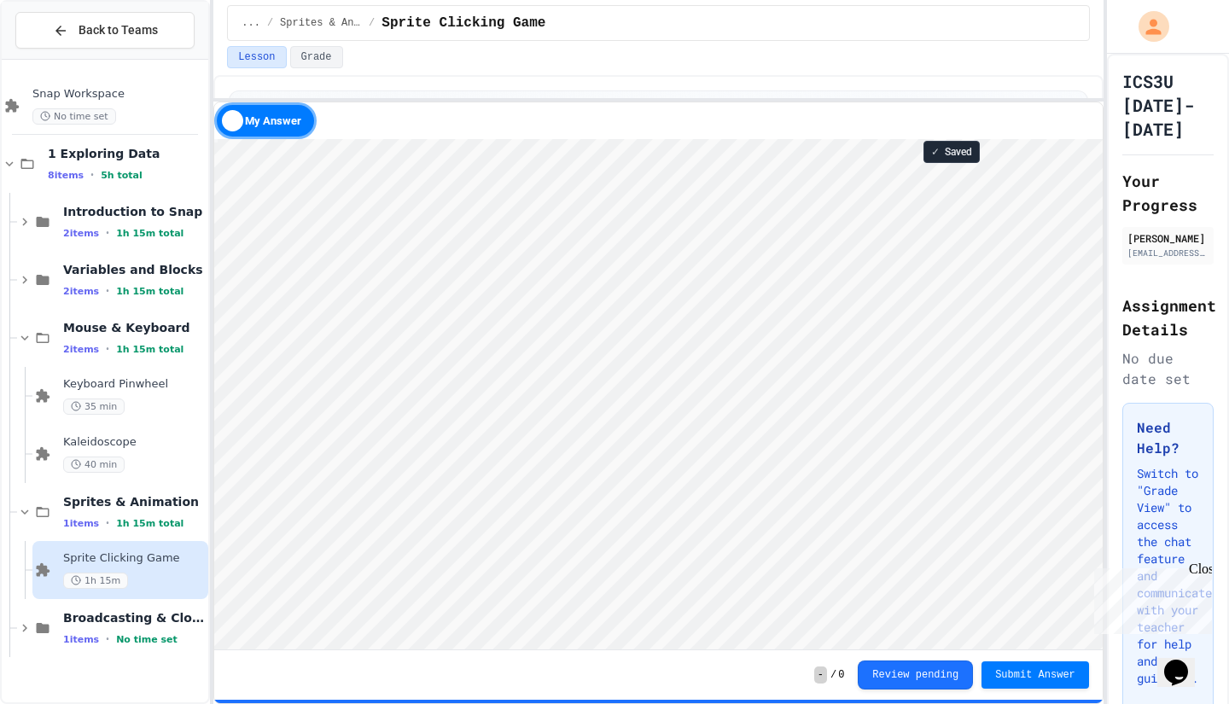
scroll to position [2, 0]
click at [169, 457] on div "40 min" at bounding box center [134, 465] width 142 height 16
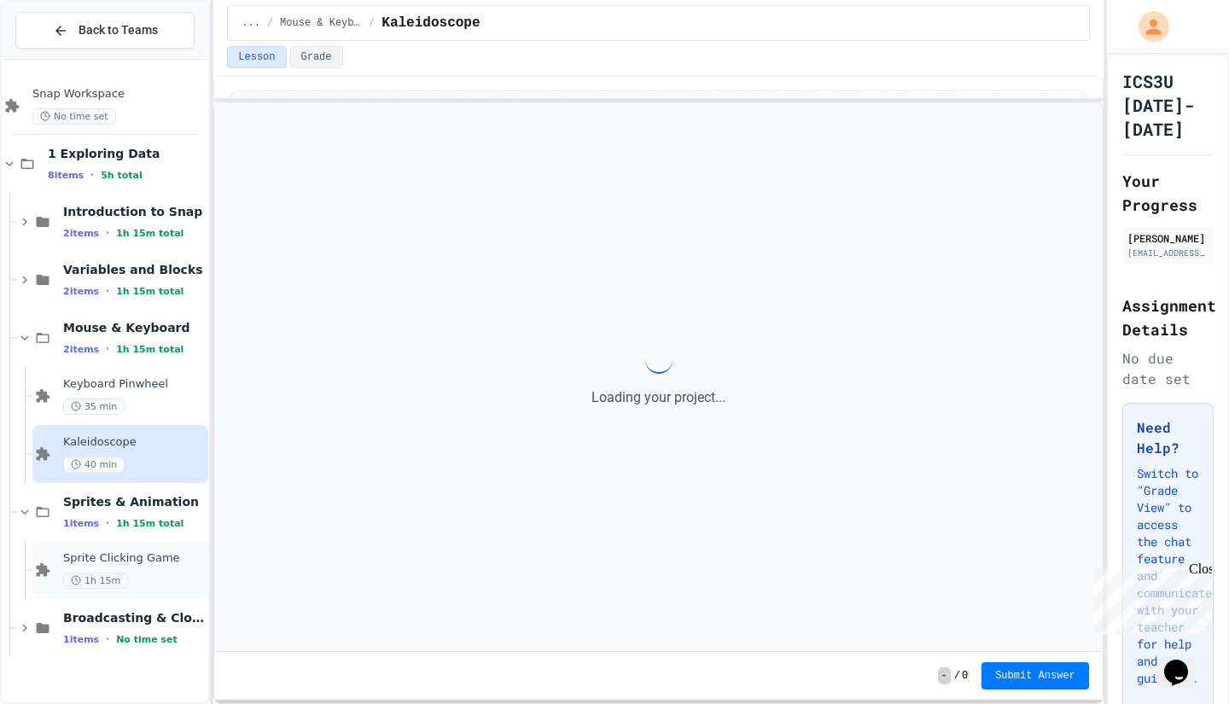
click at [168, 569] on div "Sprite Clicking Game 1h 15m" at bounding box center [134, 570] width 142 height 38
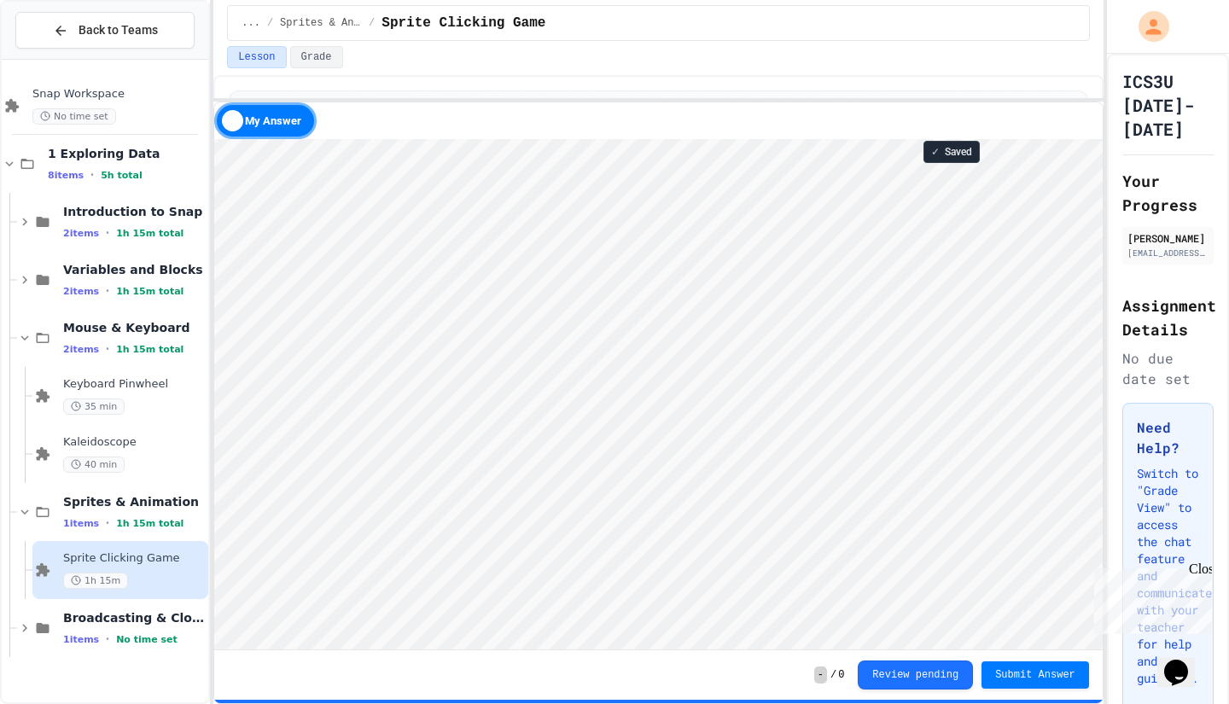
scroll to position [2, 0]
click at [939, 156] on span "✓" at bounding box center [935, 152] width 9 height 14
click at [144, 455] on div "Kaleidoscope 40 min" at bounding box center [134, 454] width 142 height 38
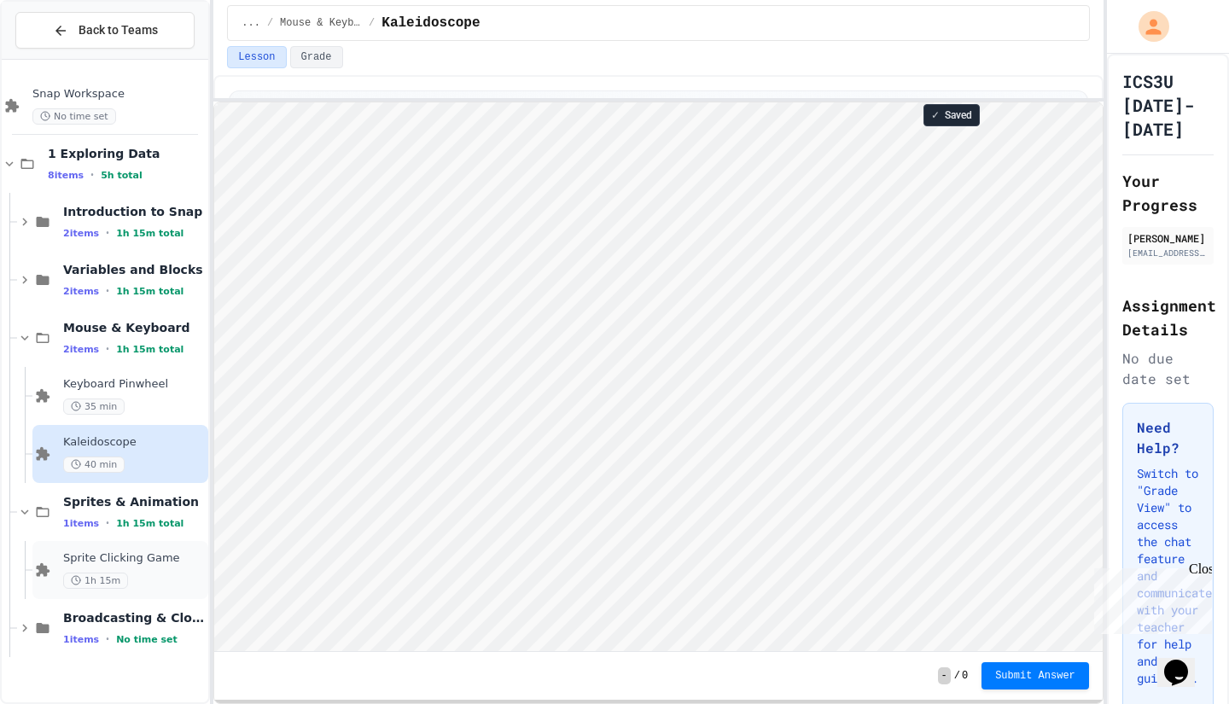
click at [148, 554] on span "Sprite Clicking Game" at bounding box center [134, 558] width 142 height 15
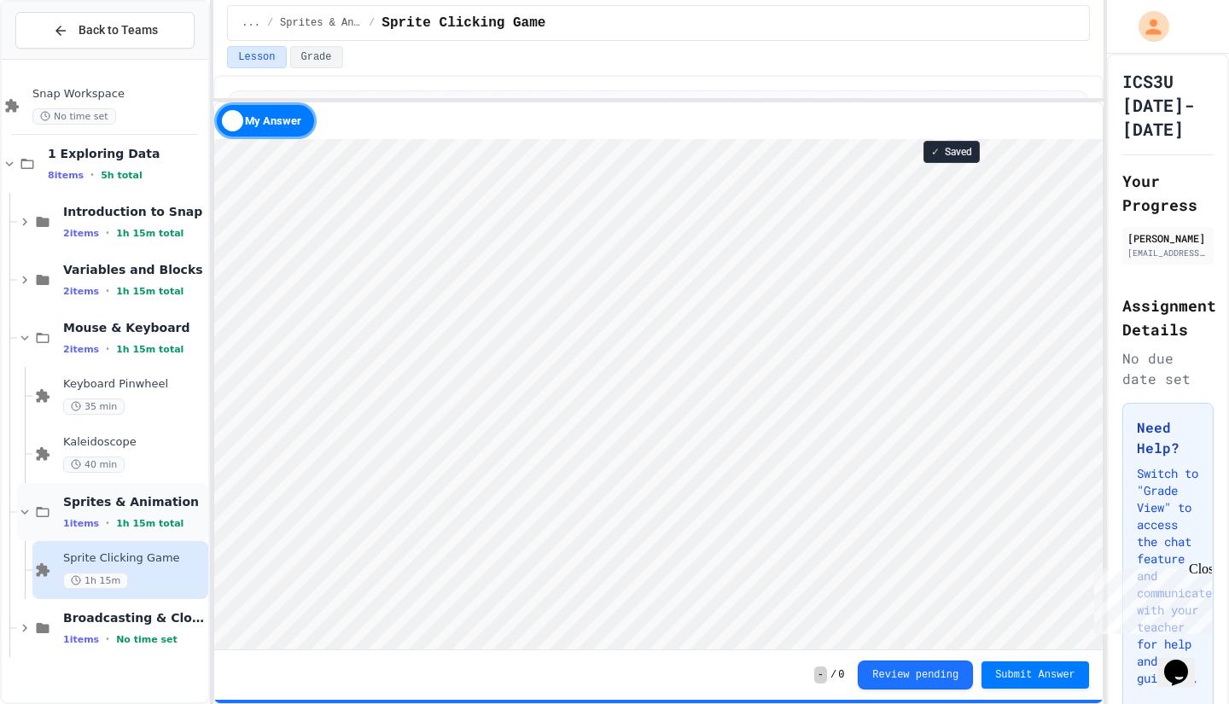
scroll to position [2, 0]
click at [1006, 669] on span "Submit Answer" at bounding box center [1035, 673] width 80 height 14
click at [165, 625] on span "Broadcasting & Cloning" at bounding box center [134, 617] width 142 height 15
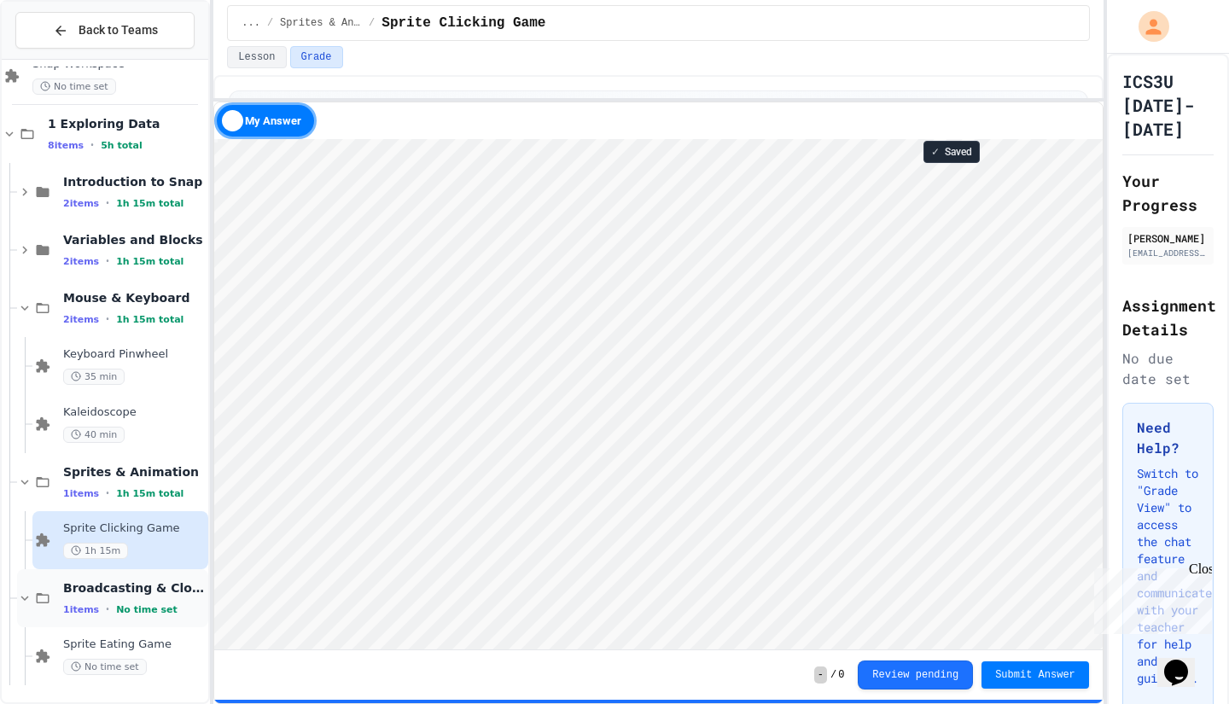
click at [165, 626] on div "Broadcasting & Cloning 1 items • No time set" at bounding box center [112, 598] width 191 height 58
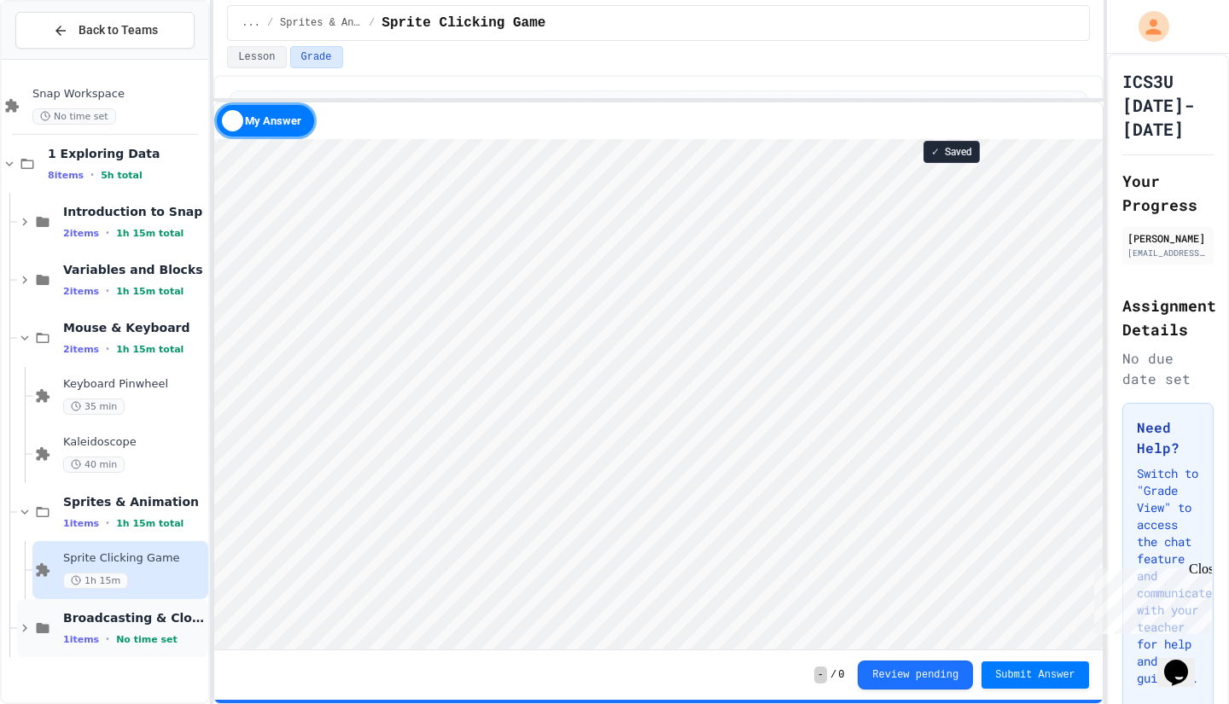
click at [154, 636] on span "No time set" at bounding box center [146, 639] width 61 height 11
click at [148, 681] on span "Sprite Eating Game" at bounding box center [134, 674] width 142 height 15
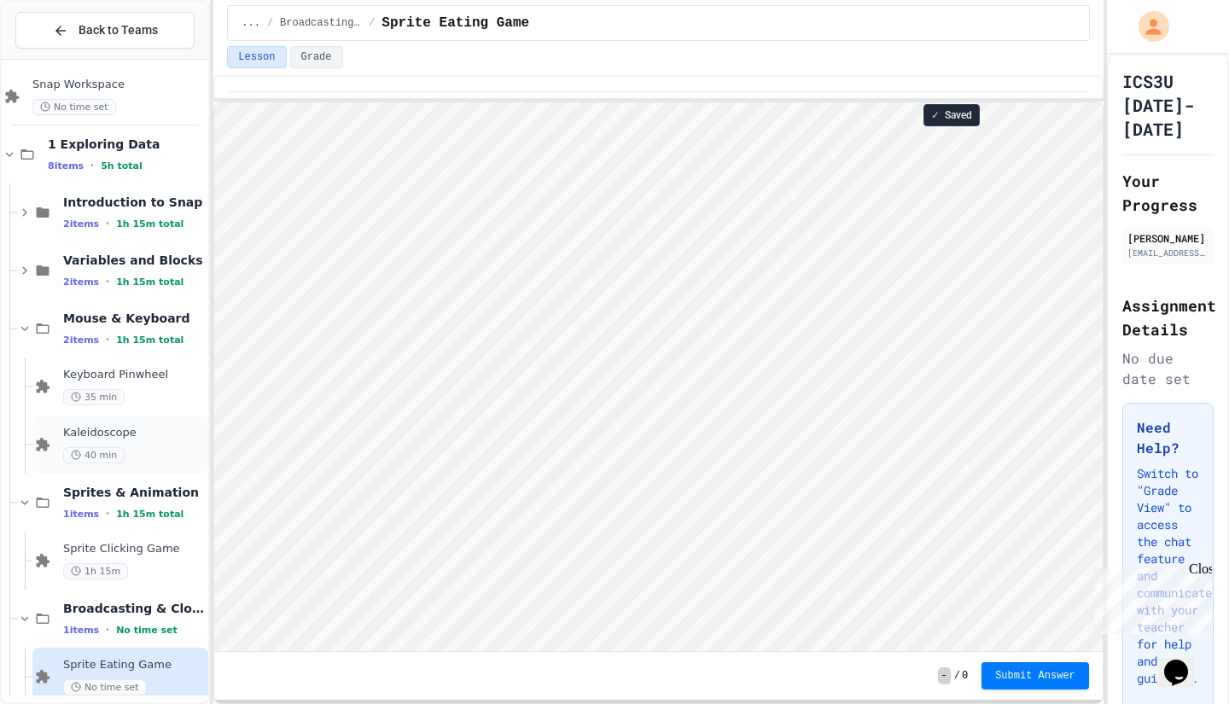
click at [139, 439] on span "Kaleidoscope" at bounding box center [134, 433] width 142 height 15
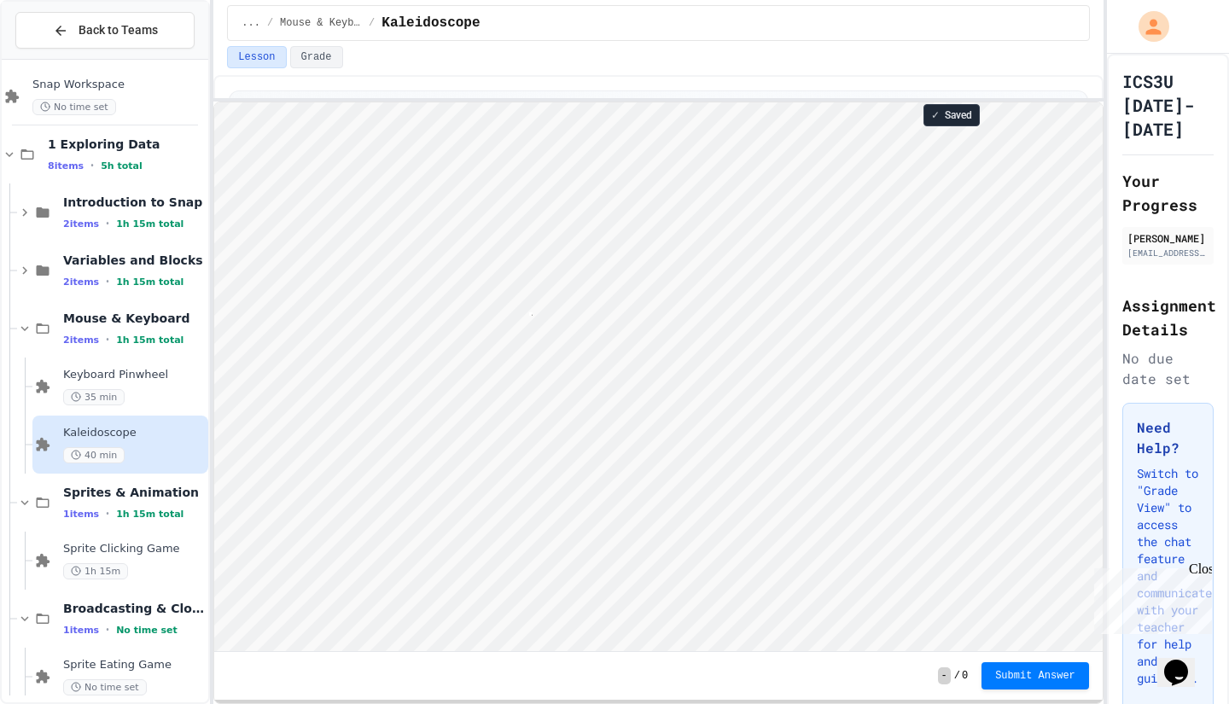
scroll to position [2, 3]
type textarea "*"
type textarea "**"
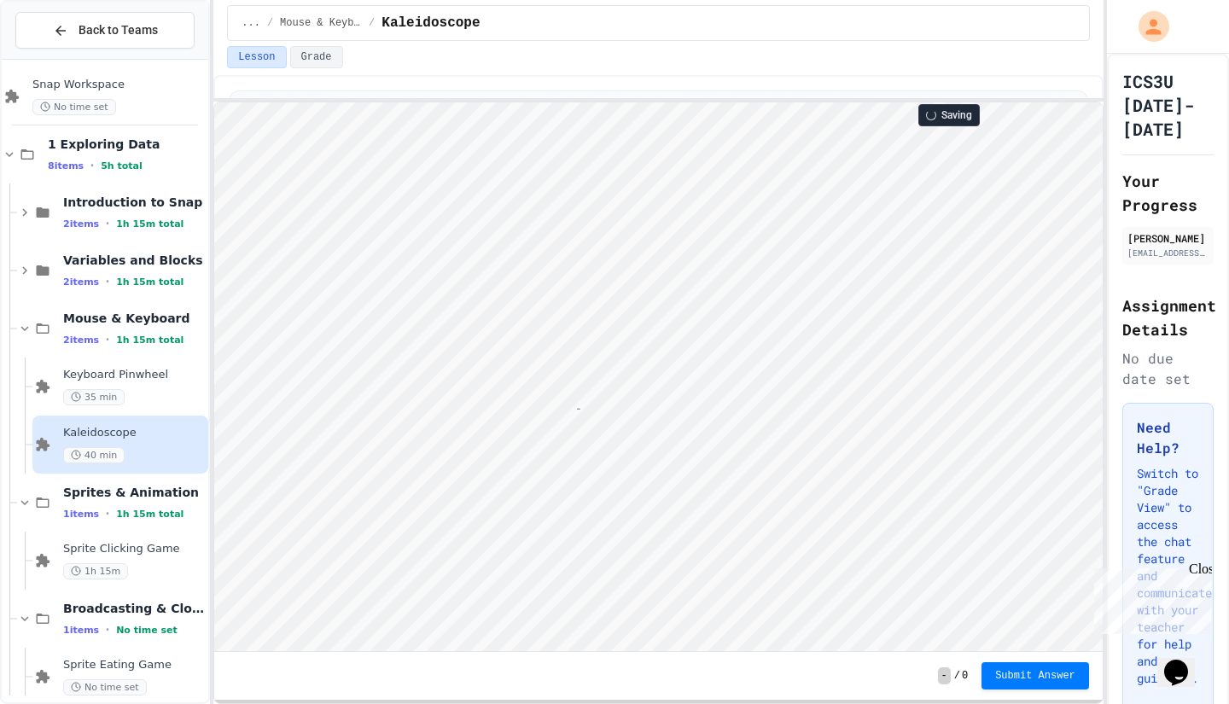
type textarea "*"
click at [214, 102] on html "Loading project... ! Error Loading Project There was an error loading the proje…" at bounding box center [658, 102] width 888 height 0
click at [979, 117] on div "✓ Saved" at bounding box center [951, 115] width 56 height 22
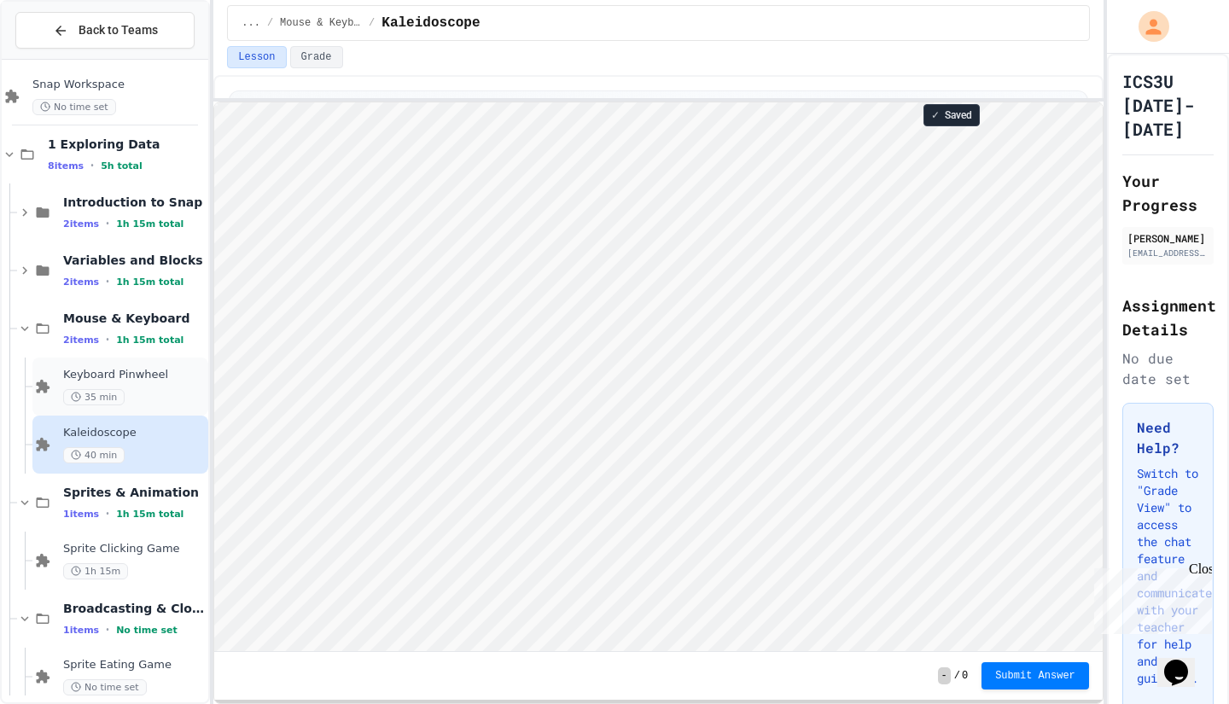
click at [139, 398] on div "35 min" at bounding box center [134, 397] width 142 height 16
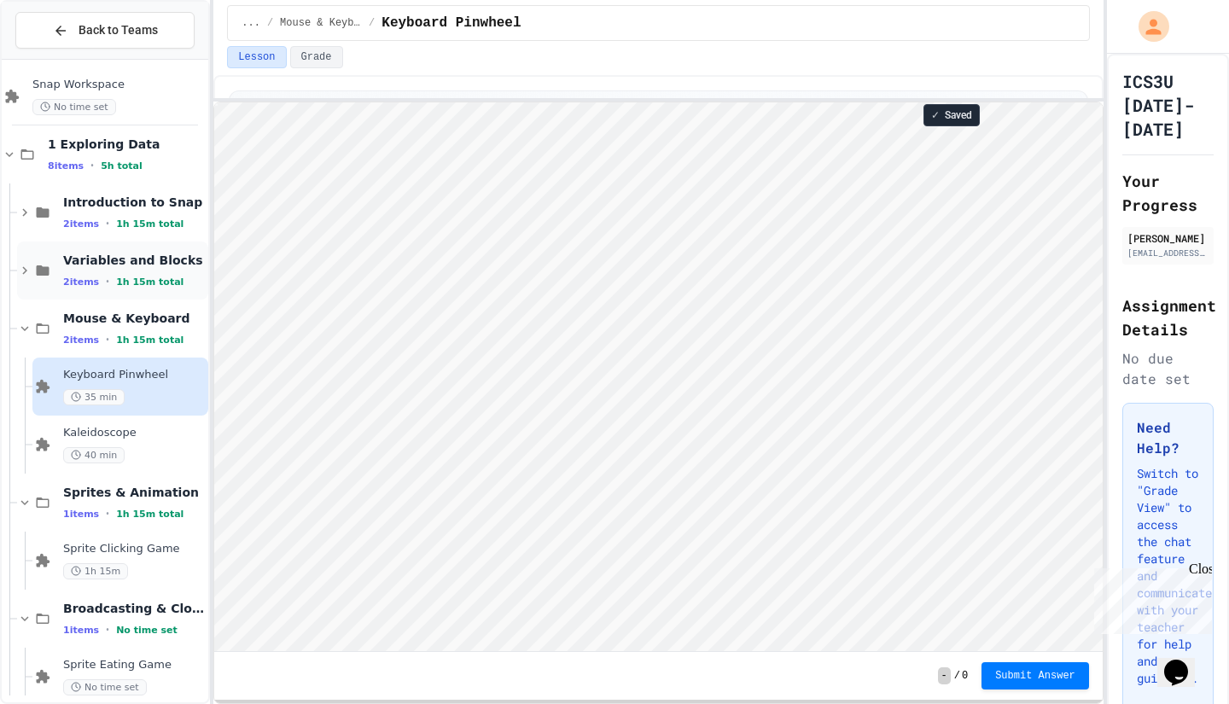
click at [144, 267] on span "Variables and Blocks" at bounding box center [134, 260] width 142 height 15
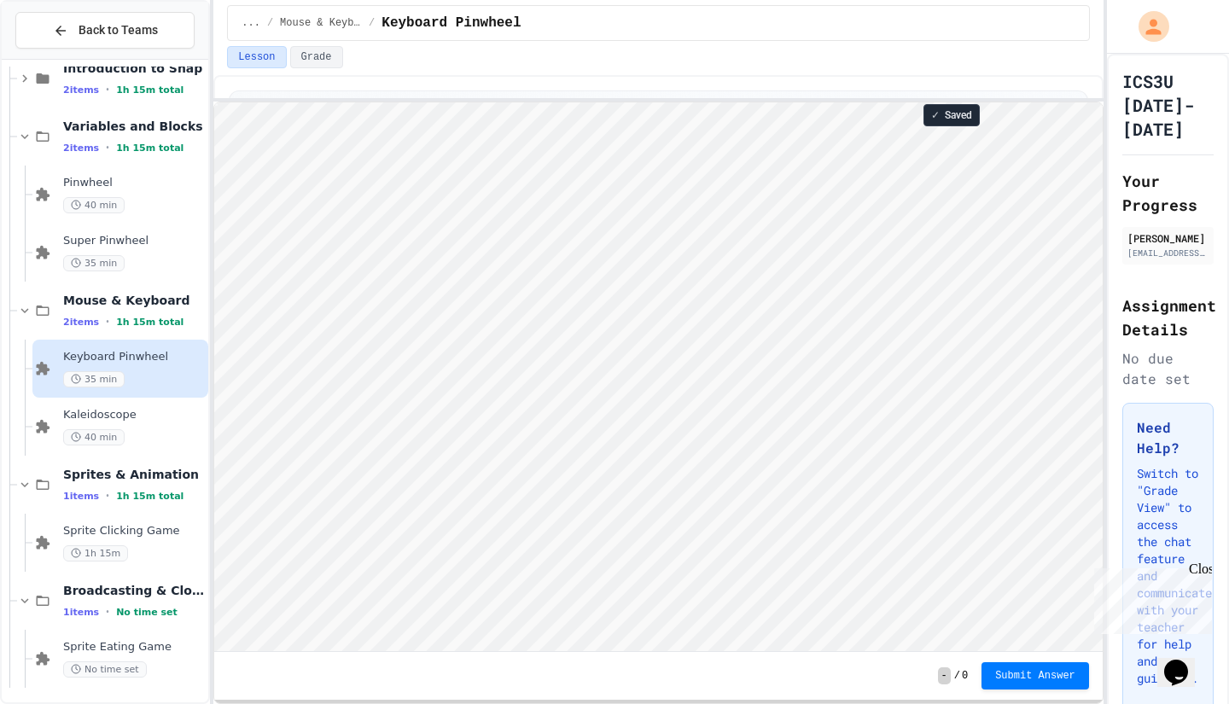
scroll to position [146, 0]
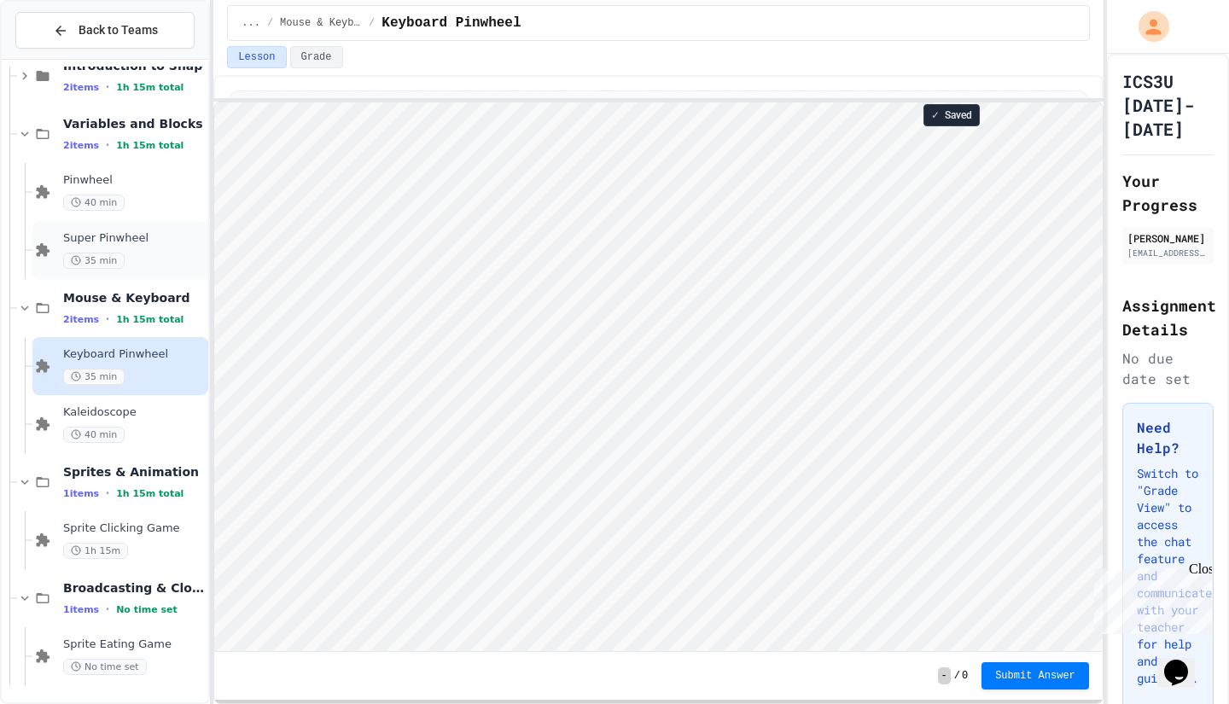
click at [141, 244] on span "Super Pinwheel" at bounding box center [134, 238] width 142 height 15
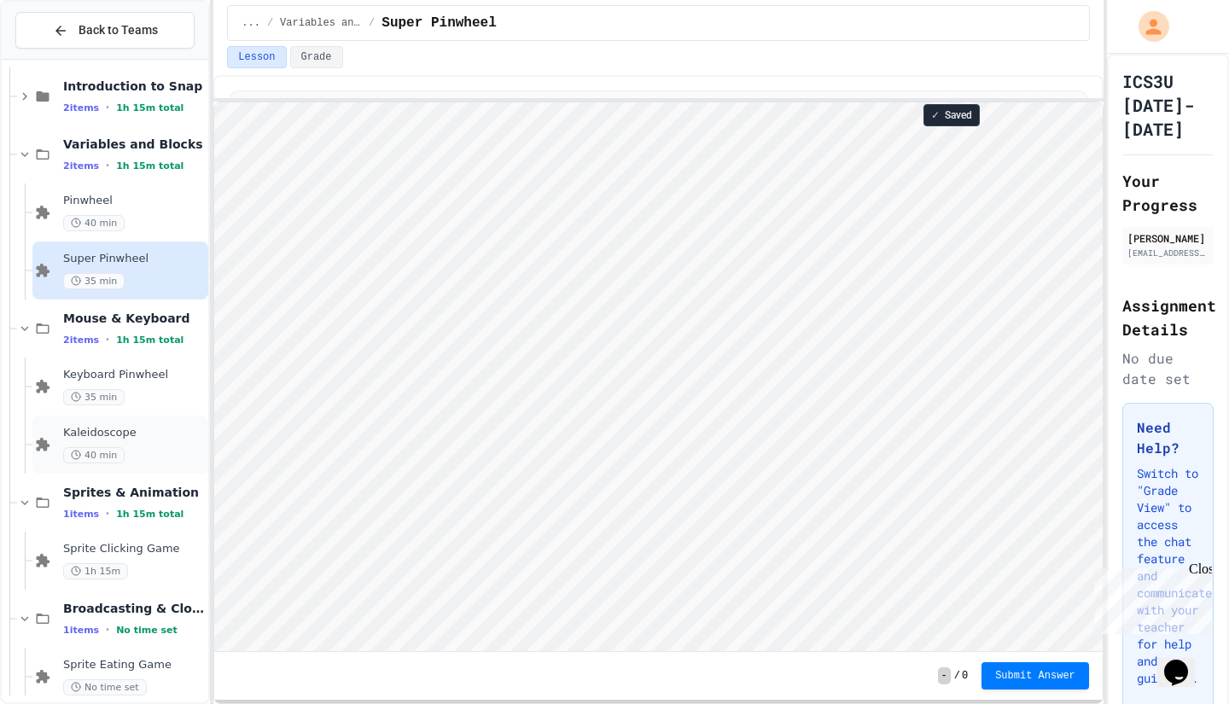
click at [166, 442] on div "Kaleidoscope 40 min" at bounding box center [134, 445] width 142 height 38
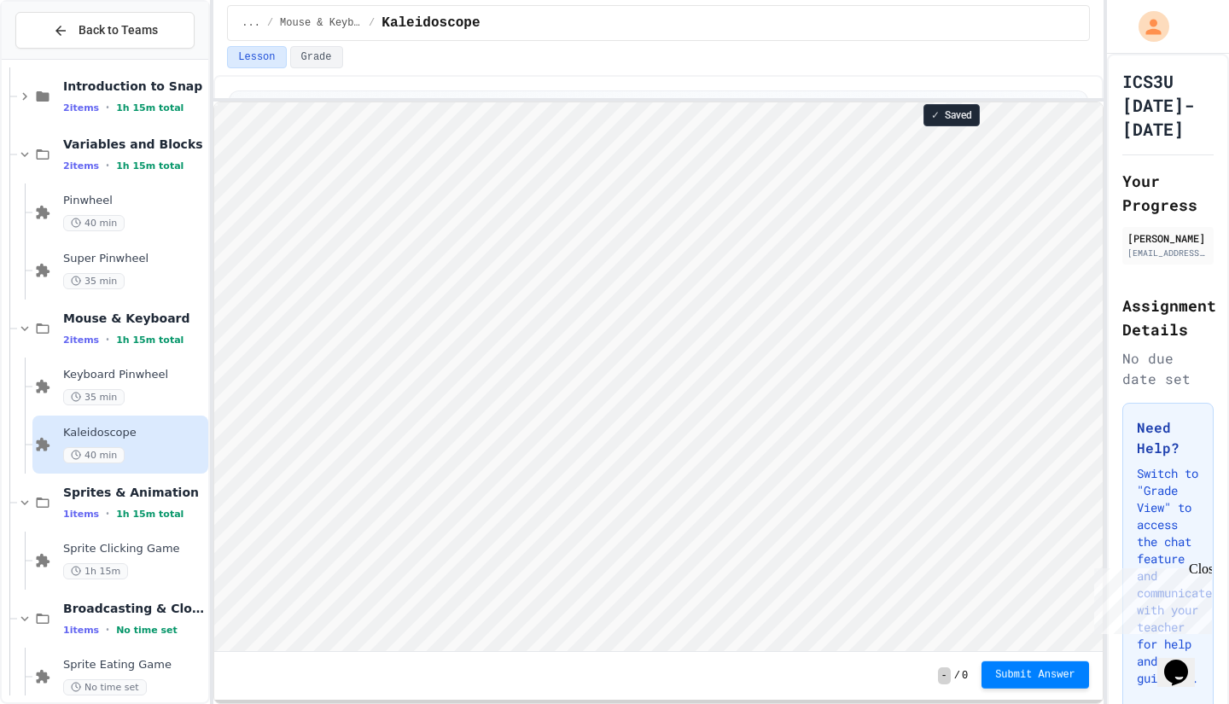
click at [1039, 677] on span "Submit Answer" at bounding box center [1035, 675] width 80 height 14
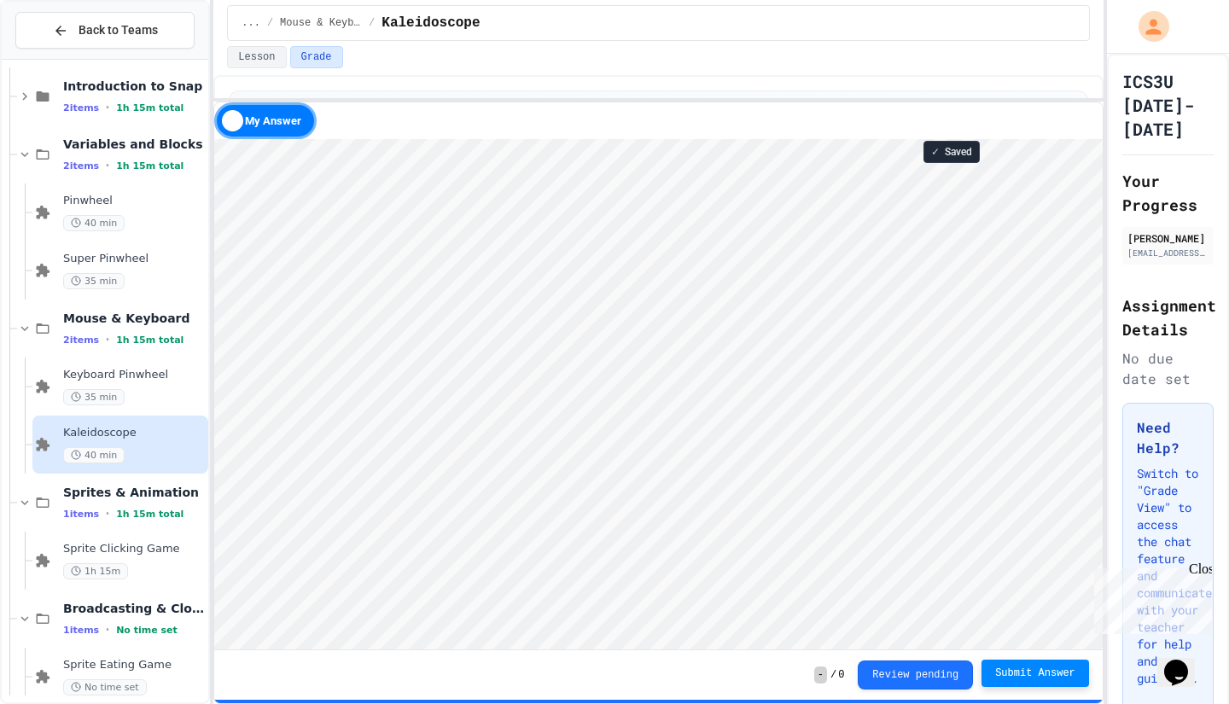
click at [154, 416] on div "Kaleidoscope 40 min" at bounding box center [120, 445] width 176 height 58
click at [148, 385] on div "Keyboard Pinwheel 35 min" at bounding box center [134, 387] width 142 height 38
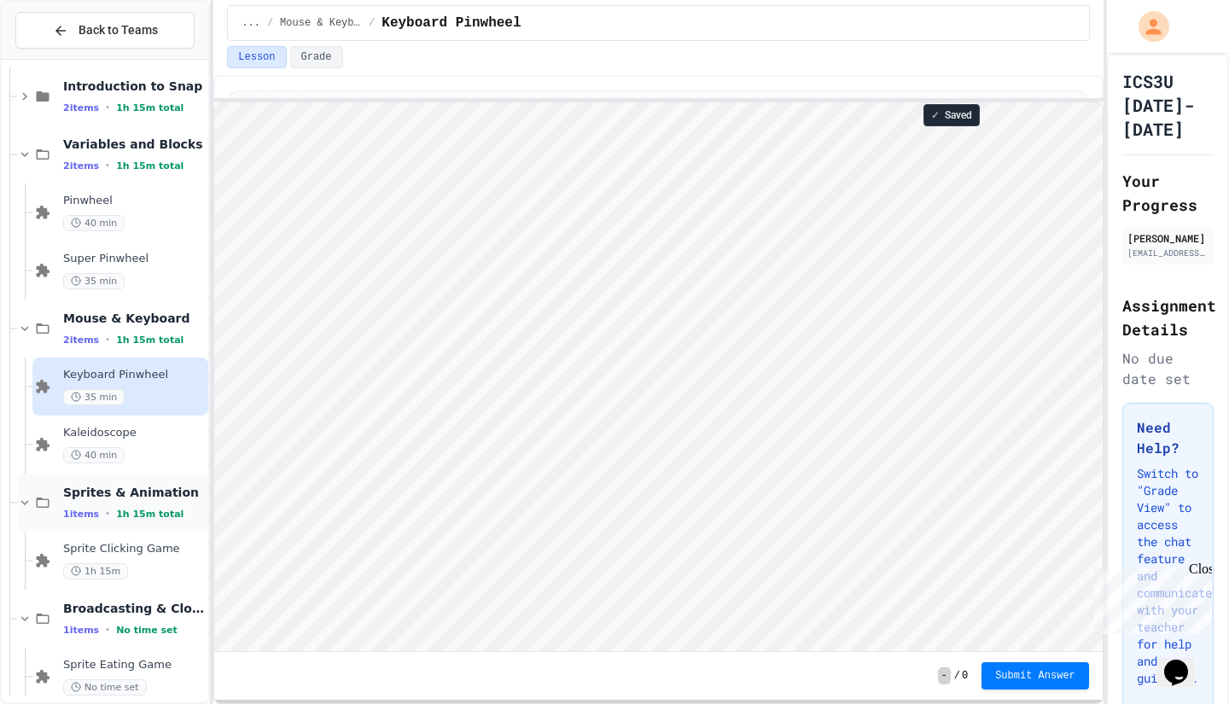
scroll to position [146, 0]
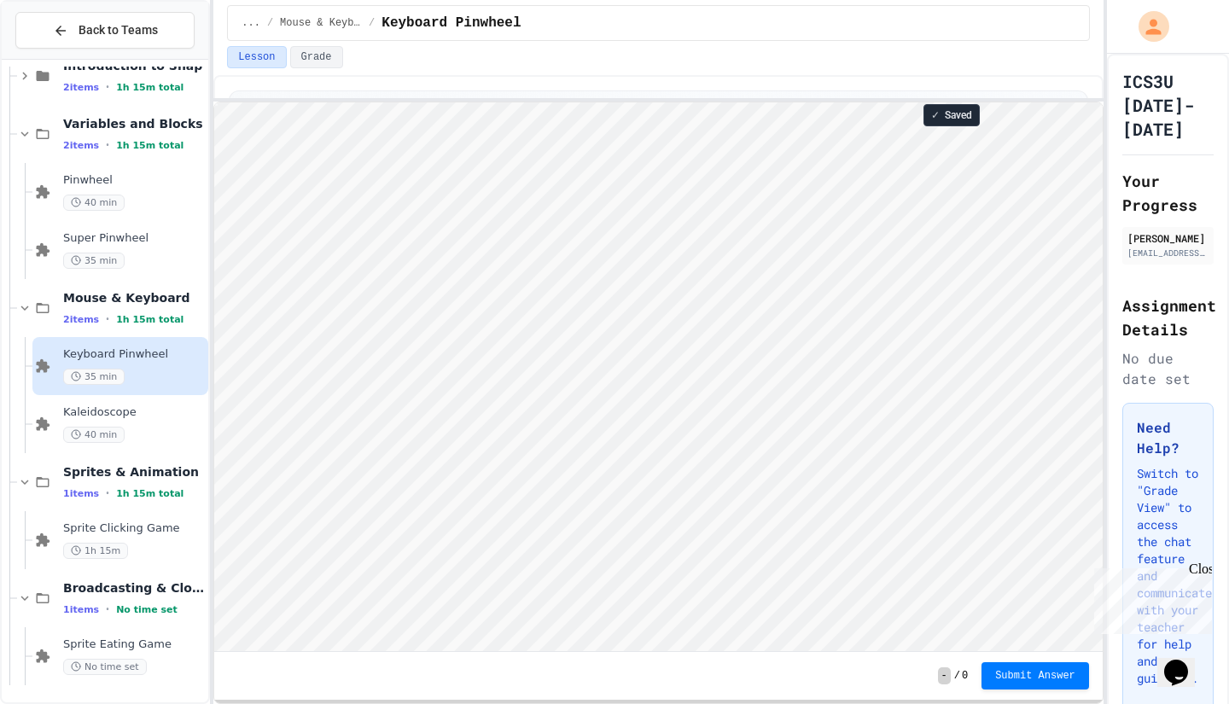
click at [15, 481] on div "Sprites & Animation 1 items • 1h 15m total" at bounding box center [105, 482] width 207 height 58
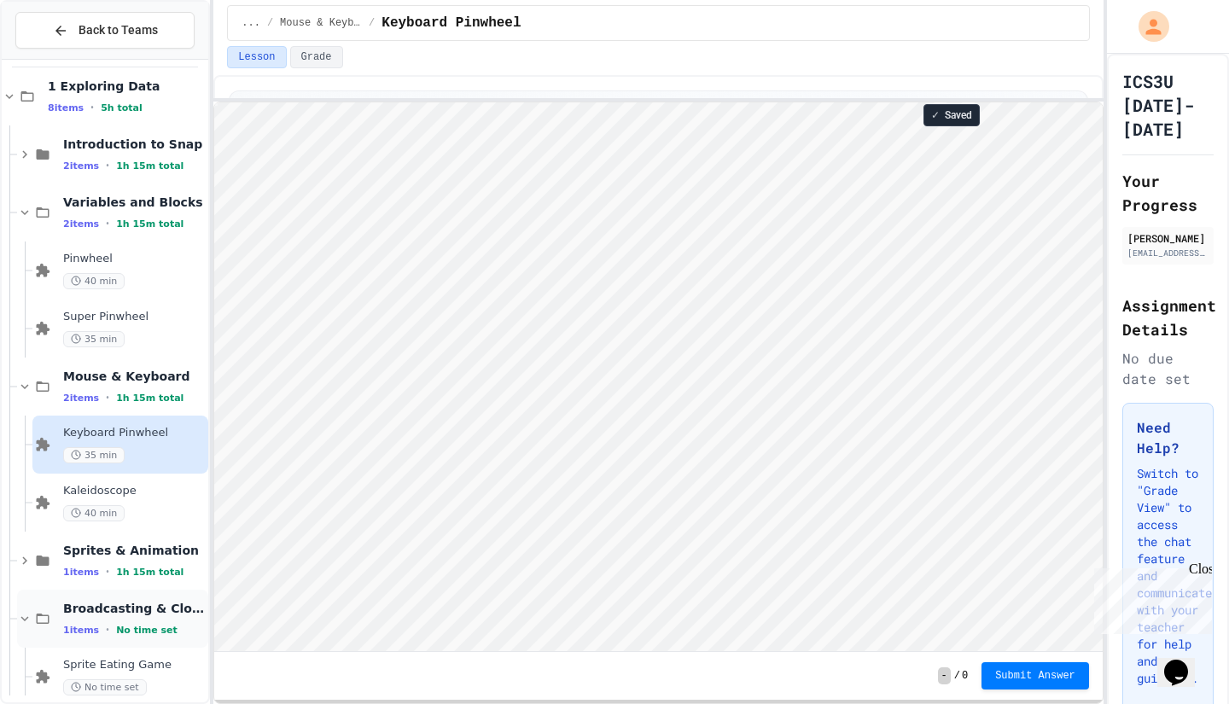
click at [32, 615] on icon at bounding box center [24, 618] width 15 height 15
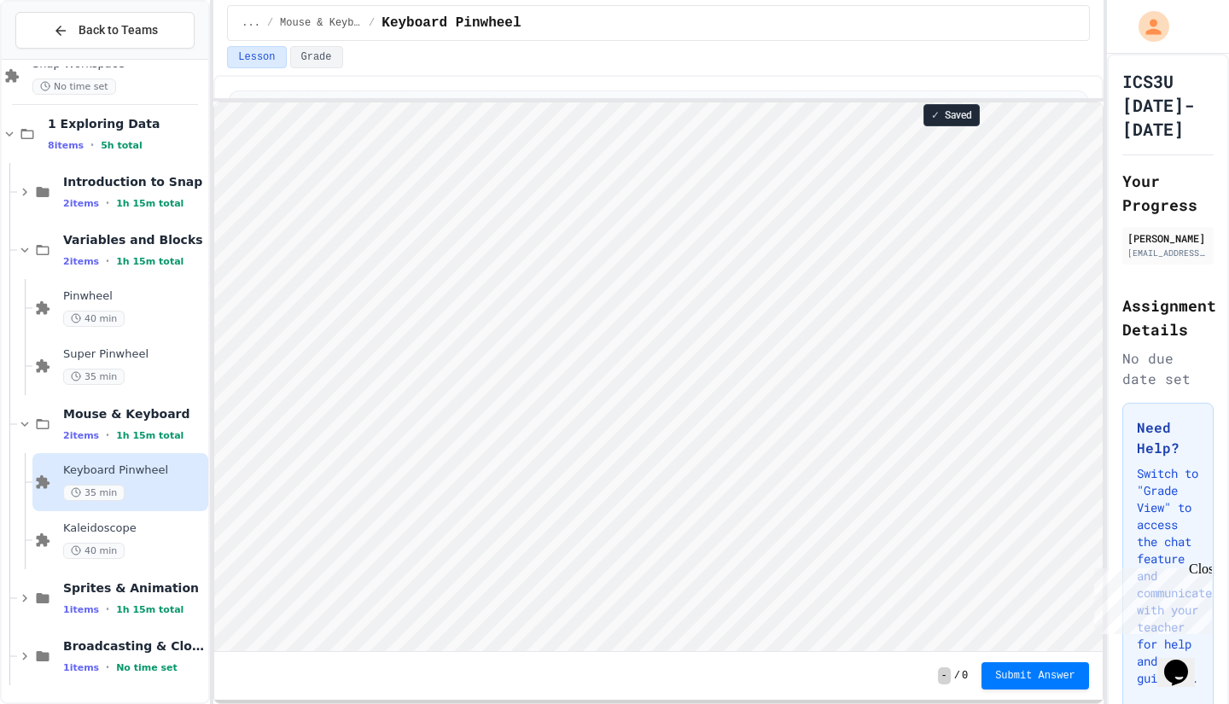
scroll to position [2, 0]
